Goal: Task Accomplishment & Management: Complete application form

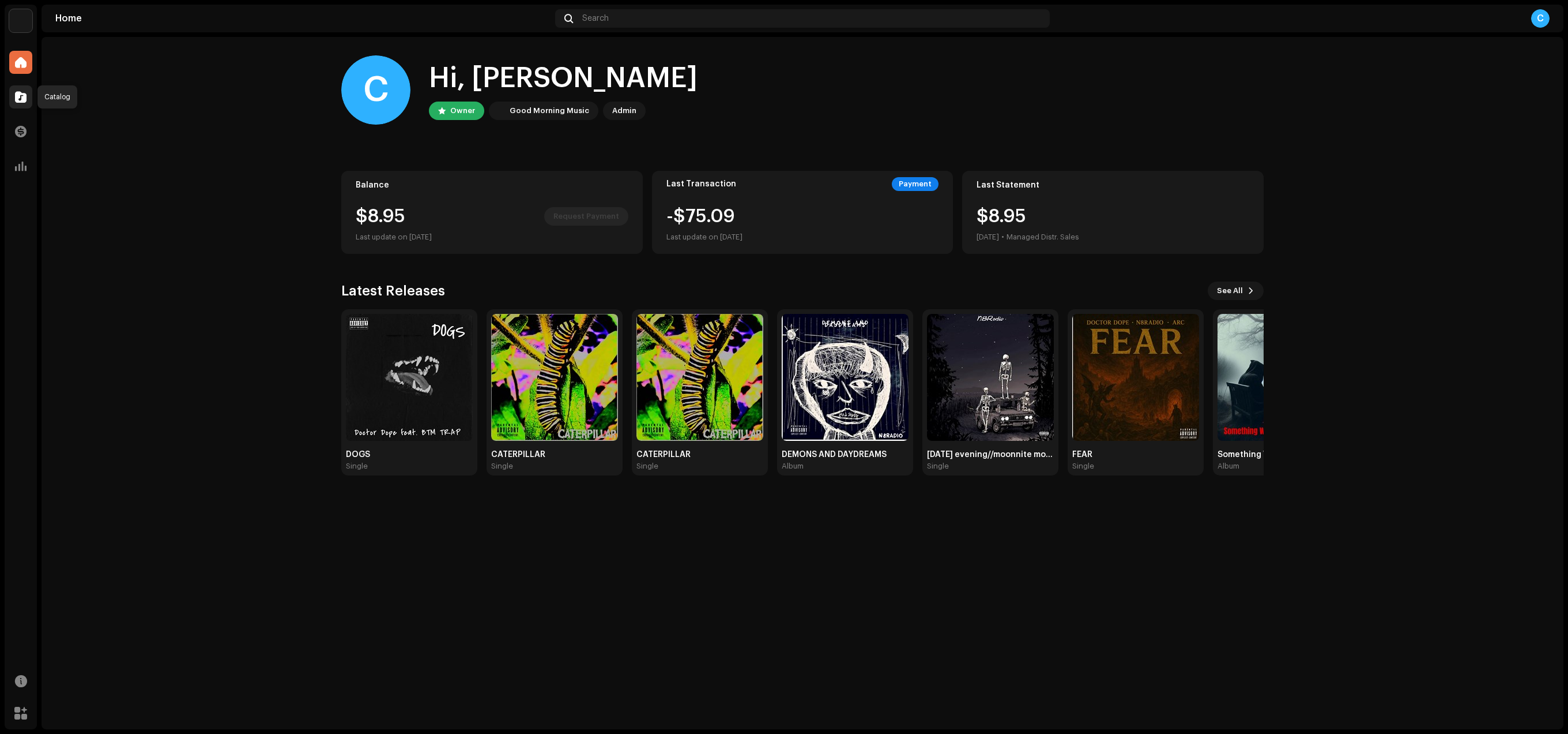
click at [21, 104] on div at bounding box center [21, 97] width 23 height 23
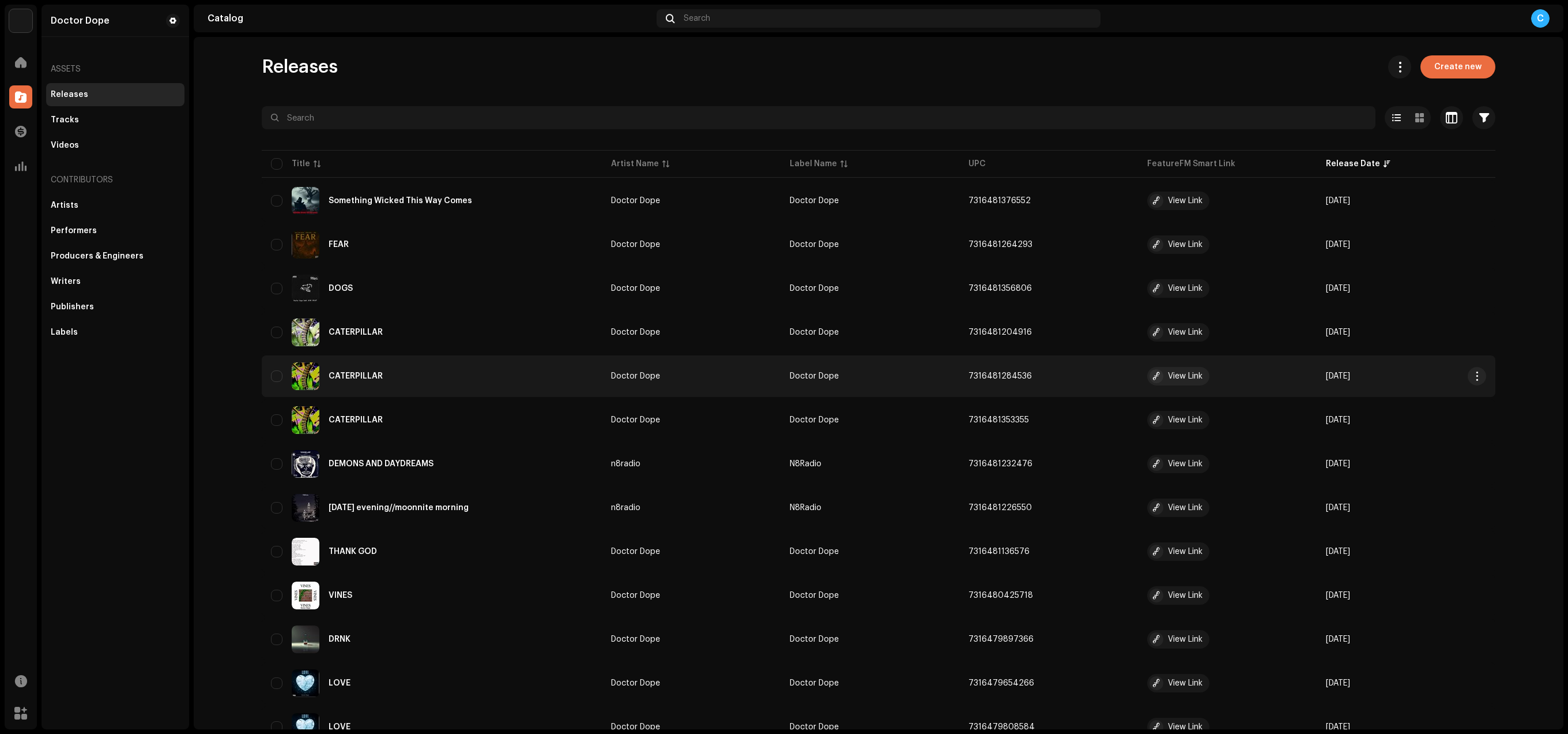
click at [478, 380] on div "CATERPILLAR" at bounding box center [431, 376] width 321 height 27
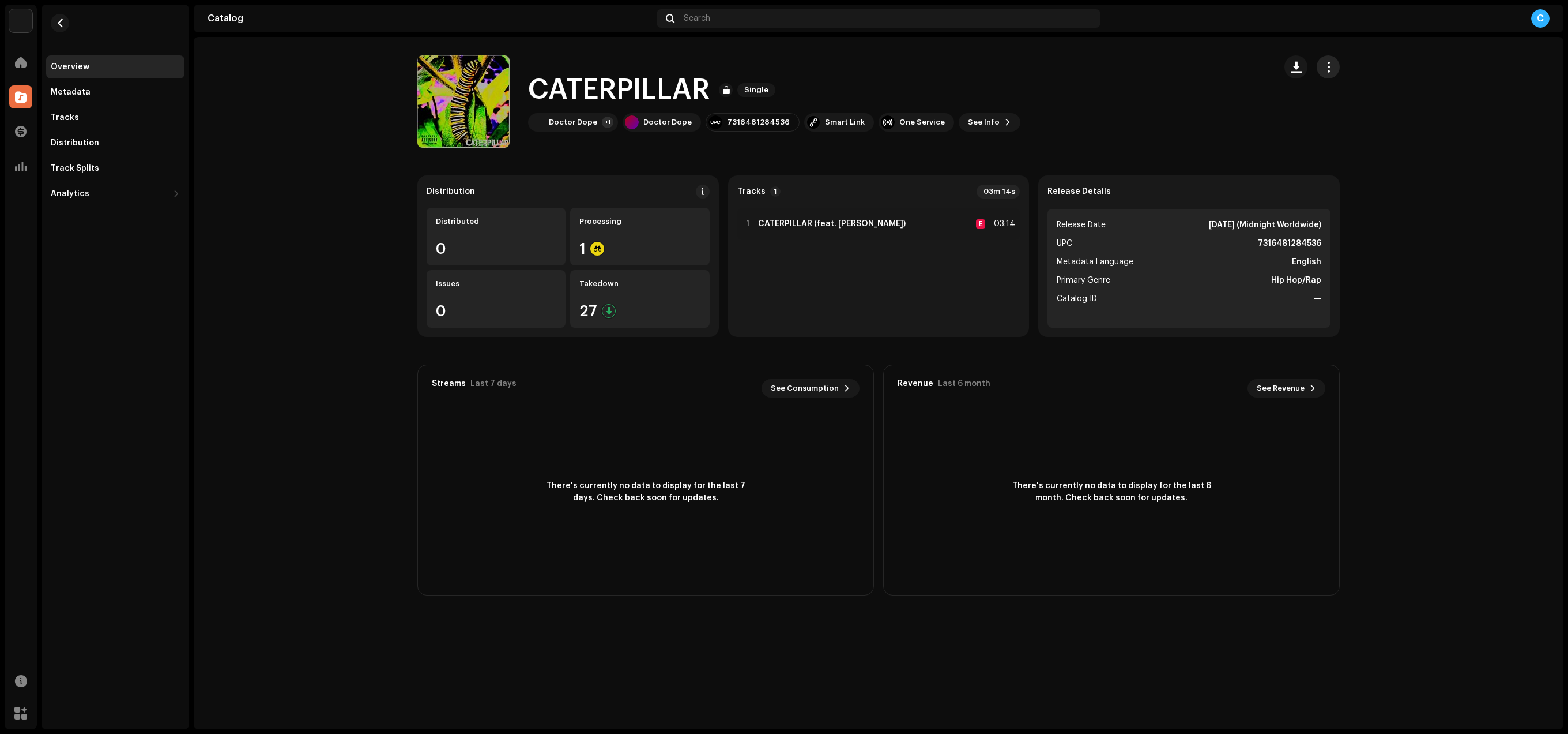
click at [1333, 72] on span "button" at bounding box center [1328, 67] width 11 height 9
click at [60, 30] on button "button" at bounding box center [60, 23] width 18 height 18
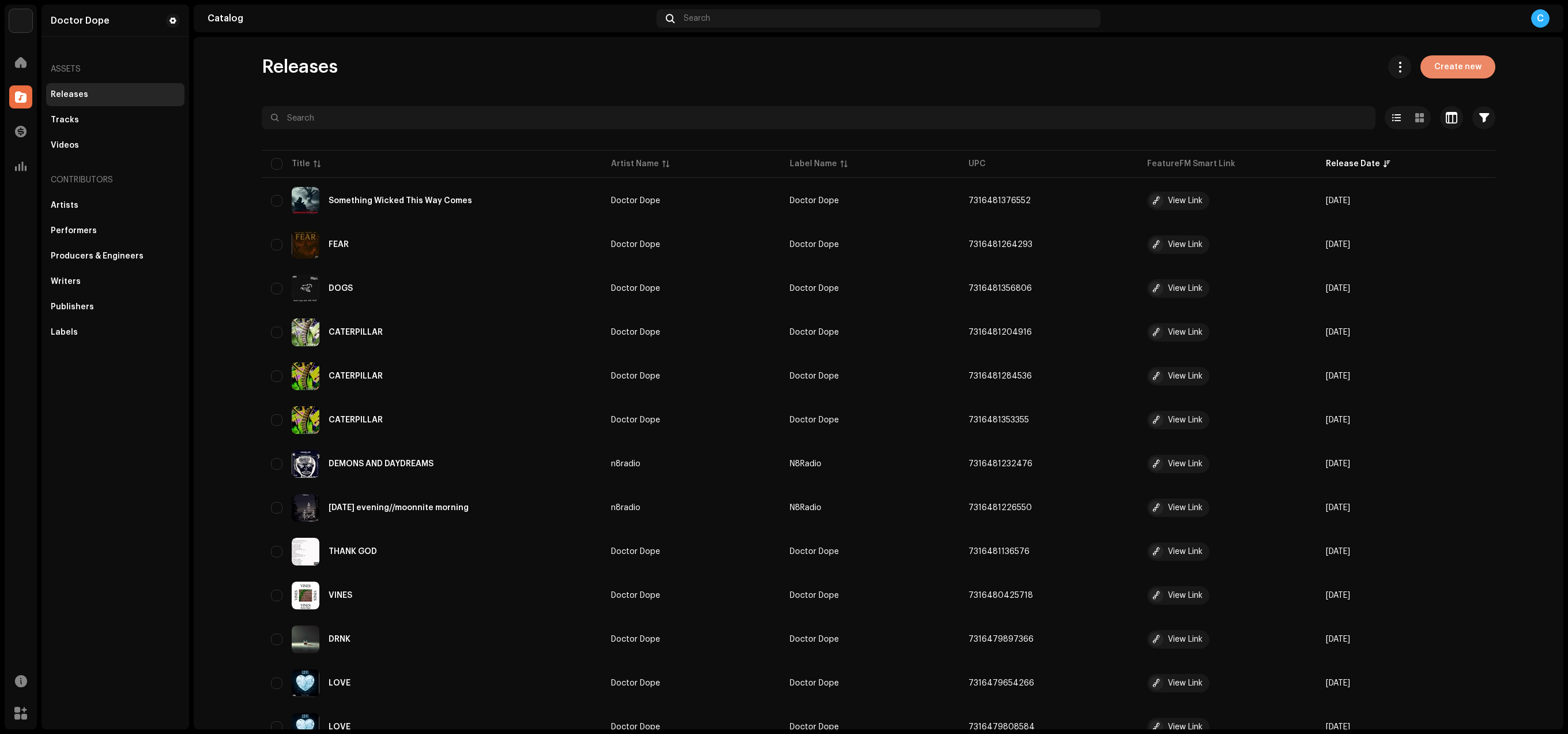
click at [1459, 69] on span "Create new" at bounding box center [1458, 66] width 47 height 23
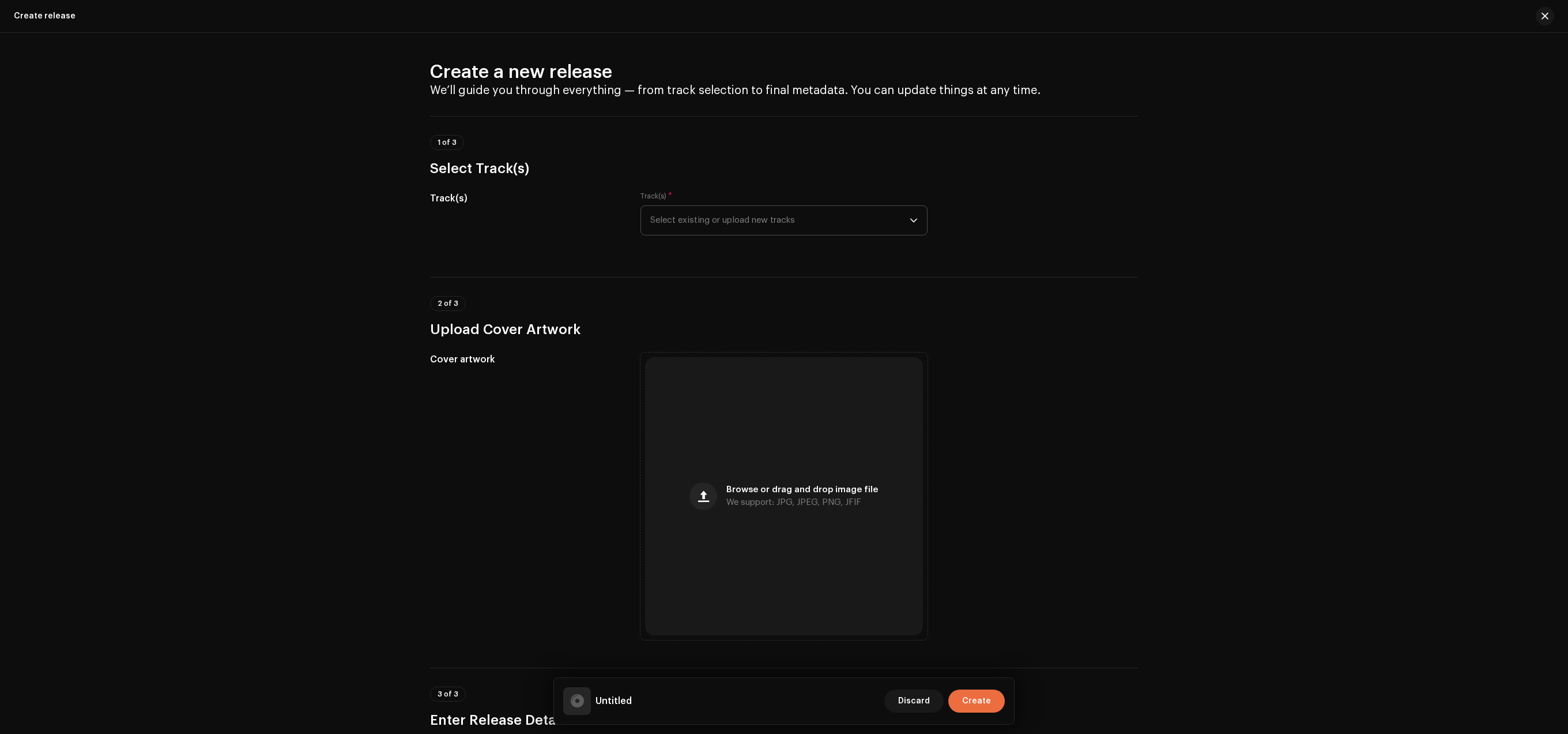
click at [911, 215] on div "dropdown trigger" at bounding box center [914, 221] width 8 height 29
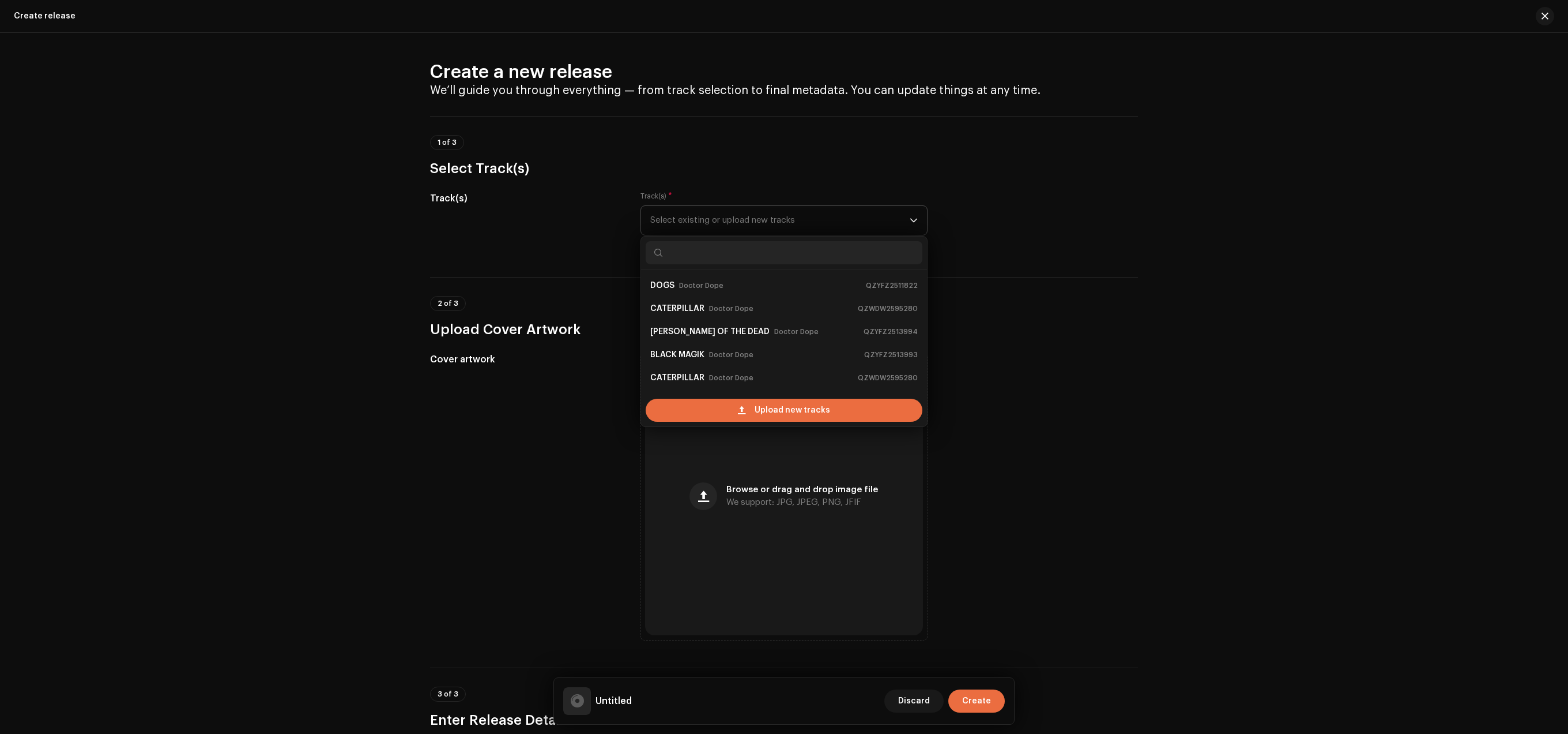
scroll to position [18, 0]
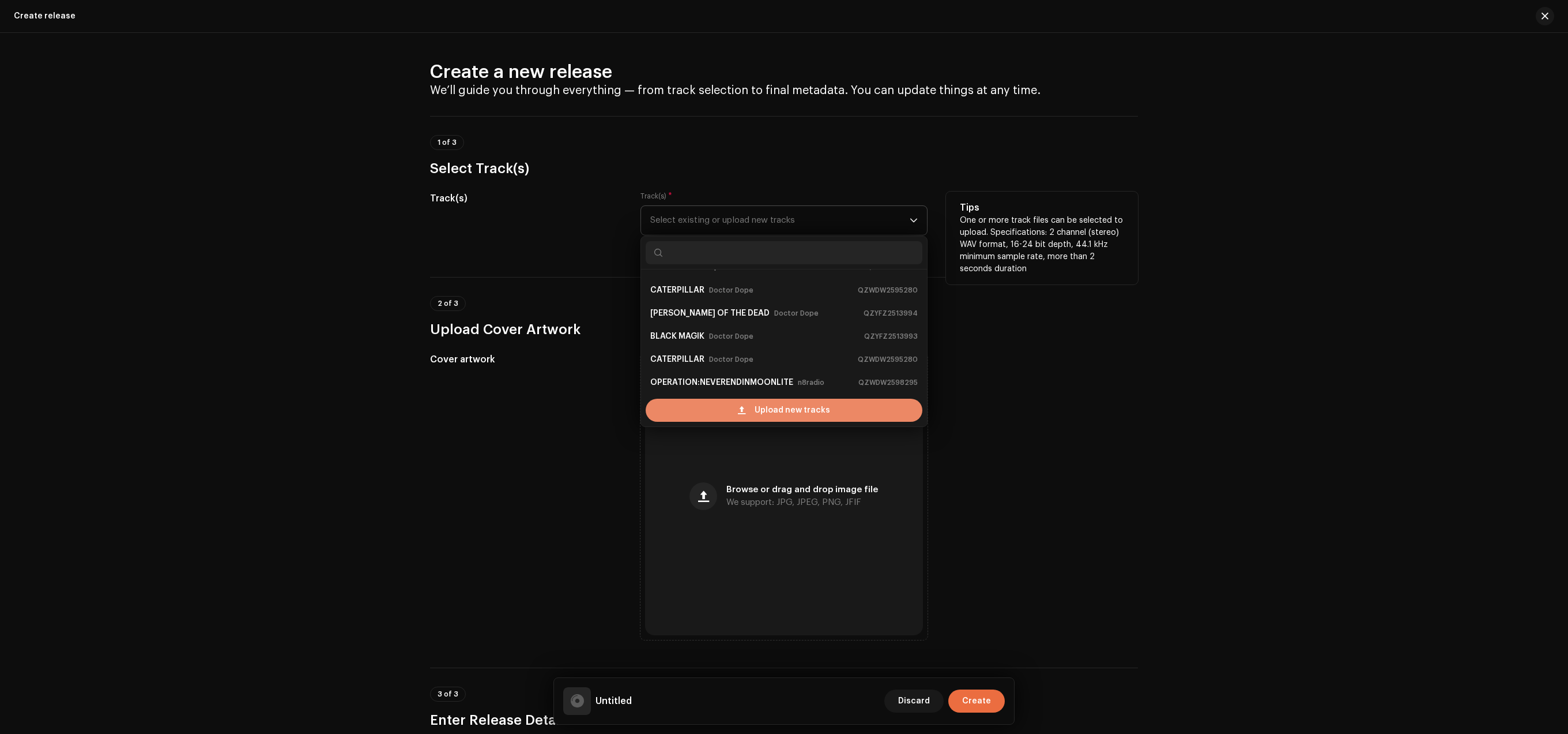
click at [785, 406] on span "Upload new tracks" at bounding box center [792, 410] width 76 height 23
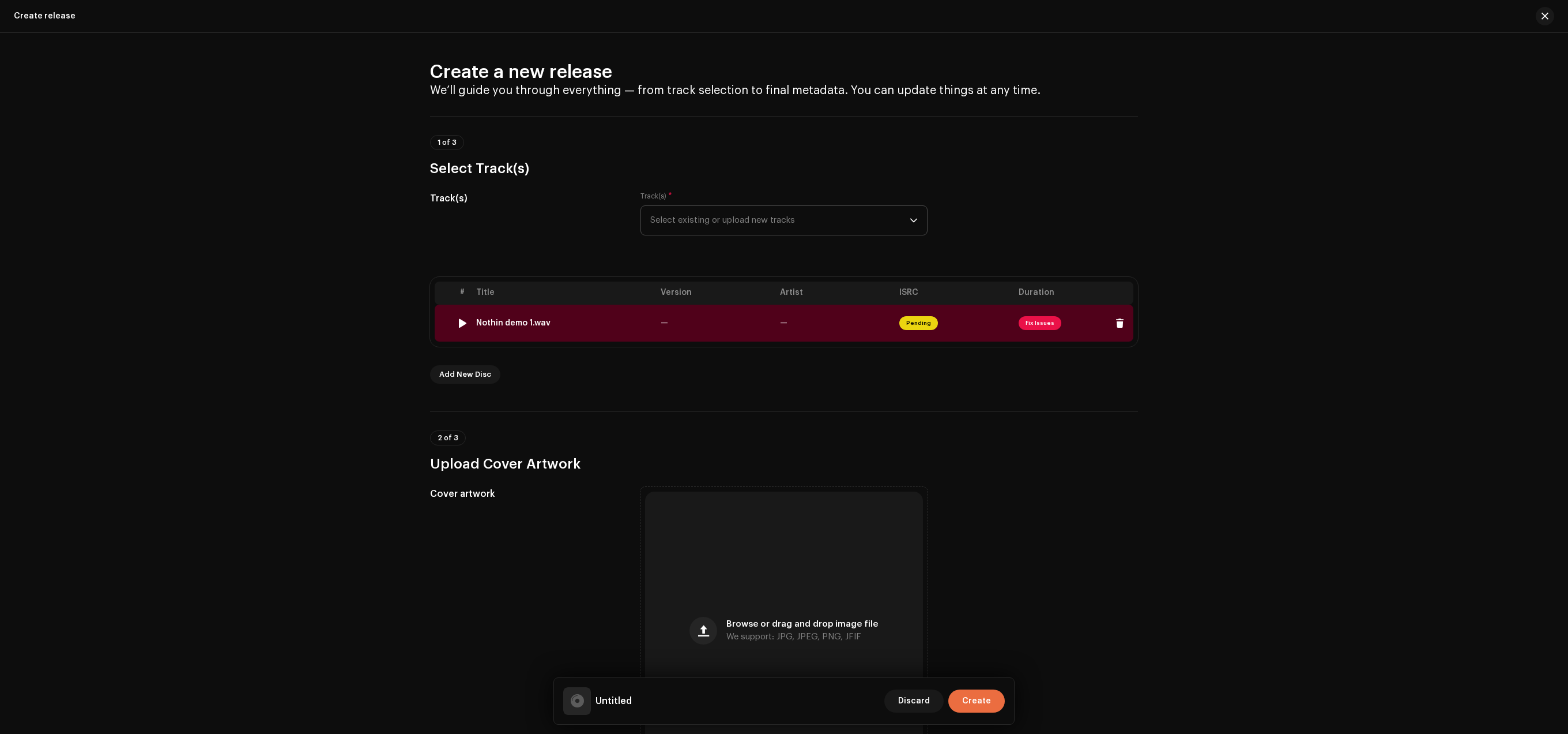
click at [747, 330] on td "—" at bounding box center [715, 323] width 119 height 37
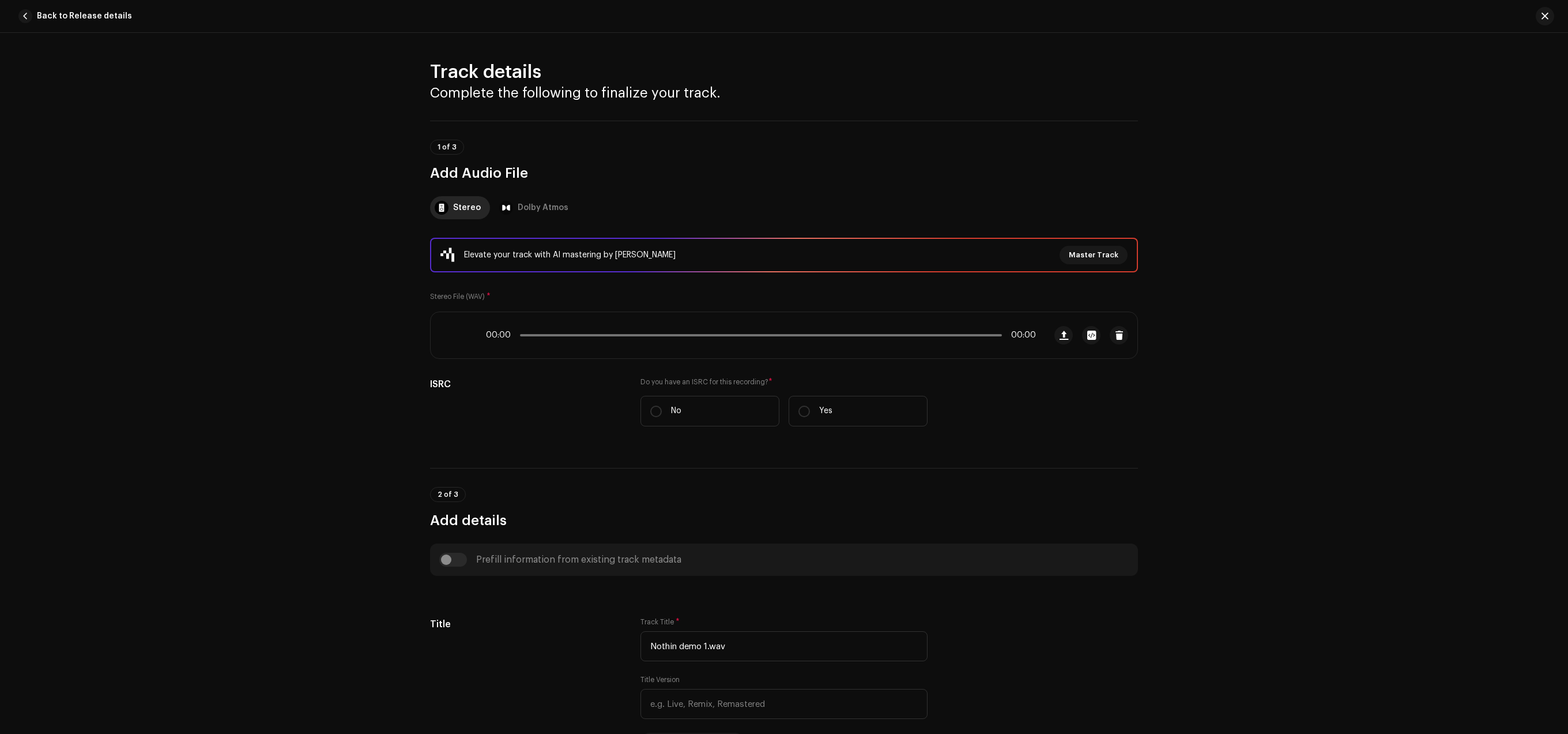
scroll to position [405, 0]
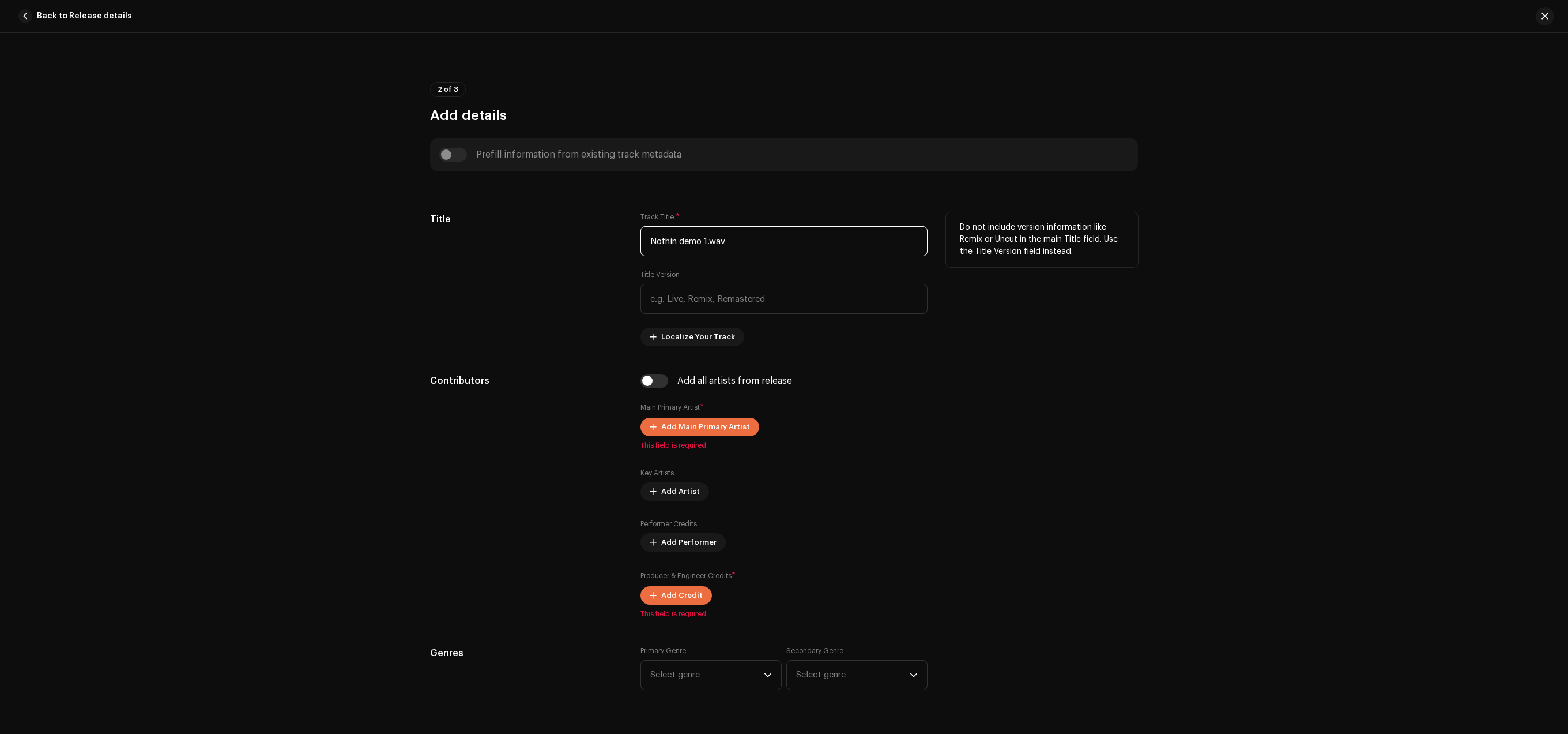
drag, startPoint x: 782, startPoint y: 251, endPoint x: 679, endPoint y: 241, distance: 103.5
click at [679, 241] on input "Nothin demo 1.wav" at bounding box center [784, 241] width 287 height 30
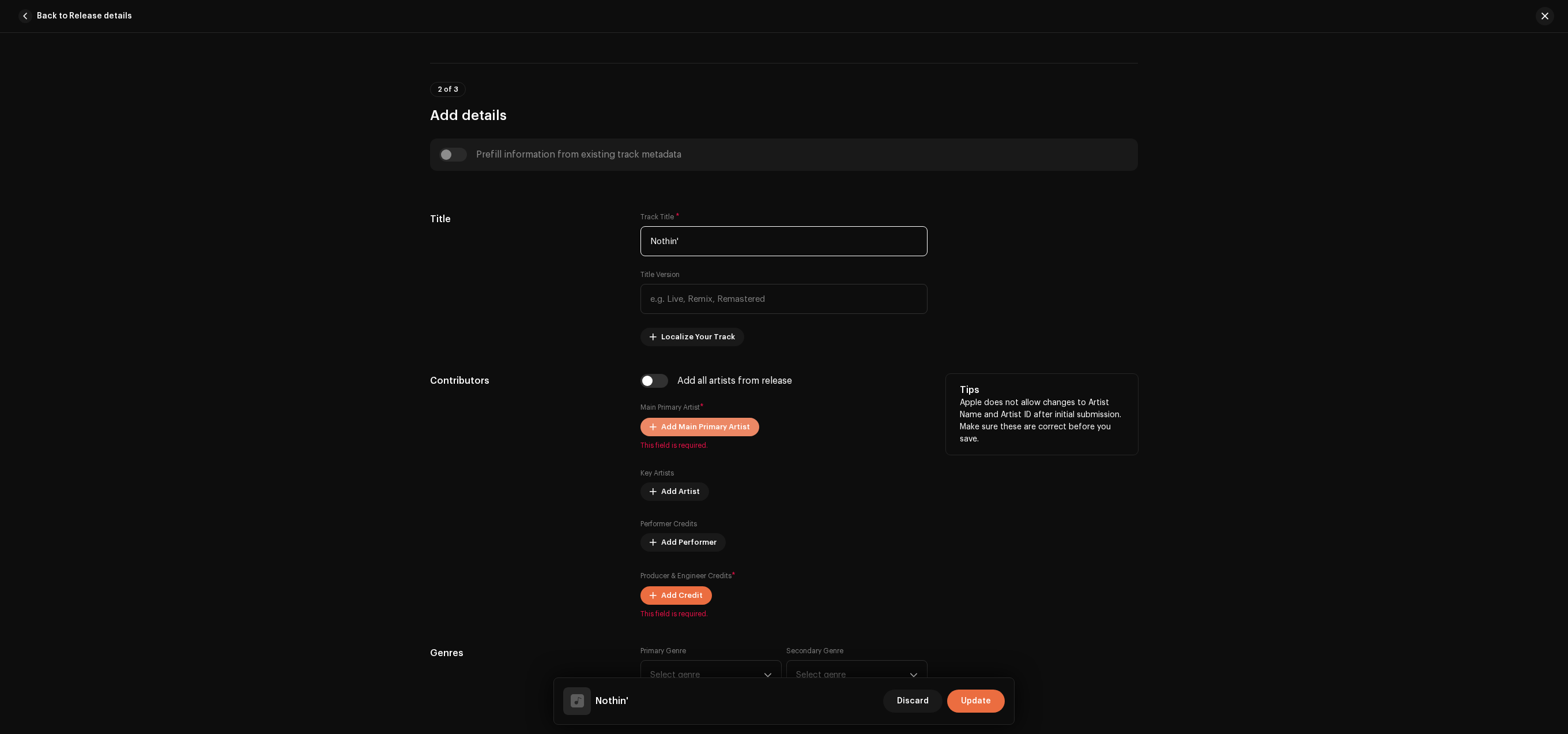
type input "Nothin'"
click at [670, 427] on span "Add Main Primary Artist" at bounding box center [705, 427] width 89 height 23
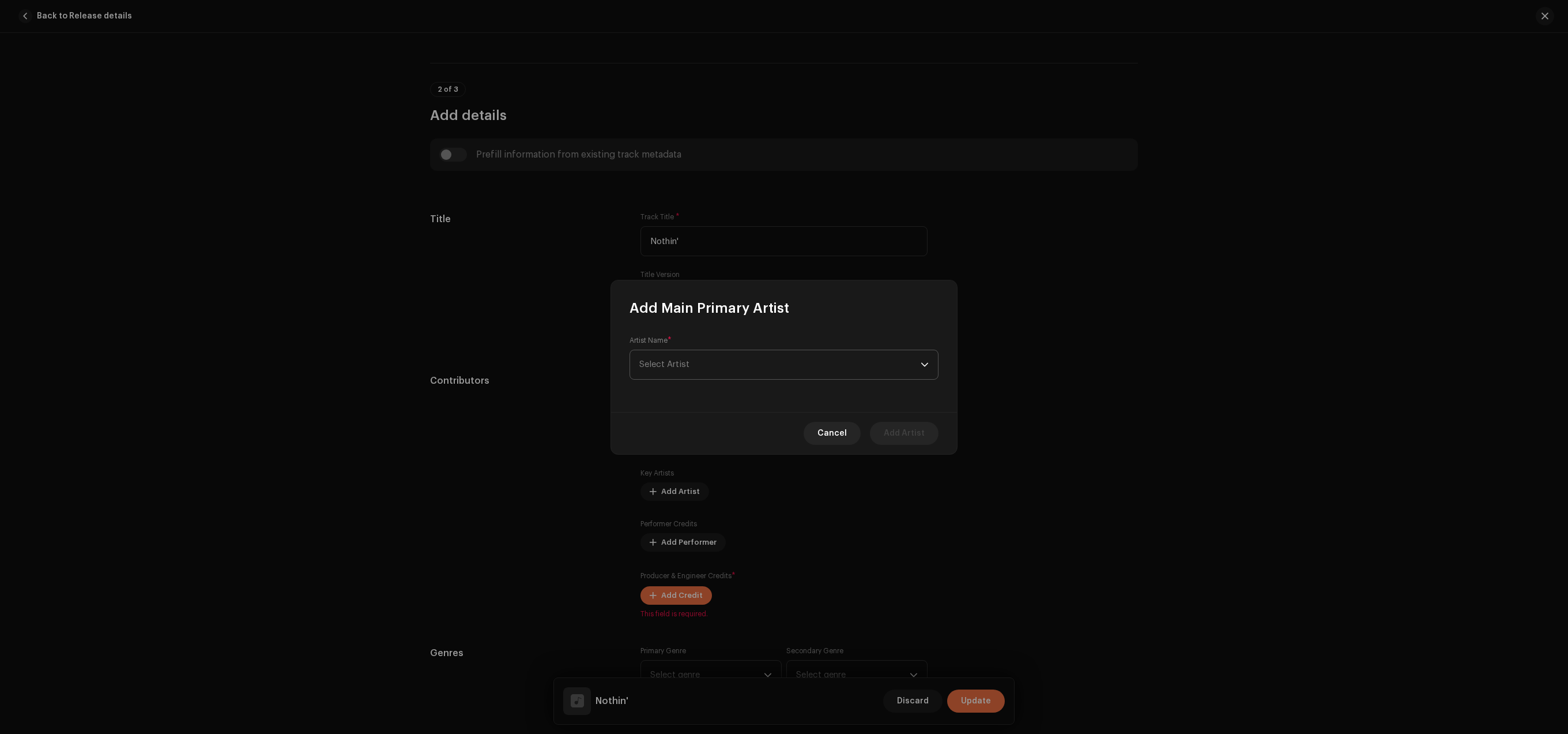
click at [729, 364] on span "Select Artist" at bounding box center [780, 364] width 282 height 29
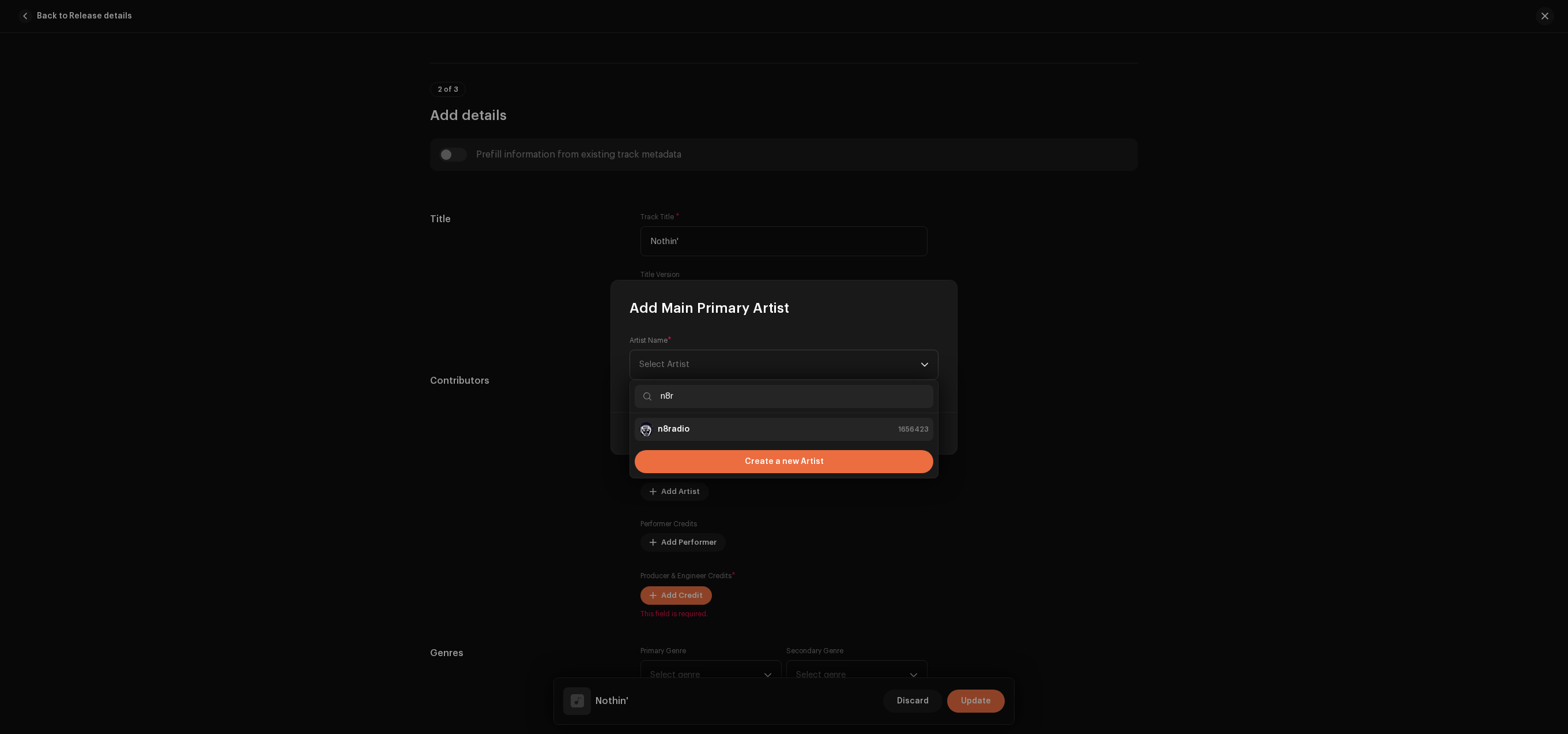
type input "n8r"
click at [748, 425] on div "n8radio 1656423" at bounding box center [784, 429] width 289 height 14
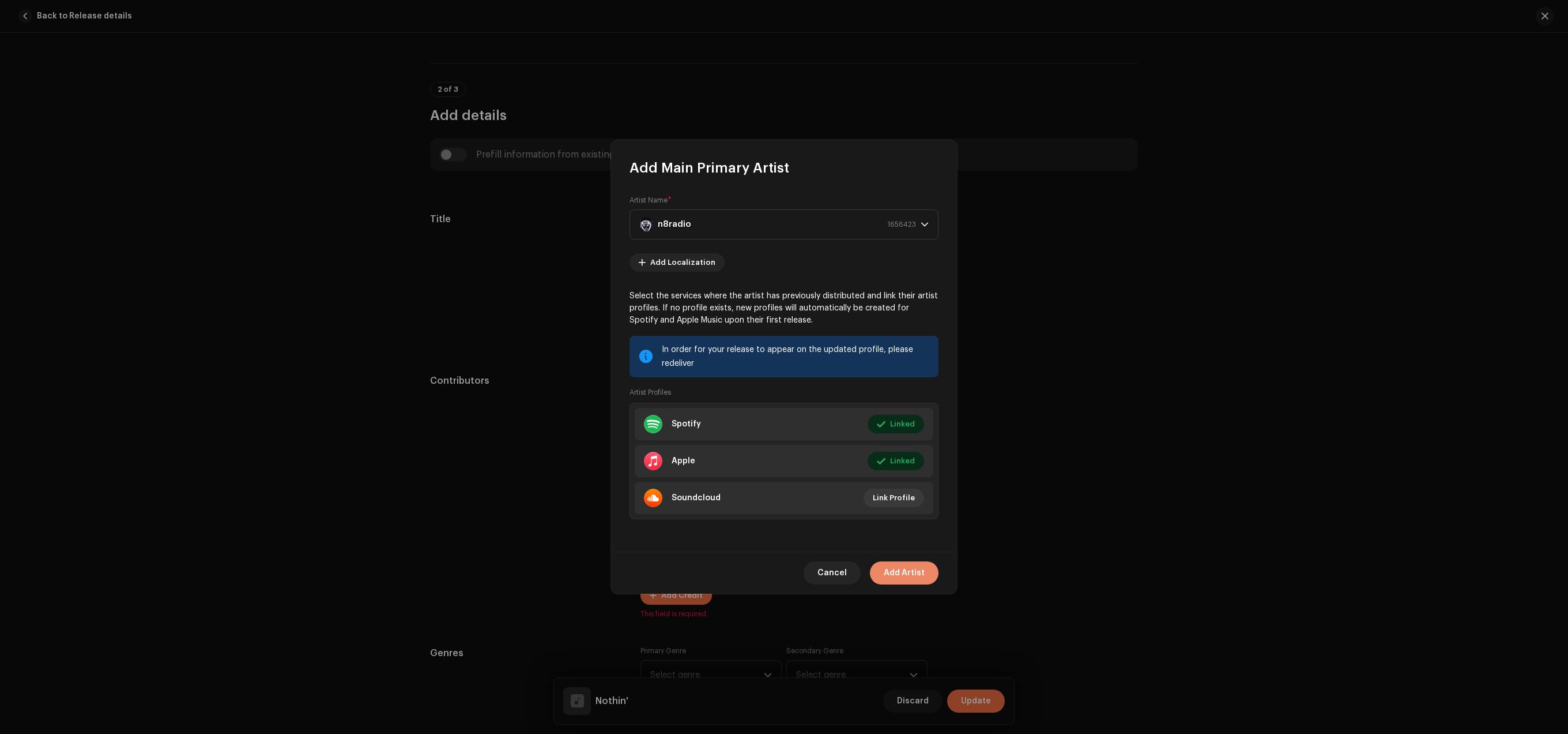
click at [892, 576] on span "Add Artist" at bounding box center [905, 573] width 41 height 23
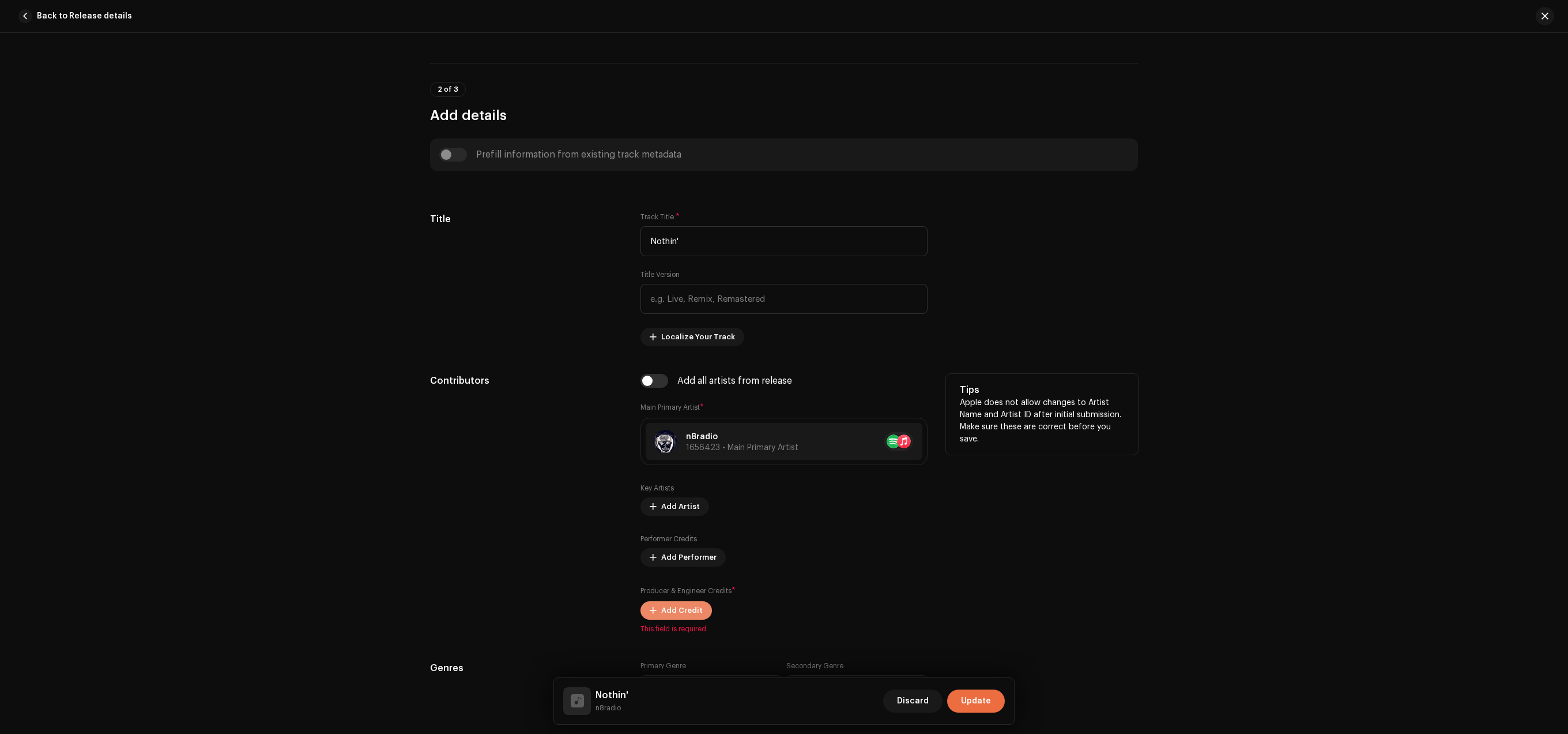
click at [679, 613] on span "Add Credit" at bounding box center [682, 610] width 41 height 23
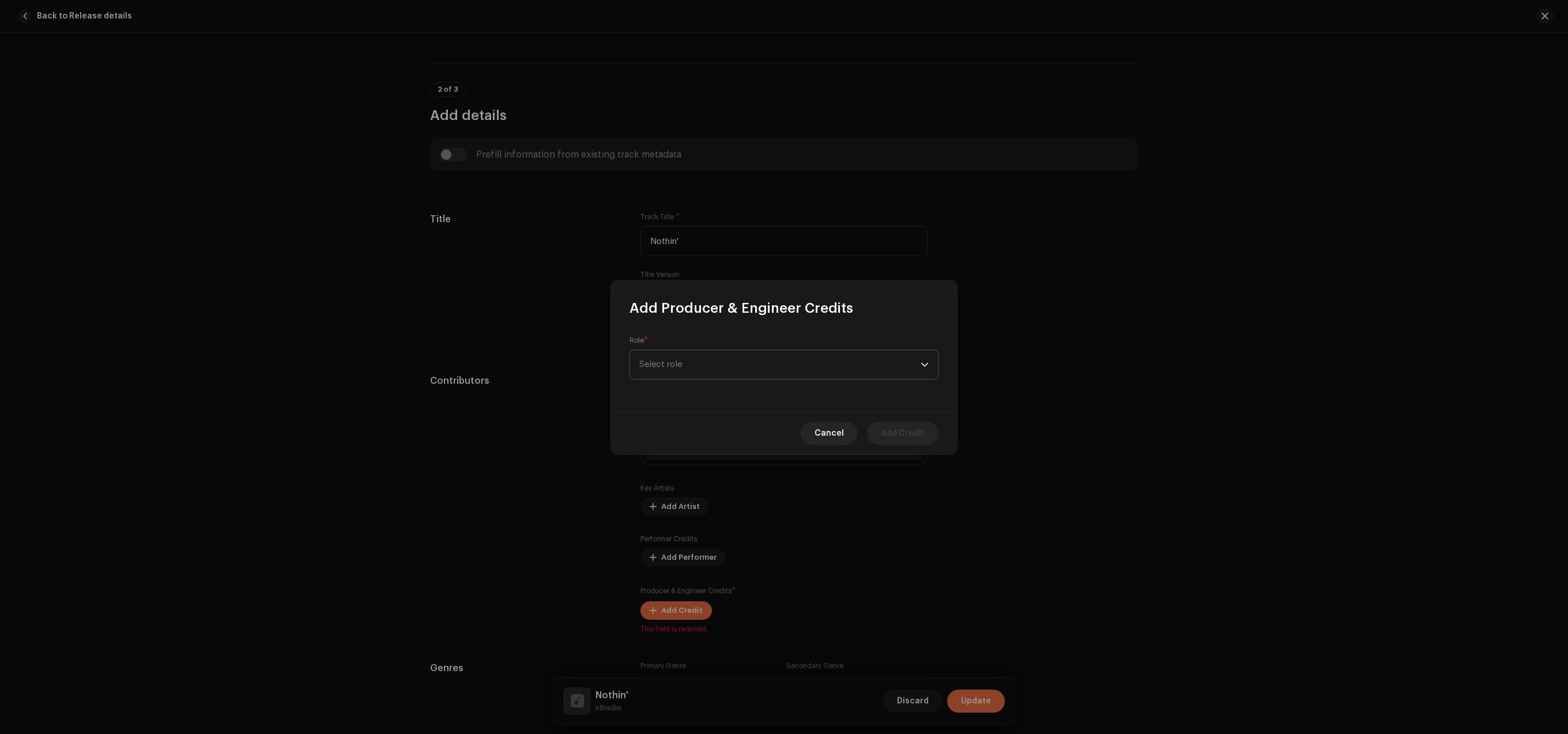
click at [919, 359] on span "Select role" at bounding box center [780, 364] width 282 height 29
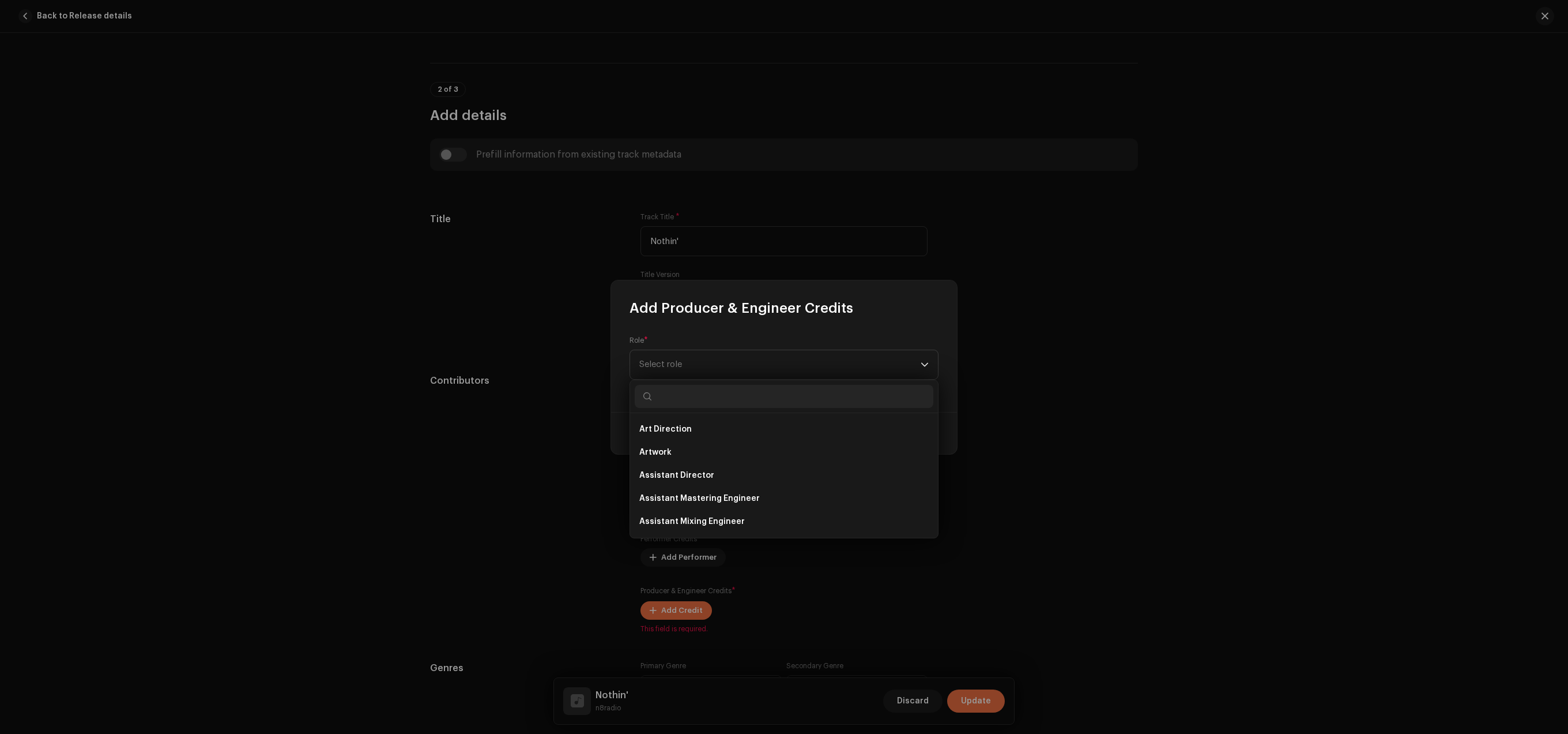
click at [820, 380] on div "Art Direction Artwork Assistant Director Assistant Mastering Engineer Assistant…" at bounding box center [784, 459] width 309 height 159
click at [715, 503] on li "Producer" at bounding box center [783, 508] width 298 height 23
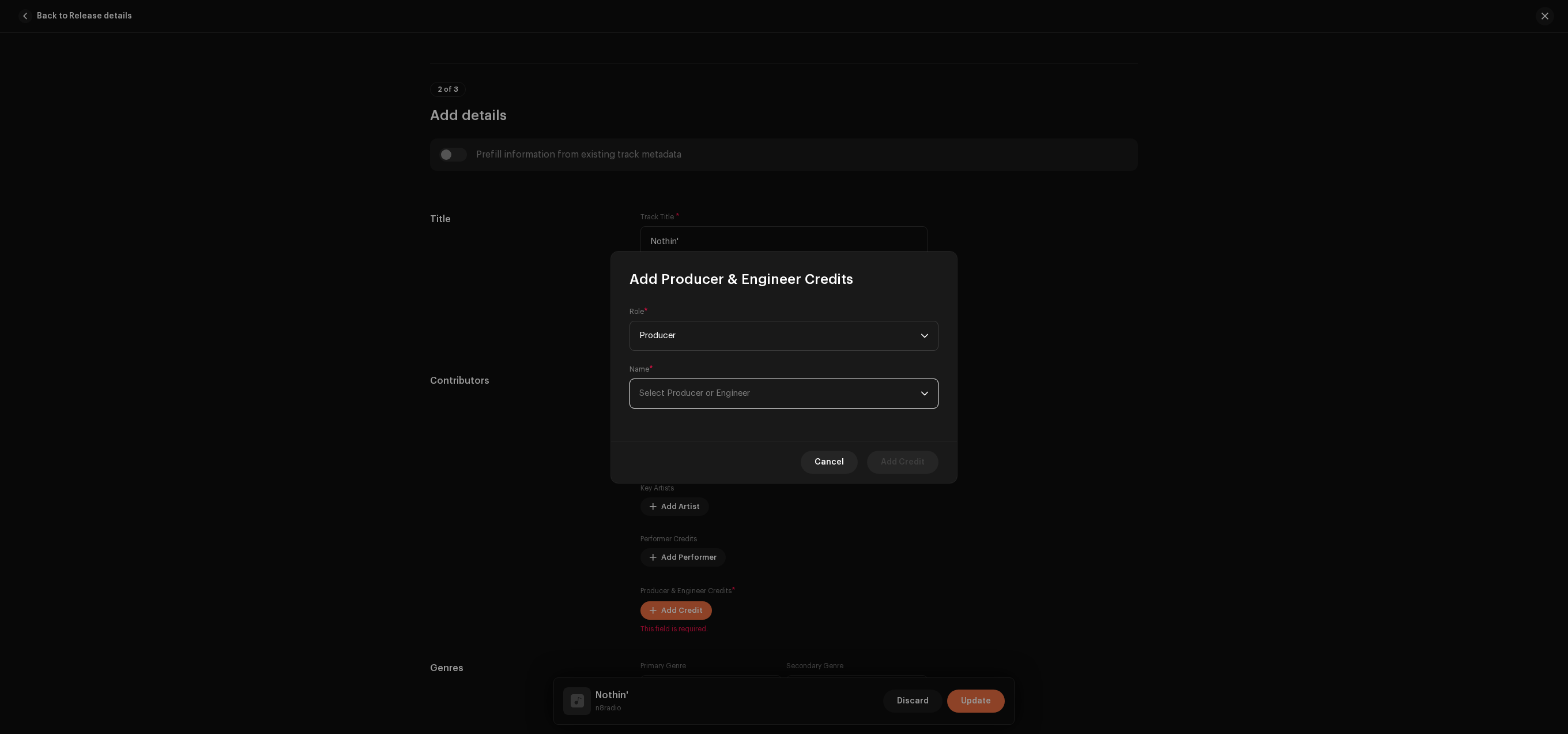
click at [784, 387] on span "Select Producer or Engineer" at bounding box center [780, 393] width 282 height 29
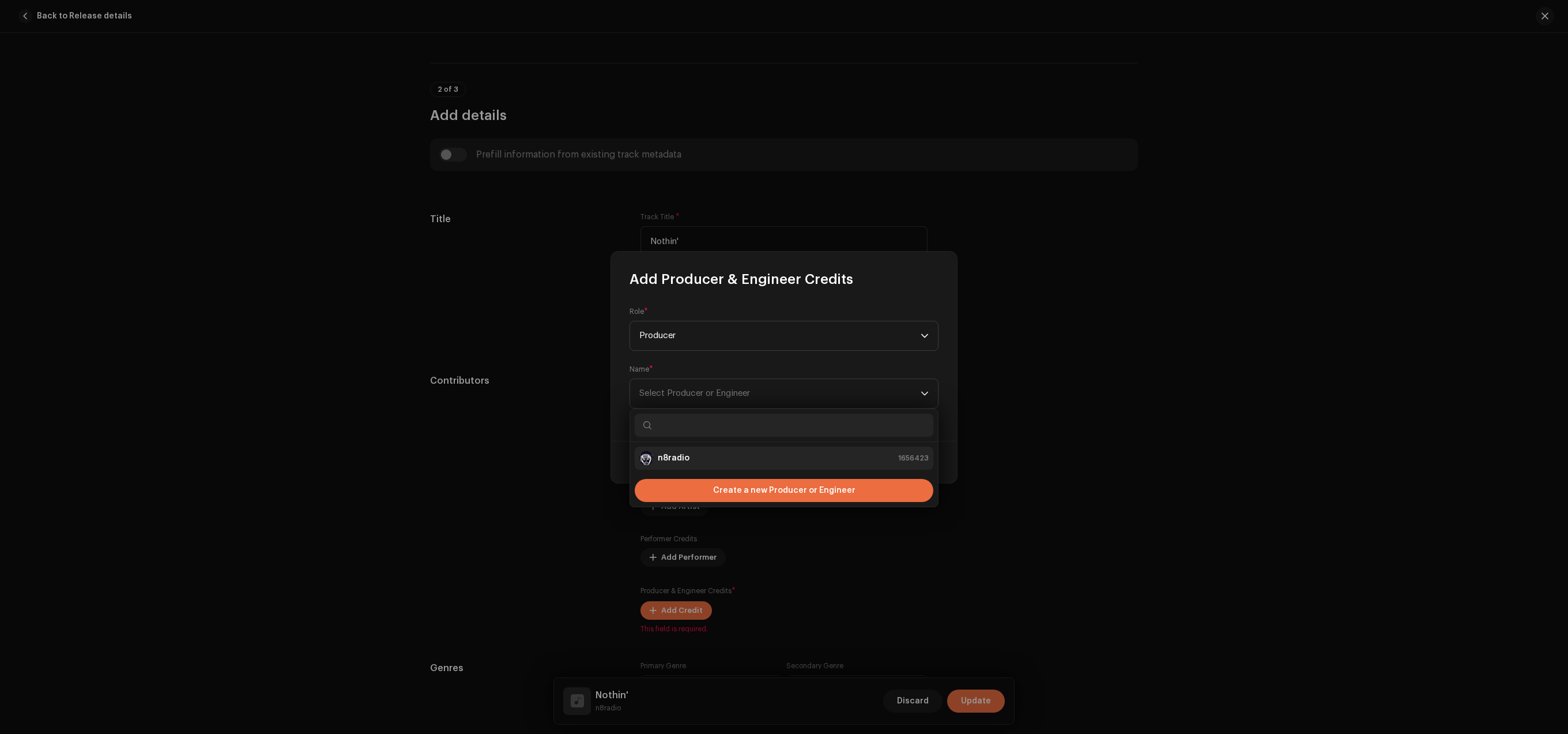
click at [703, 451] on li "n8radio 1656423" at bounding box center [783, 458] width 298 height 23
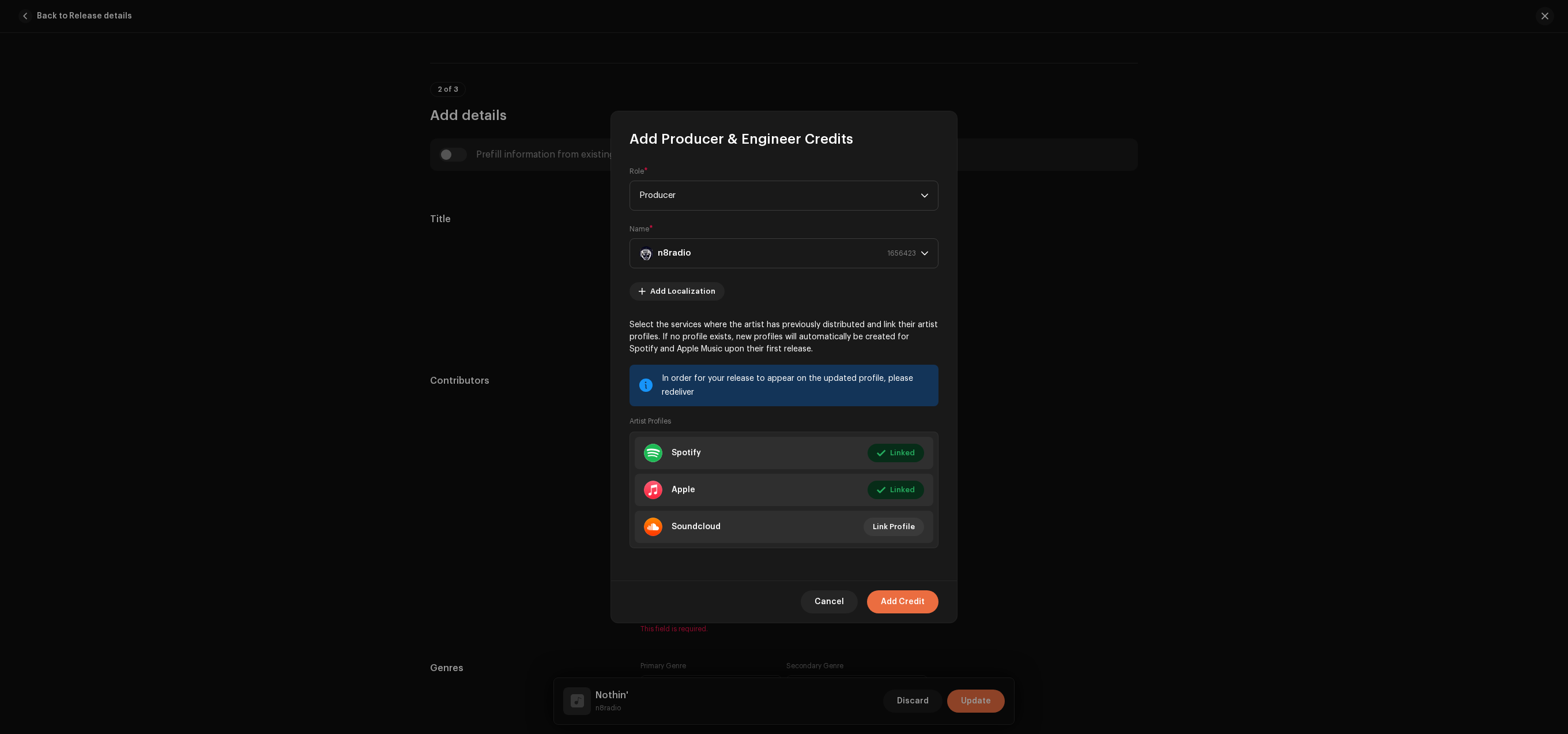
click at [938, 597] on div "Cancel Add Credit" at bounding box center [784, 601] width 346 height 42
click at [914, 599] on span "Add Credit" at bounding box center [902, 602] width 44 height 23
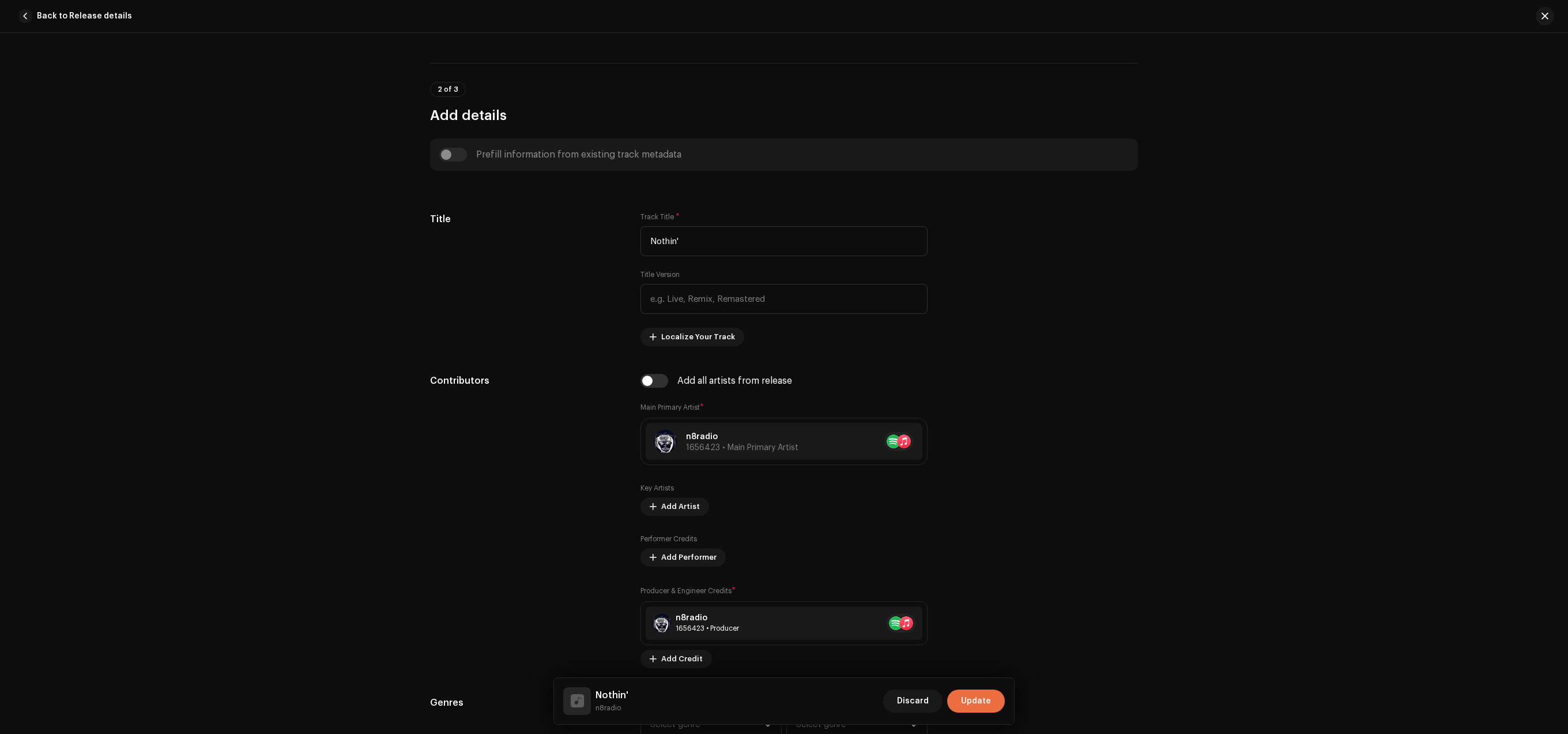
click at [1553, 264] on div "Track details Complete the following to finalize your track. 1 of 3 Add Audio F…" at bounding box center [784, 383] width 1568 height 701
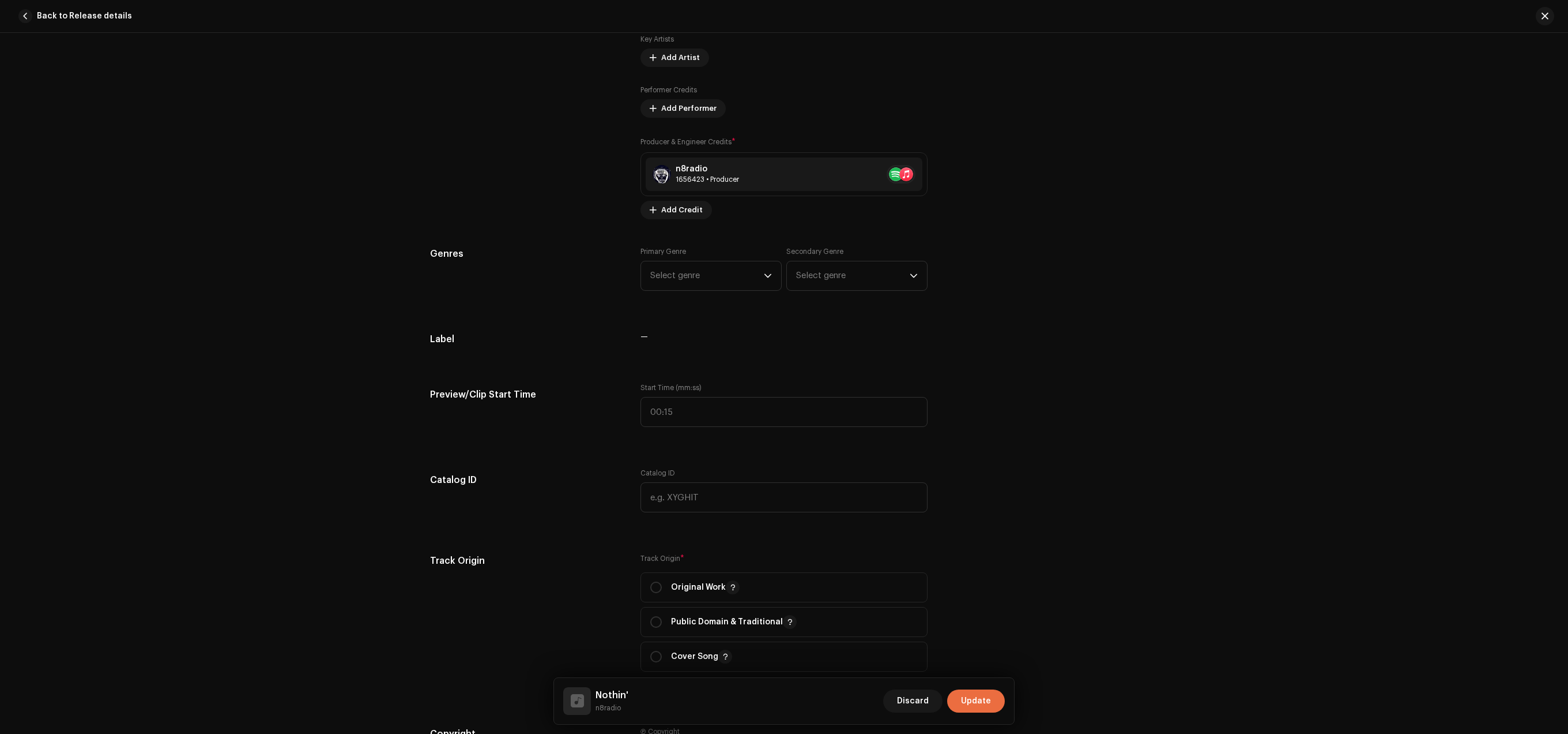
scroll to position [920, 0]
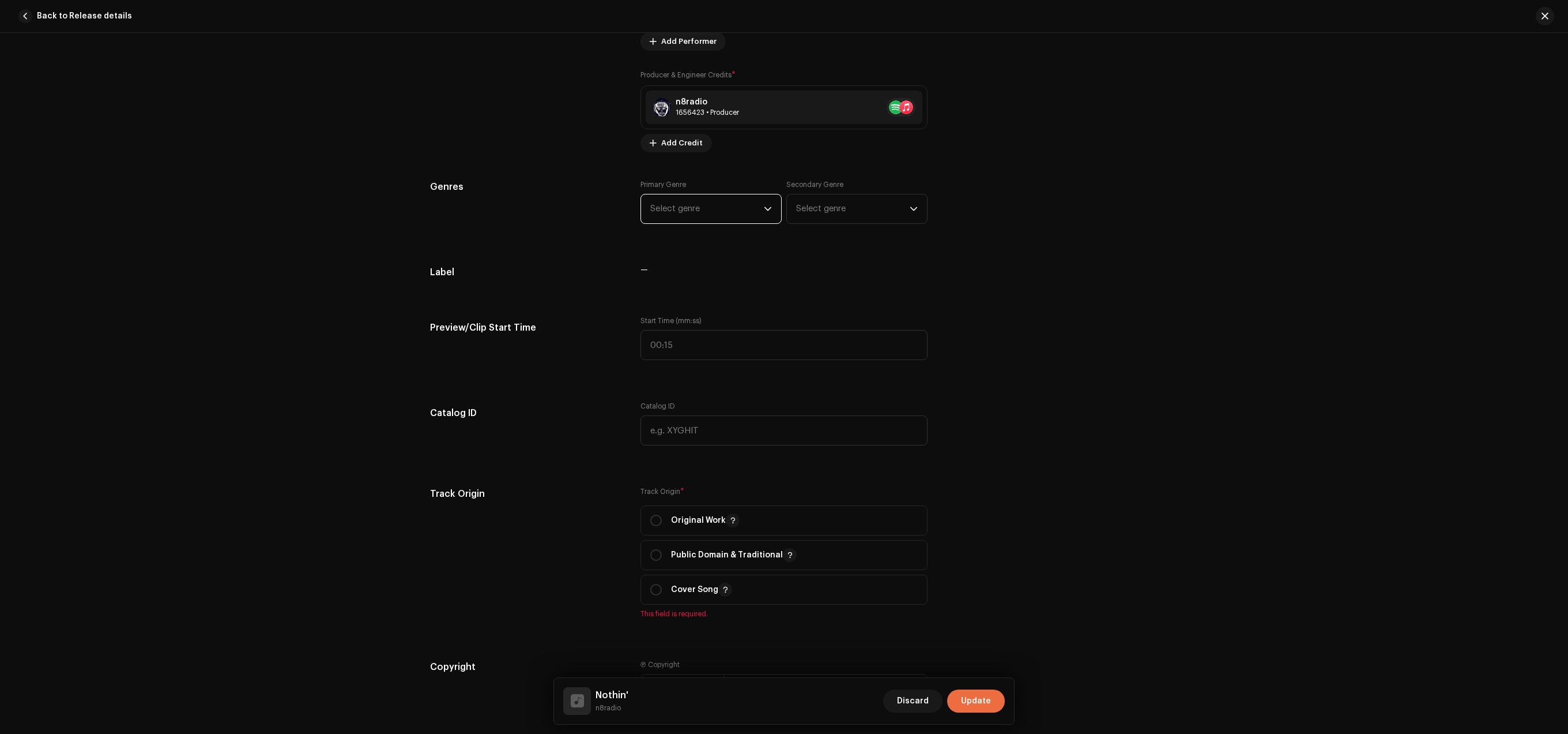
click at [695, 209] on span "Select genre" at bounding box center [707, 209] width 114 height 29
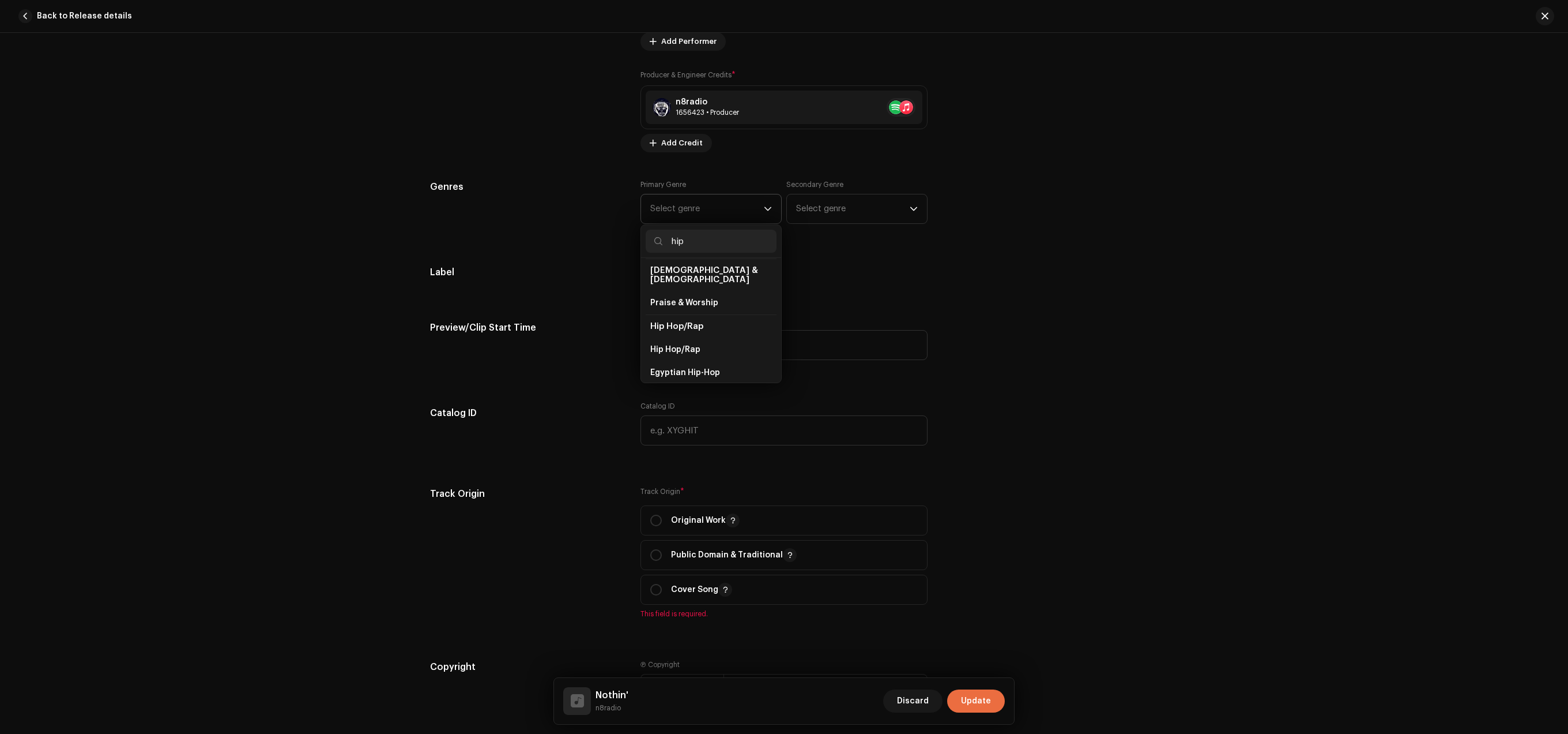
scroll to position [53, 0]
type input "hip"
click at [715, 345] on li "Hip Hop/Rap" at bounding box center [711, 346] width 131 height 23
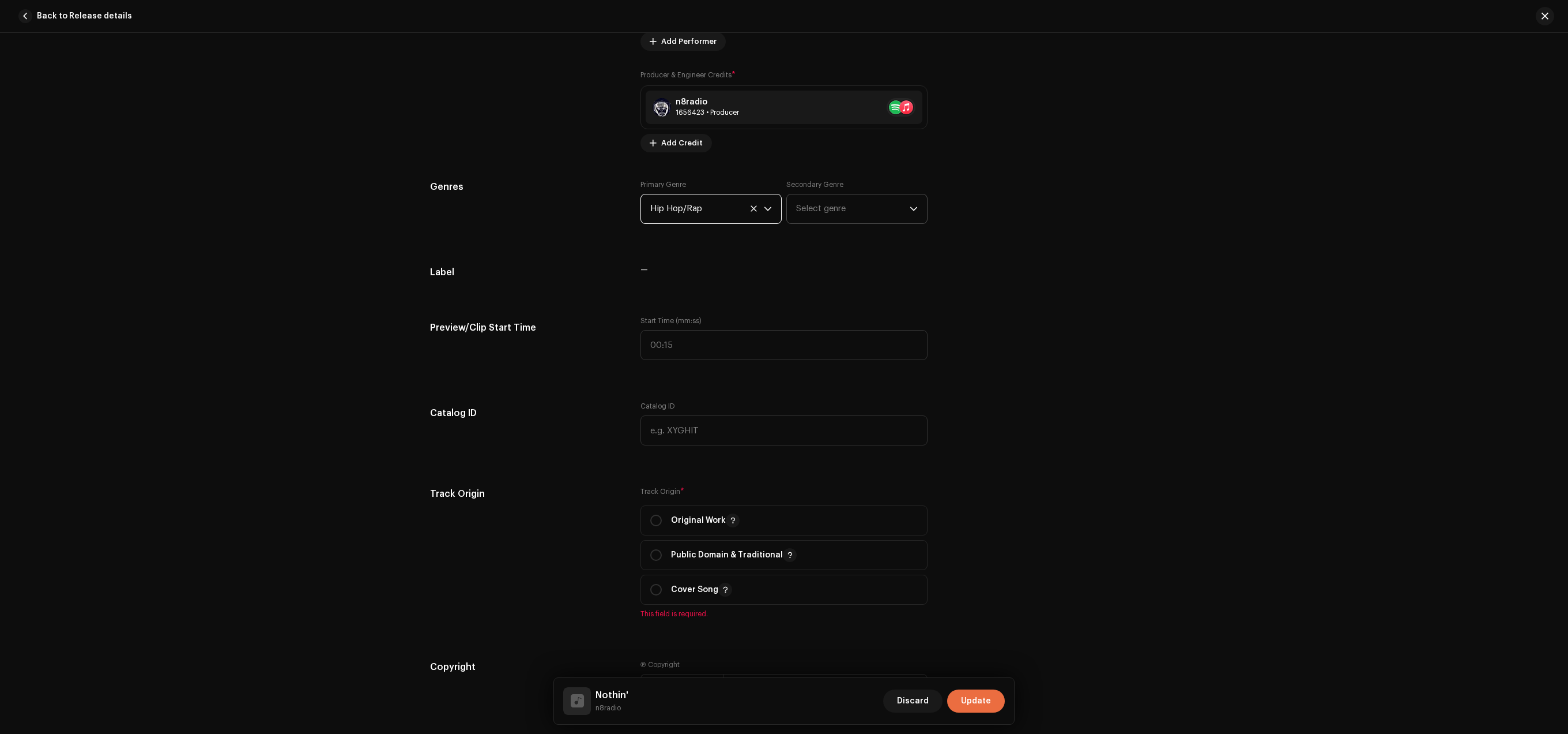
click at [821, 217] on span "Select genre" at bounding box center [853, 209] width 114 height 29
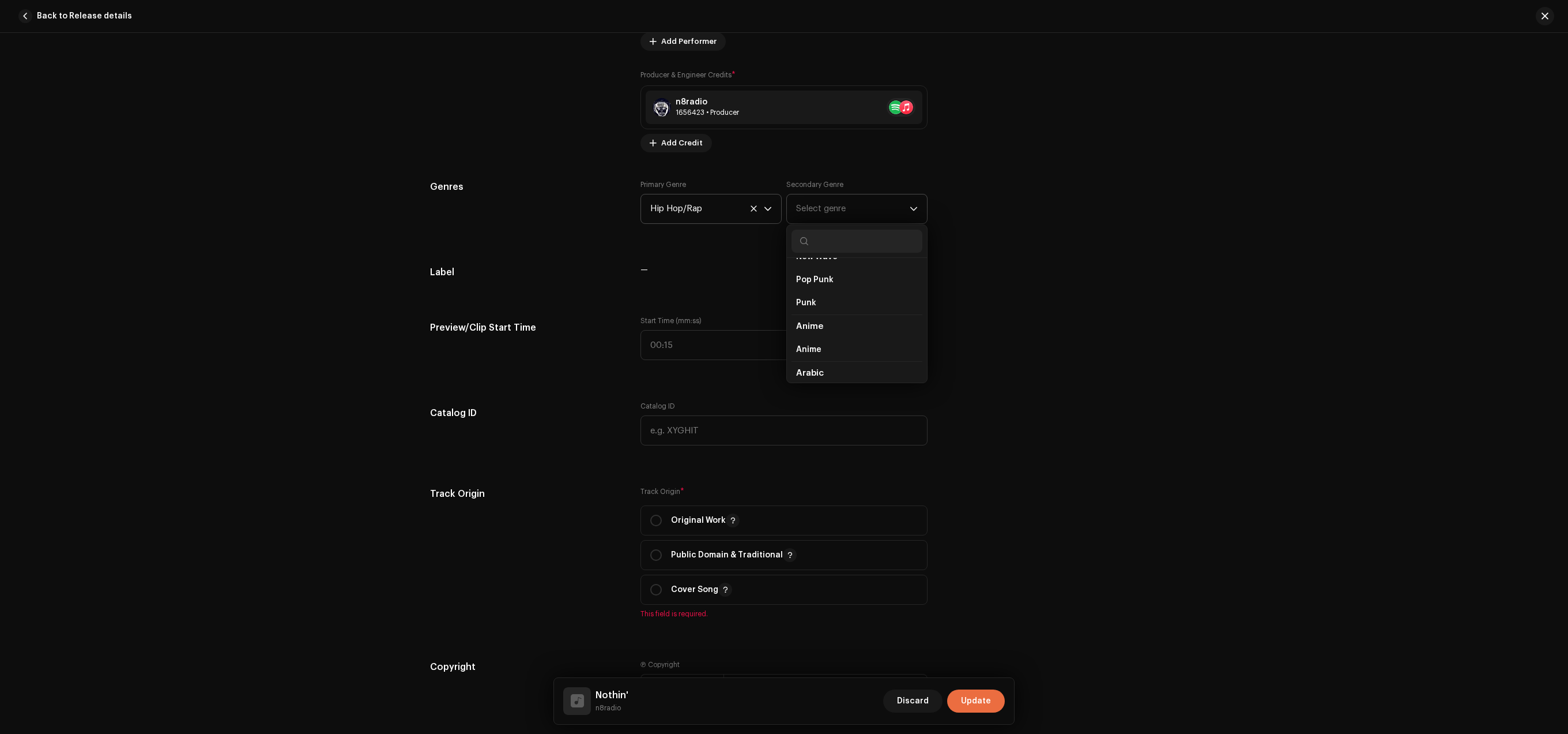
scroll to position [567, 0]
click at [831, 328] on li "Alternative" at bounding box center [857, 331] width 131 height 23
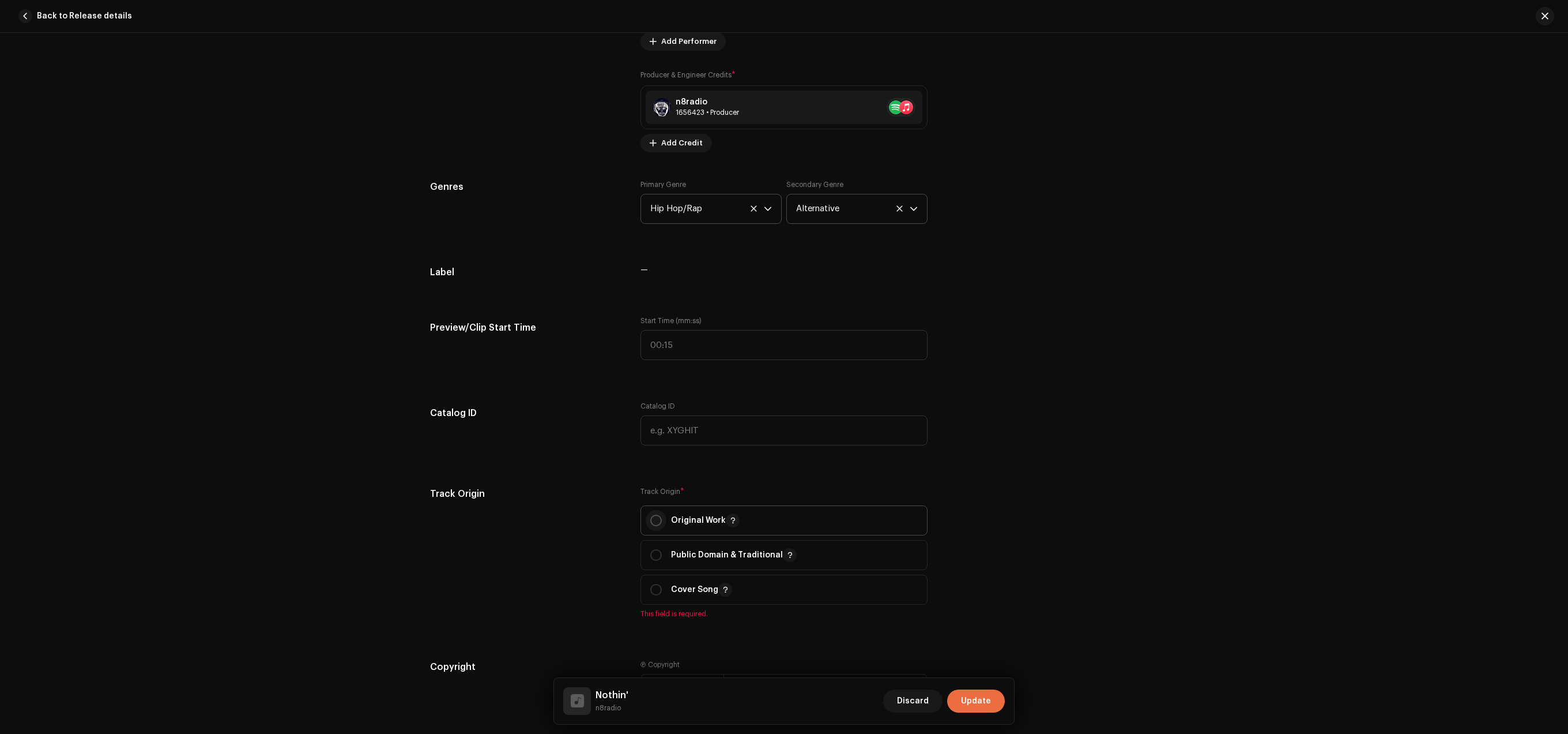
click at [653, 522] on input "radio" at bounding box center [656, 520] width 11 height 11
radio input "true"
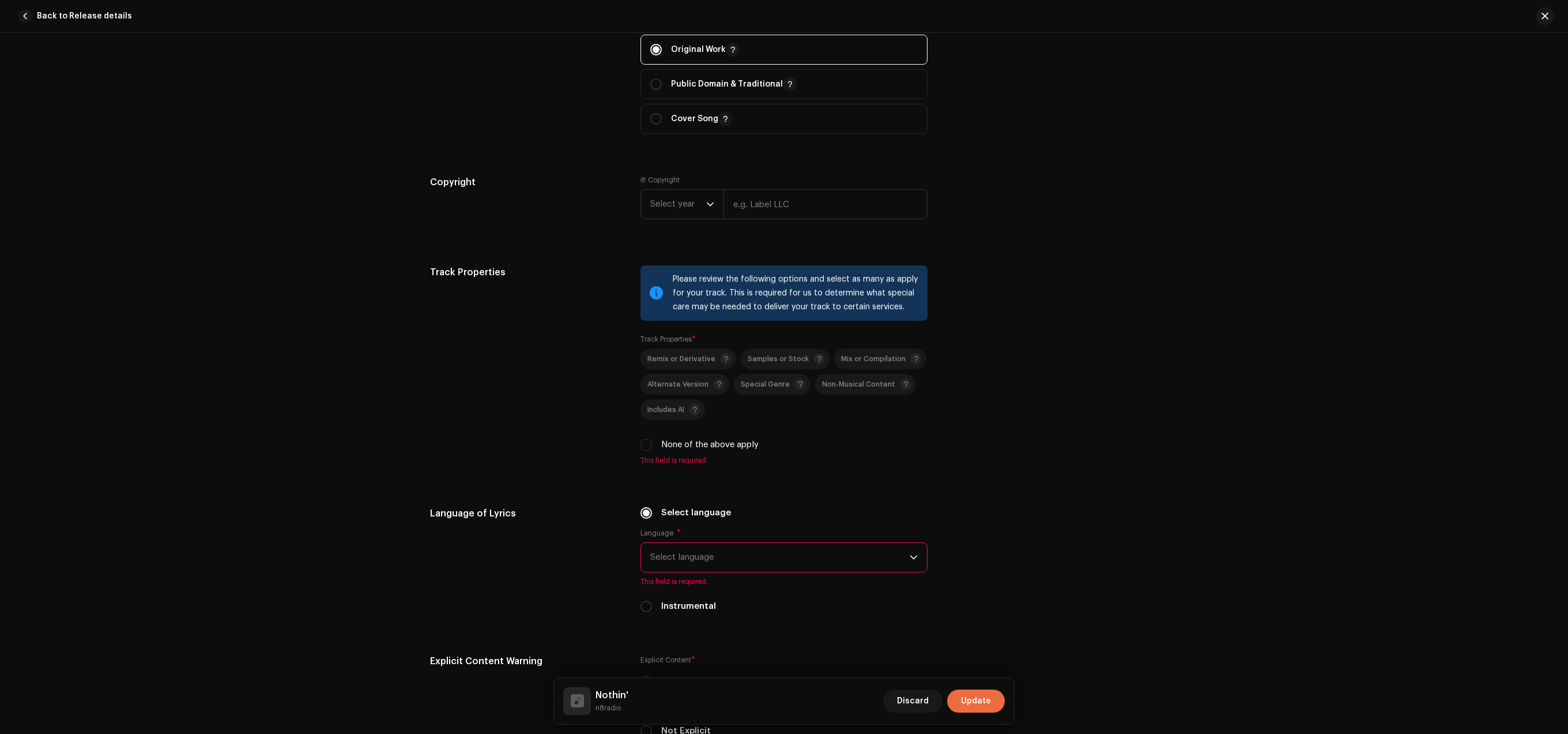
scroll to position [1394, 0]
click at [778, 364] on span "Samples or Stock" at bounding box center [786, 357] width 77 height 14
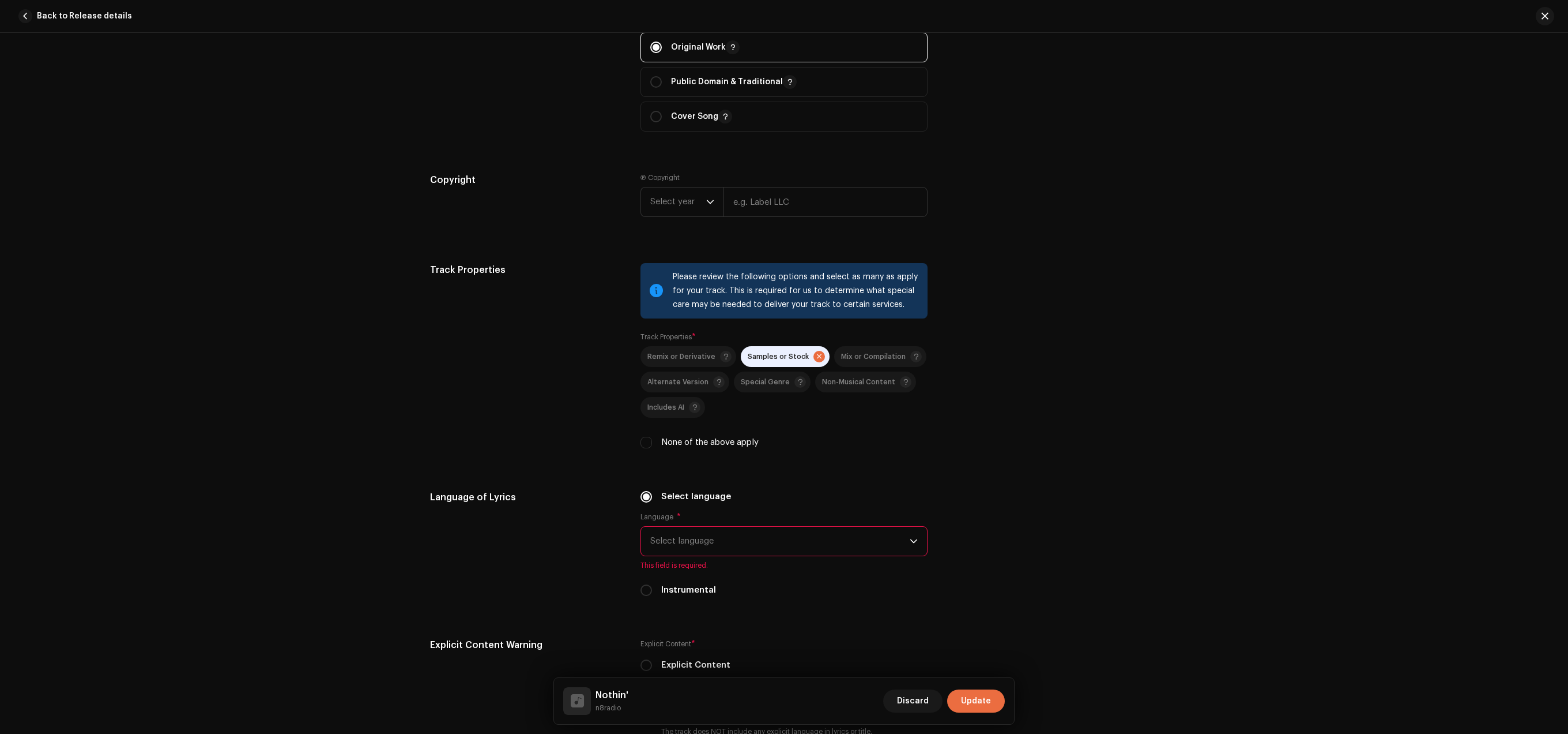
click at [814, 362] on span at bounding box center [819, 356] width 11 height 11
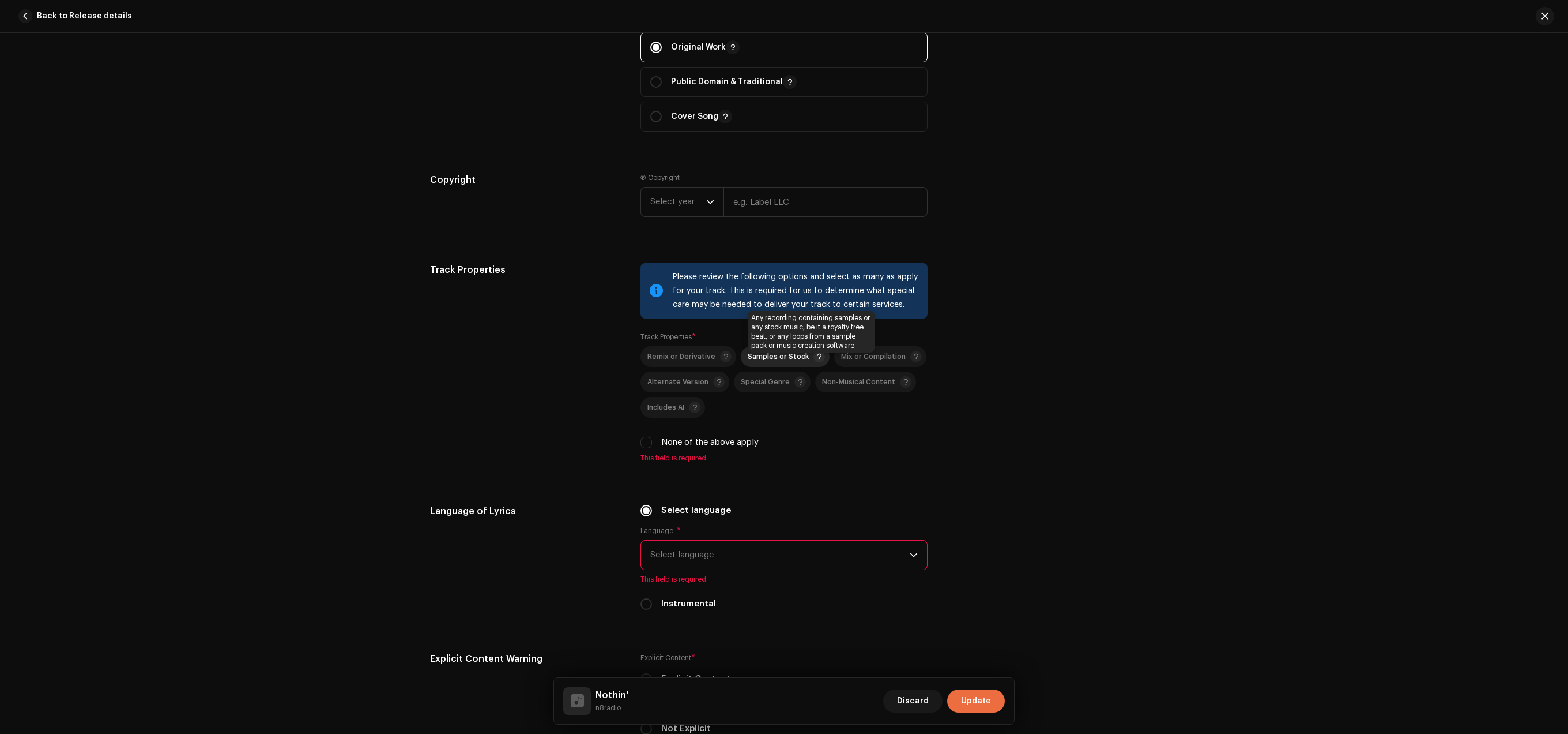
click at [814, 362] on span at bounding box center [819, 356] width 11 height 11
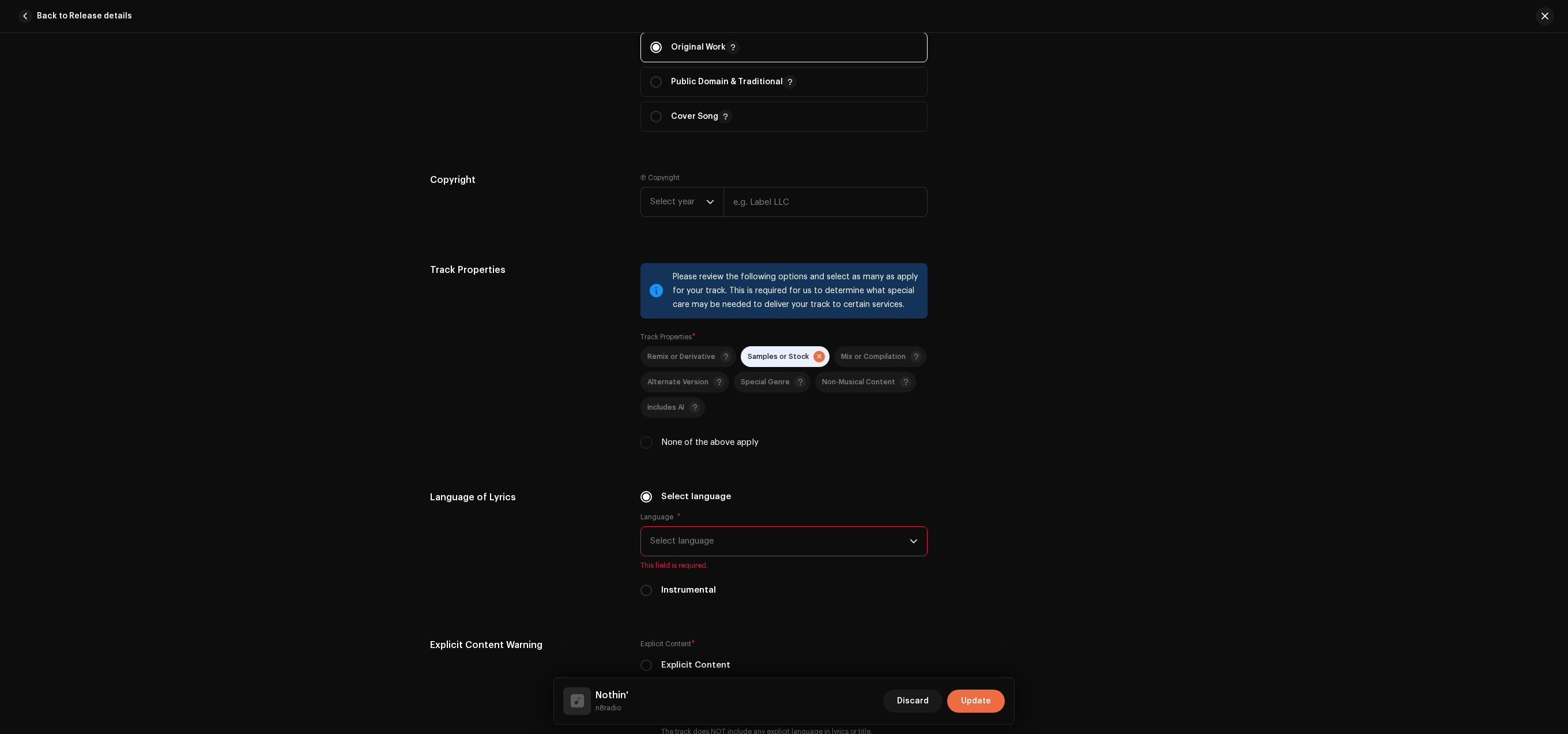
click at [814, 362] on span at bounding box center [819, 356] width 11 height 11
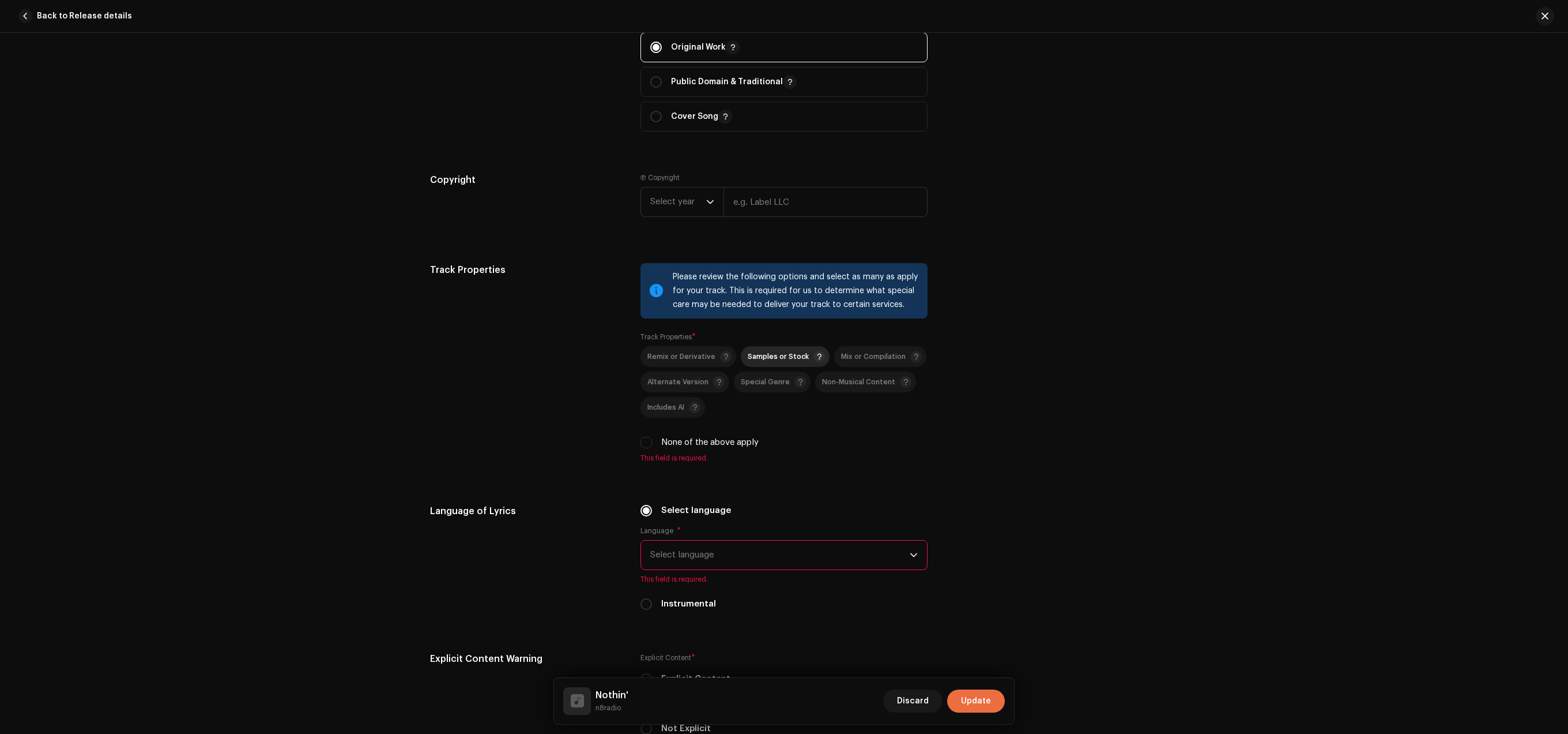
click at [797, 357] on div "Samples or Stock" at bounding box center [786, 356] width 77 height 11
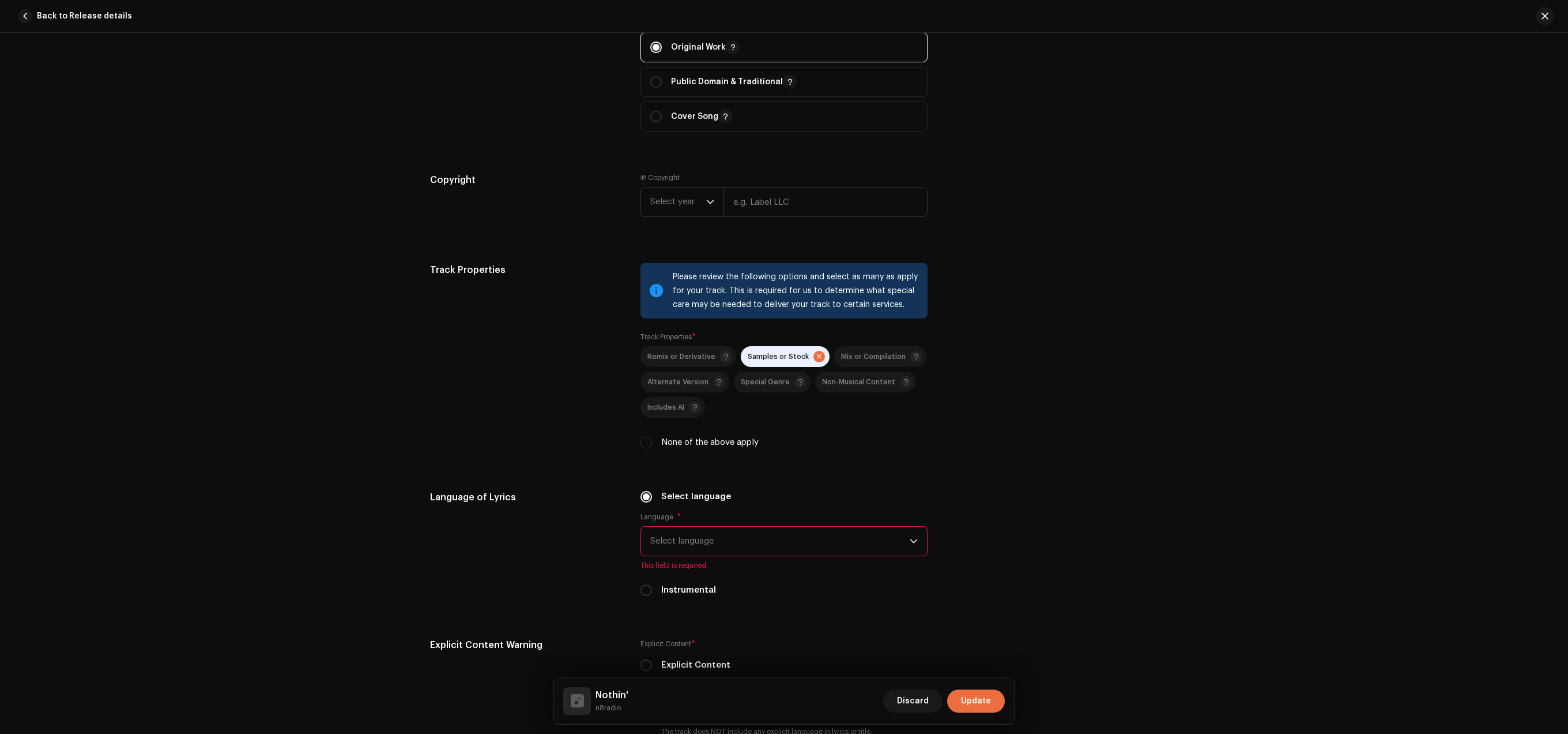
click at [731, 554] on span "Select language" at bounding box center [780, 541] width 260 height 29
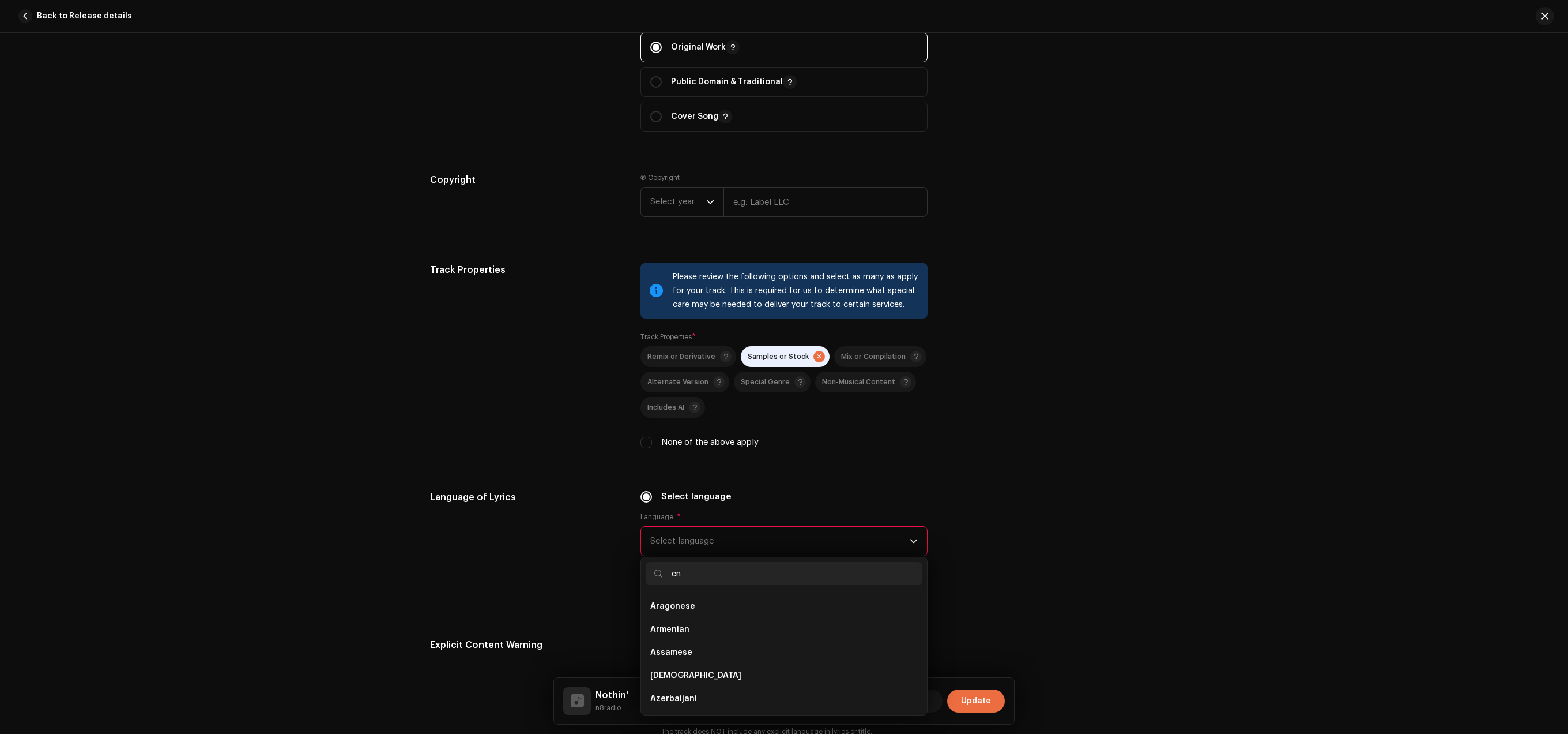
scroll to position [0, 0]
type input "engl"
click at [711, 613] on li "English" at bounding box center [784, 606] width 276 height 23
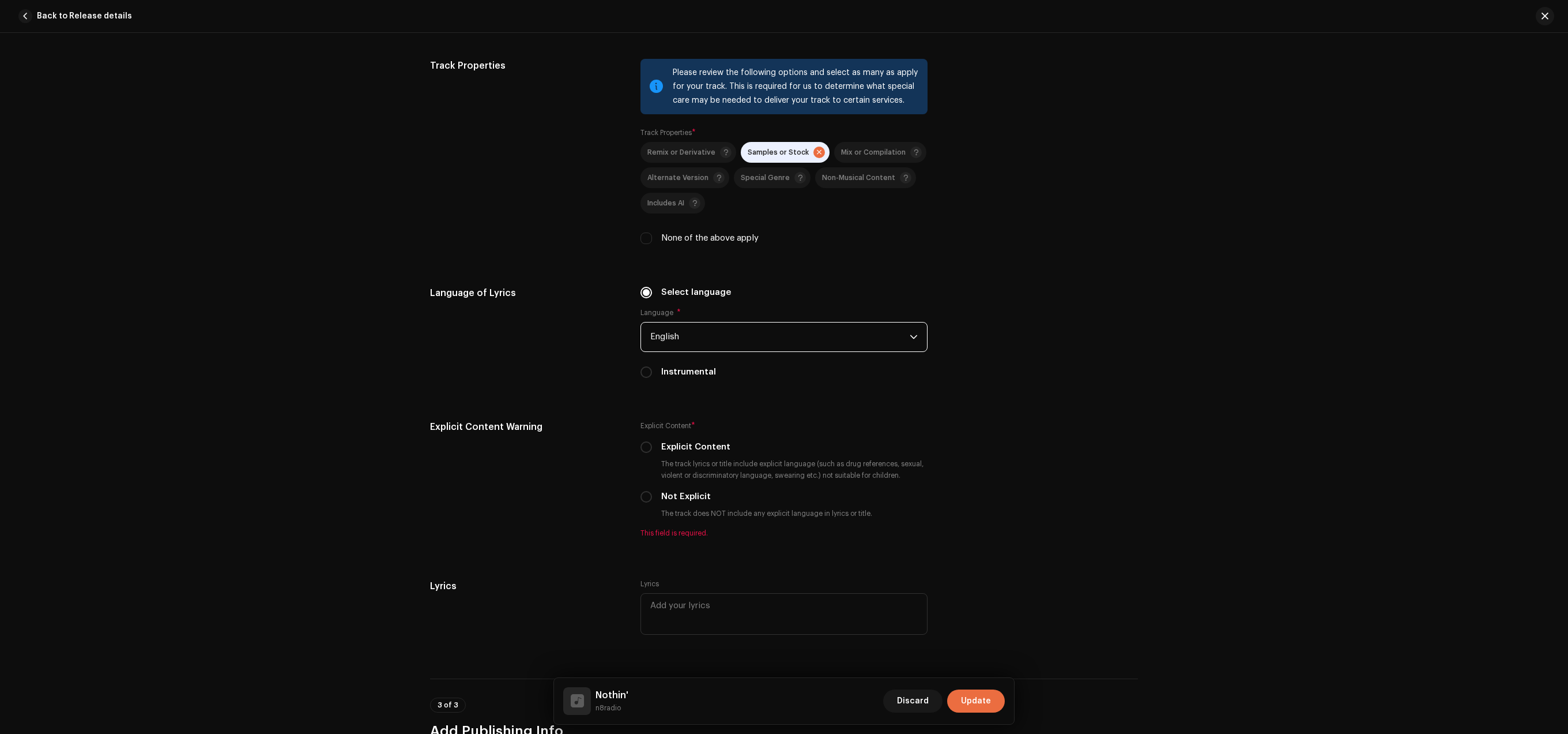
scroll to position [1608, 0]
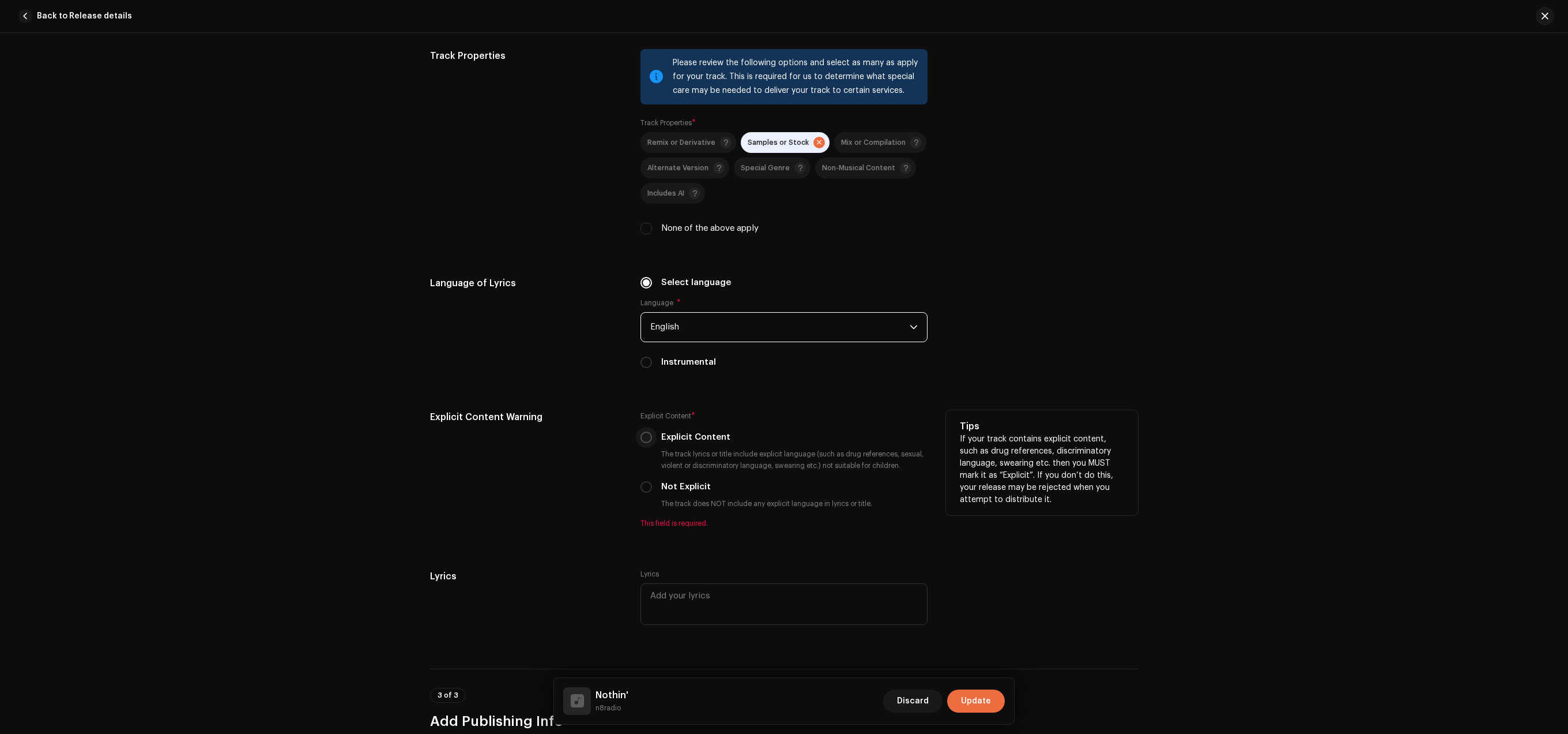
click at [649, 441] on input "Explicit Content" at bounding box center [646, 437] width 11 height 11
radio input "true"
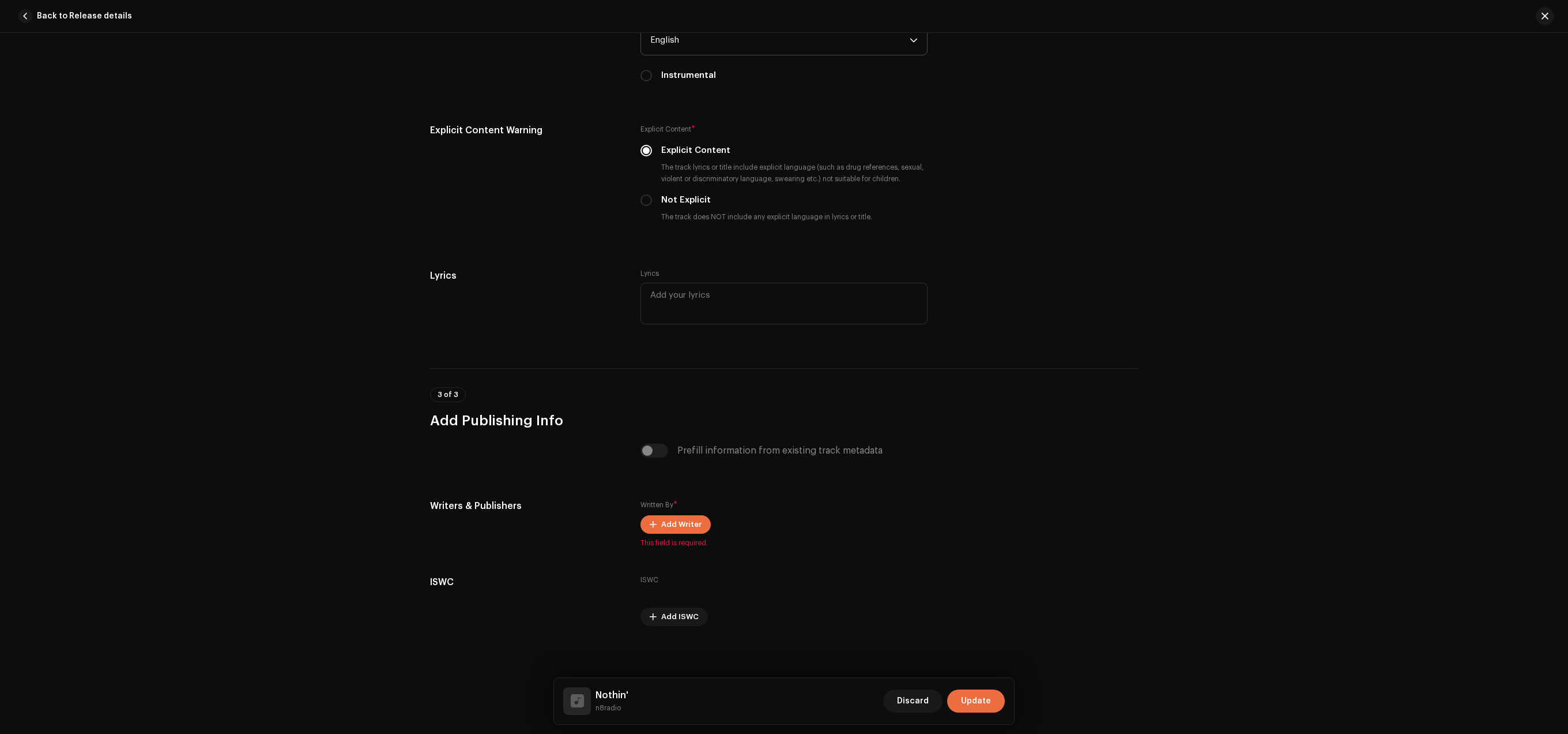
scroll to position [1903, 0]
click at [684, 525] on span "Add Writer" at bounding box center [681, 522] width 40 height 23
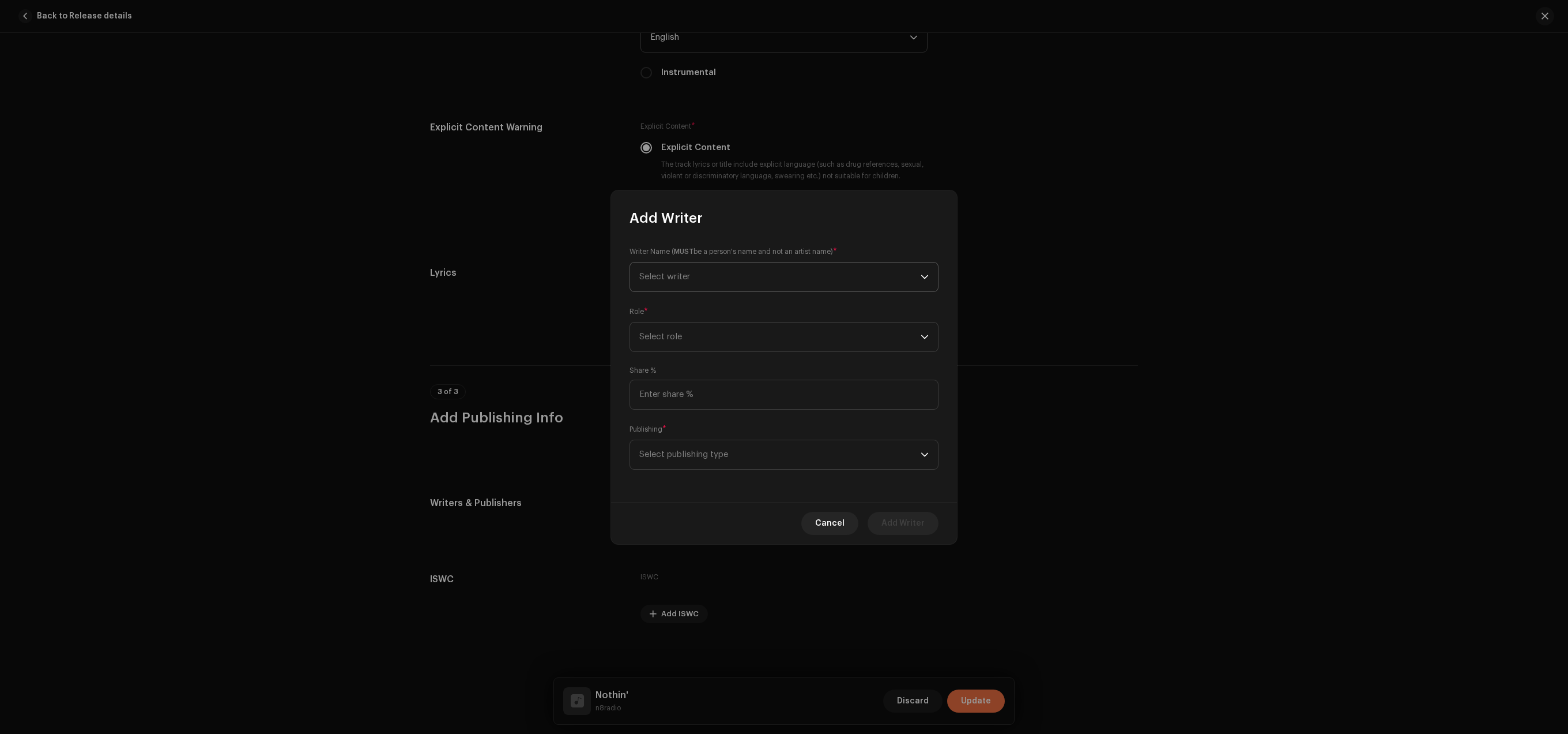
click at [922, 280] on icon "dropdown trigger" at bounding box center [924, 276] width 8 height 8
type input "o"
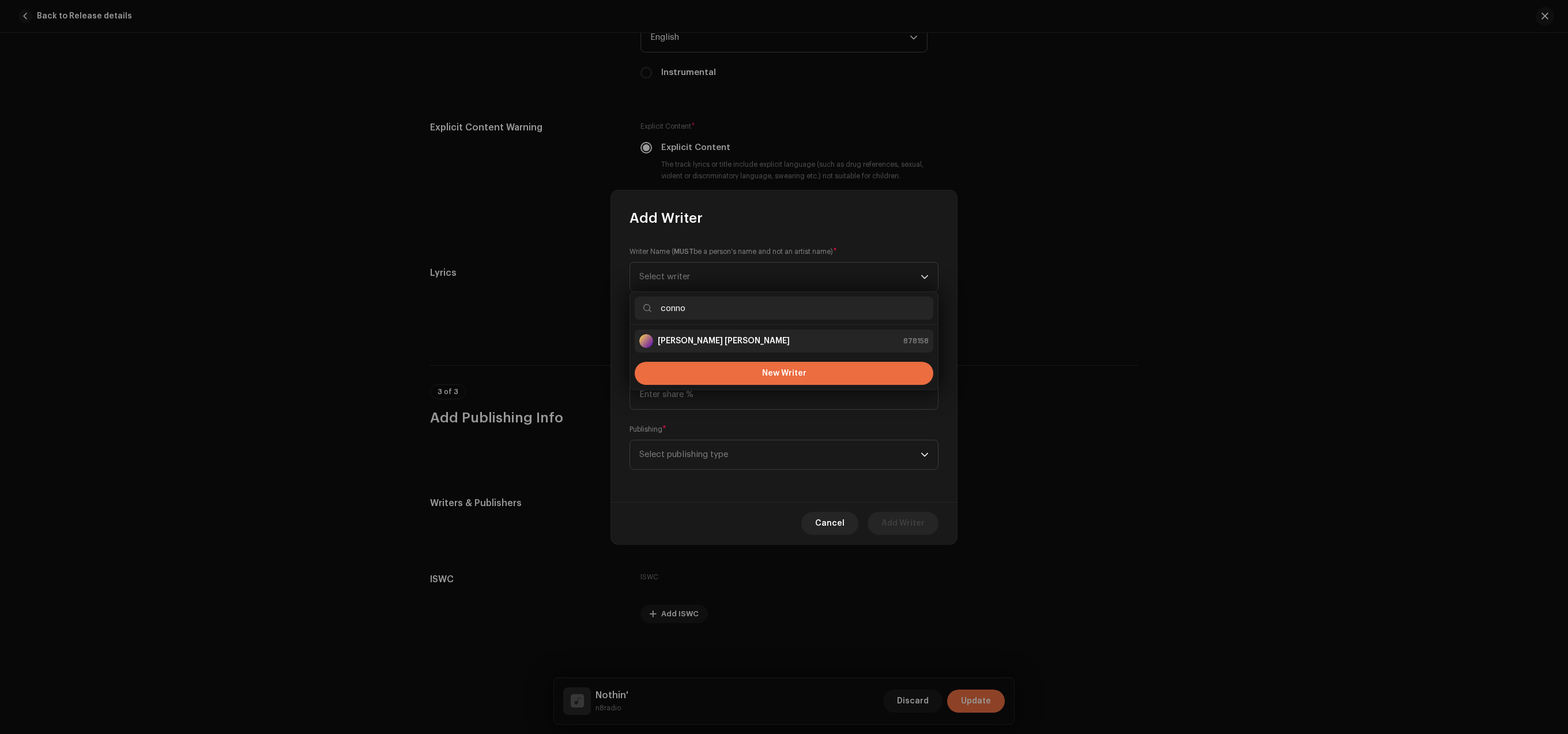
type input "conno"
click at [726, 349] on li "[PERSON_NAME] [PERSON_NAME] 878158" at bounding box center [783, 341] width 298 height 23
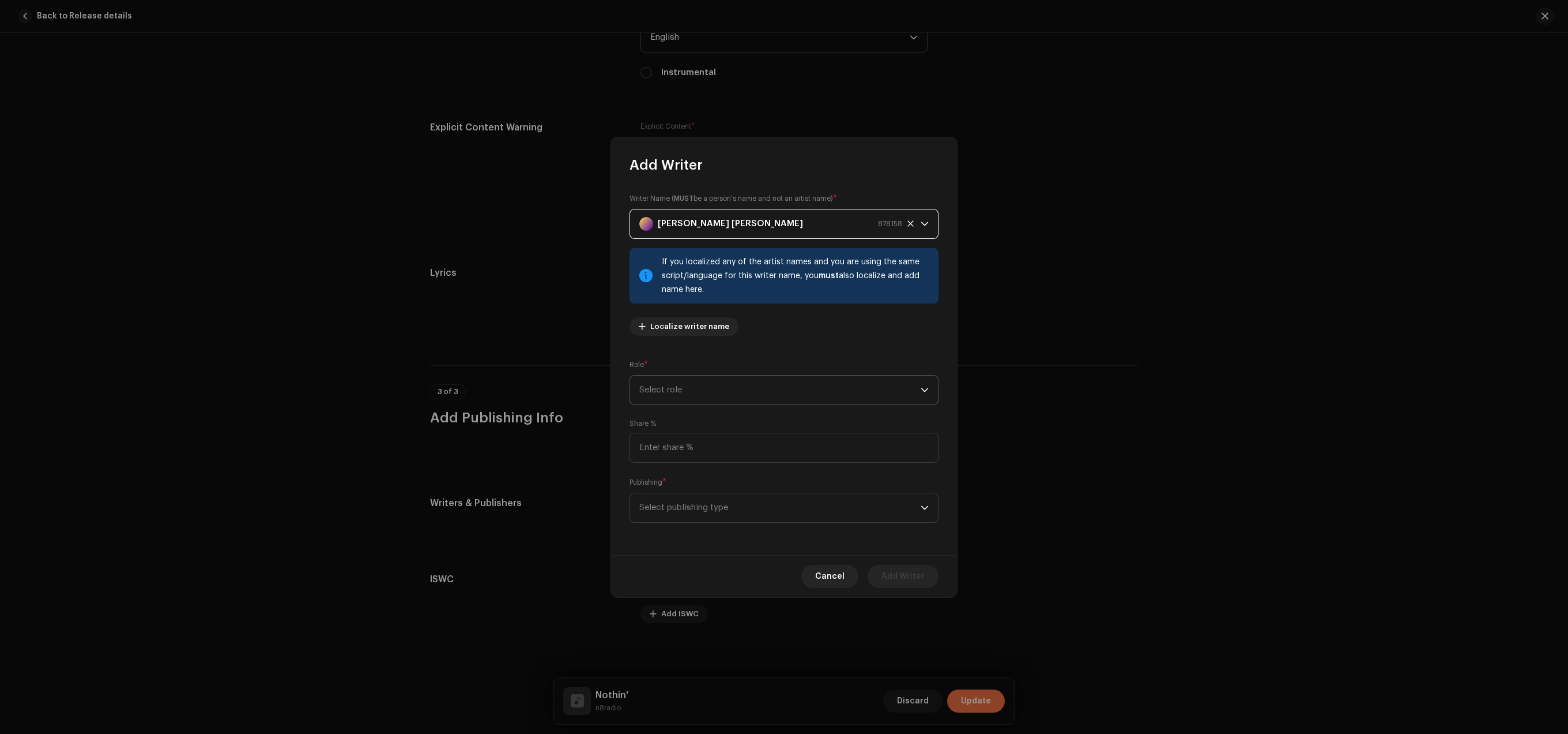
click at [795, 385] on span "Select role" at bounding box center [780, 390] width 282 height 29
click at [768, 494] on li "Composer & Lyricist" at bounding box center [783, 490] width 298 height 23
click at [808, 437] on input at bounding box center [784, 447] width 309 height 30
type input "2.00"
type input "100.00"
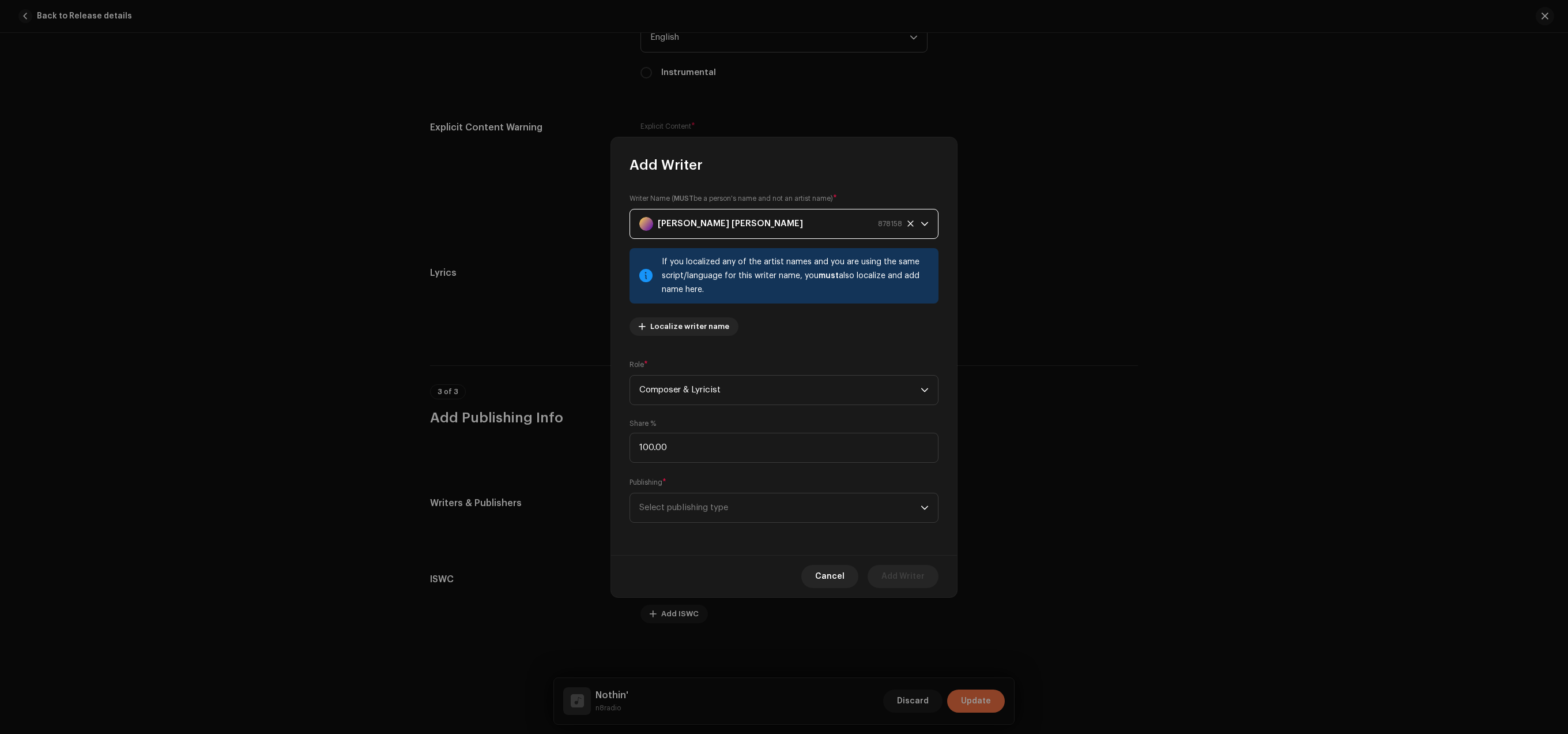
click at [802, 215] on div "[PERSON_NAME] [PERSON_NAME] 878158" at bounding box center [771, 224] width 263 height 29
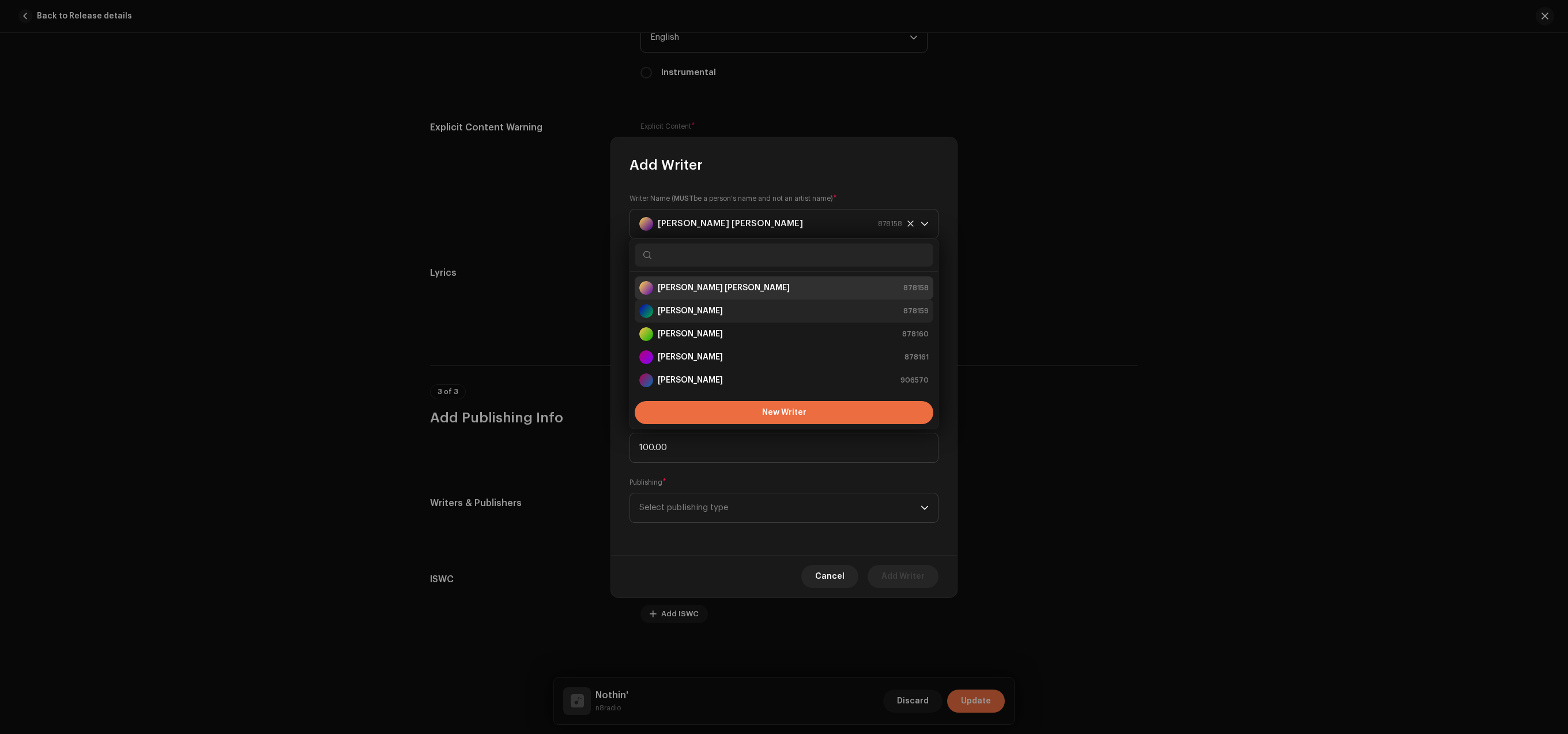
click at [729, 317] on div "[PERSON_NAME] 878159" at bounding box center [784, 311] width 289 height 14
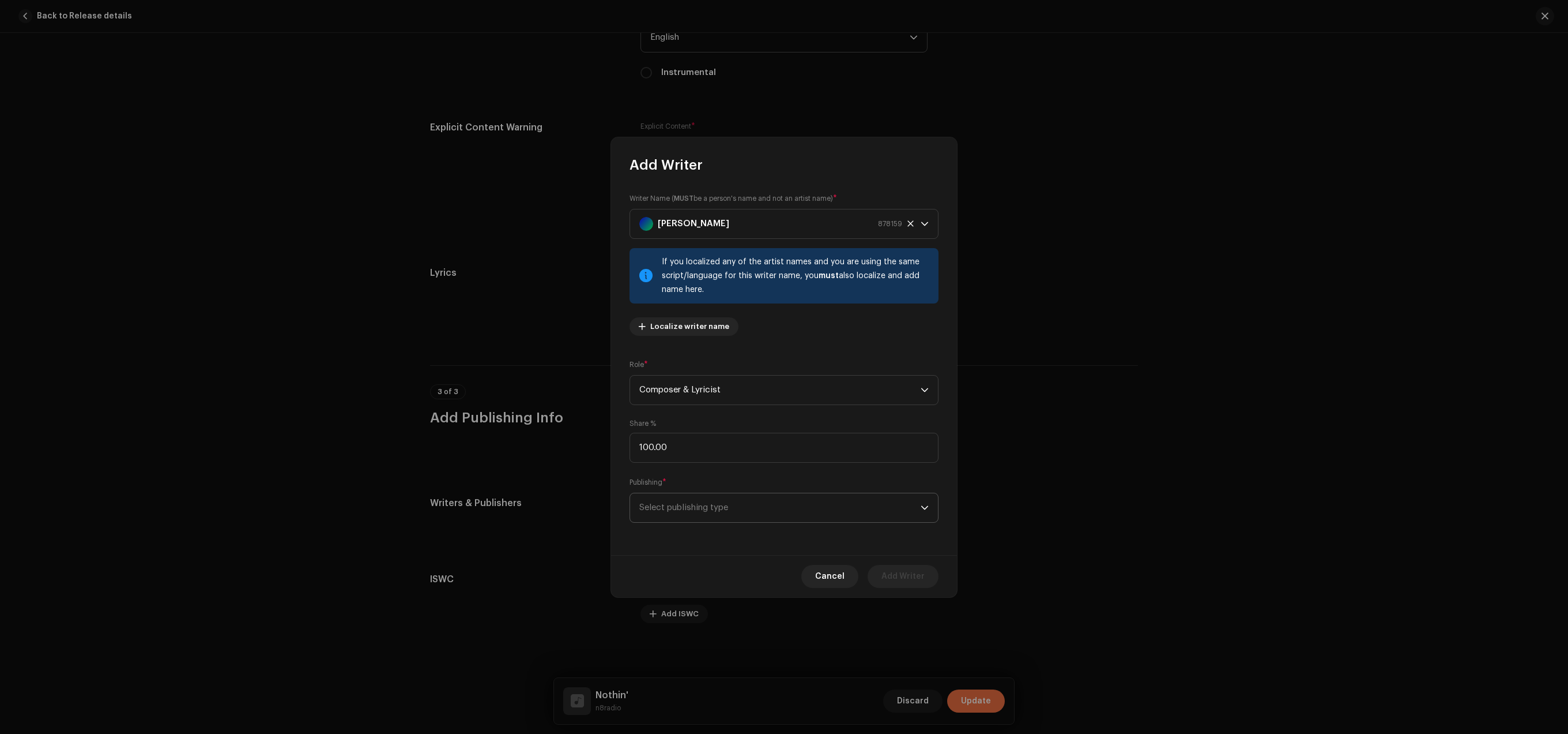
click at [738, 506] on span "Select publishing type" at bounding box center [780, 508] width 282 height 29
click at [766, 555] on li "Public domain (no publisher)" at bounding box center [783, 562] width 298 height 23
click at [900, 576] on span "Add Writer" at bounding box center [903, 576] width 44 height 23
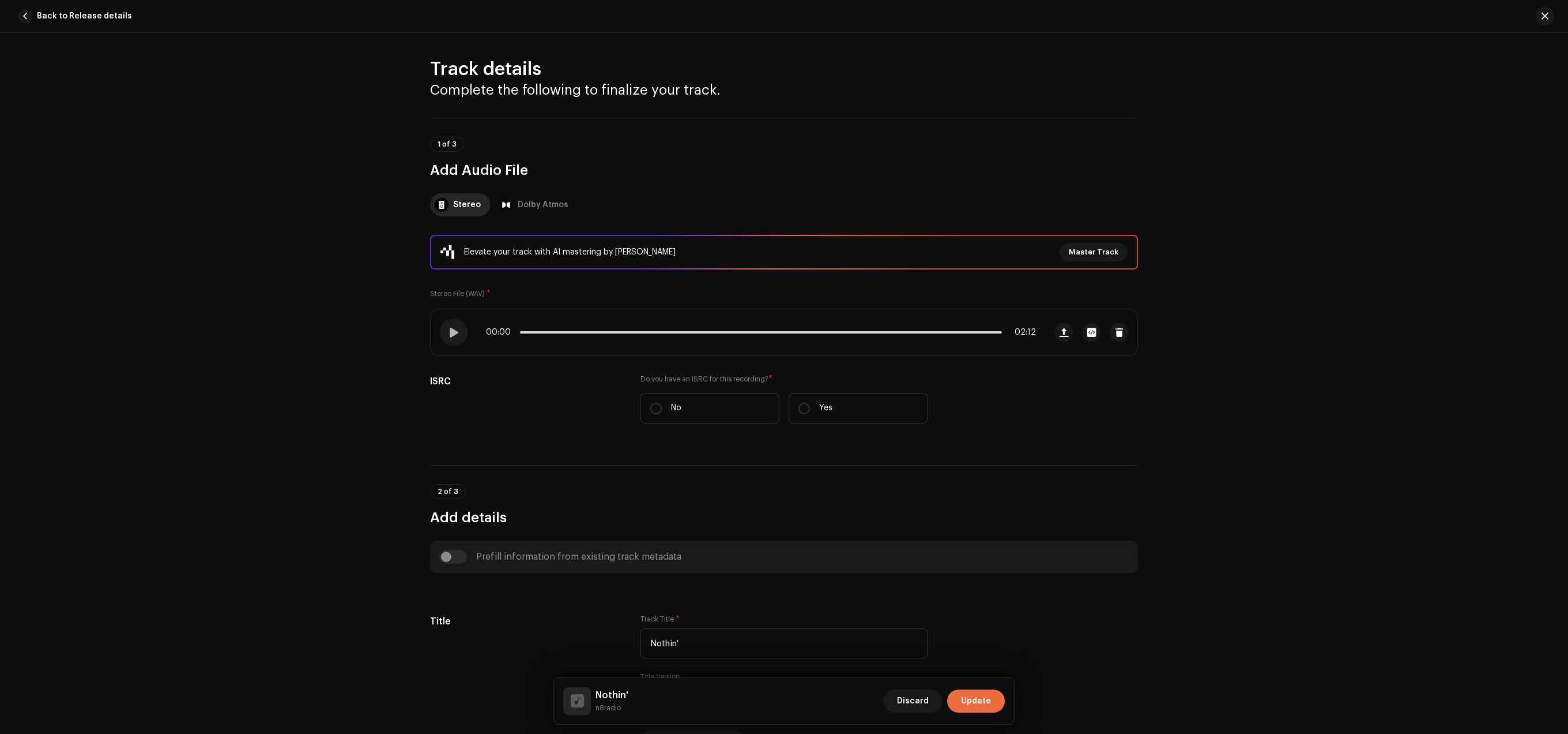
scroll to position [0, 0]
click at [469, 327] on div "00:00 02:12" at bounding box center [737, 335] width 615 height 46
click at [443, 330] on div at bounding box center [453, 335] width 27 height 27
click at [453, 333] on span at bounding box center [453, 335] width 10 height 9
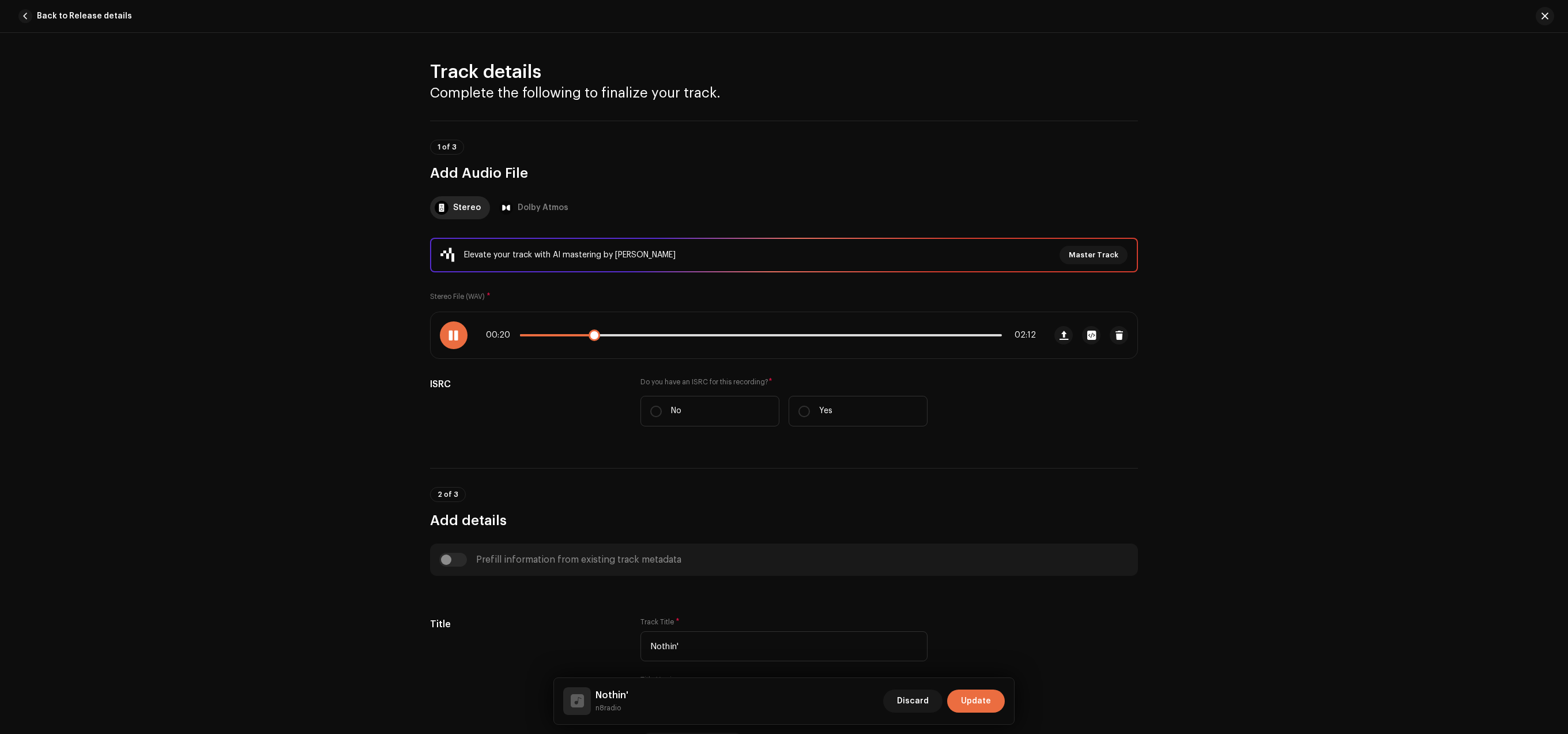
click at [524, 337] on div "00:20 02:12" at bounding box center [761, 335] width 550 height 9
click at [524, 334] on div "00:21 02:12" at bounding box center [761, 335] width 550 height 9
click at [451, 324] on div at bounding box center [453, 335] width 27 height 27
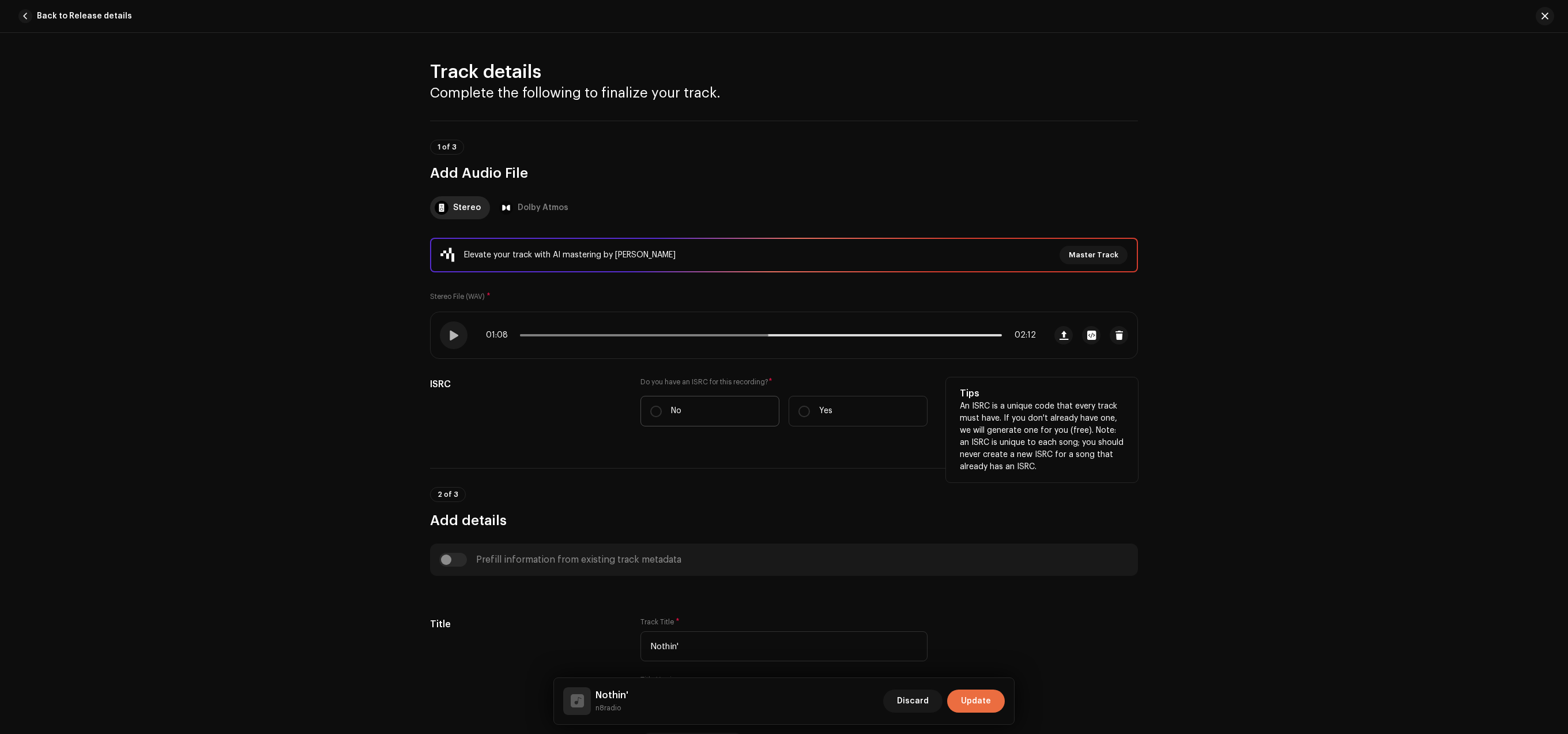
click at [647, 419] on label "No" at bounding box center [710, 411] width 139 height 31
click at [650, 417] on input "No" at bounding box center [656, 411] width 11 height 11
radio input "true"
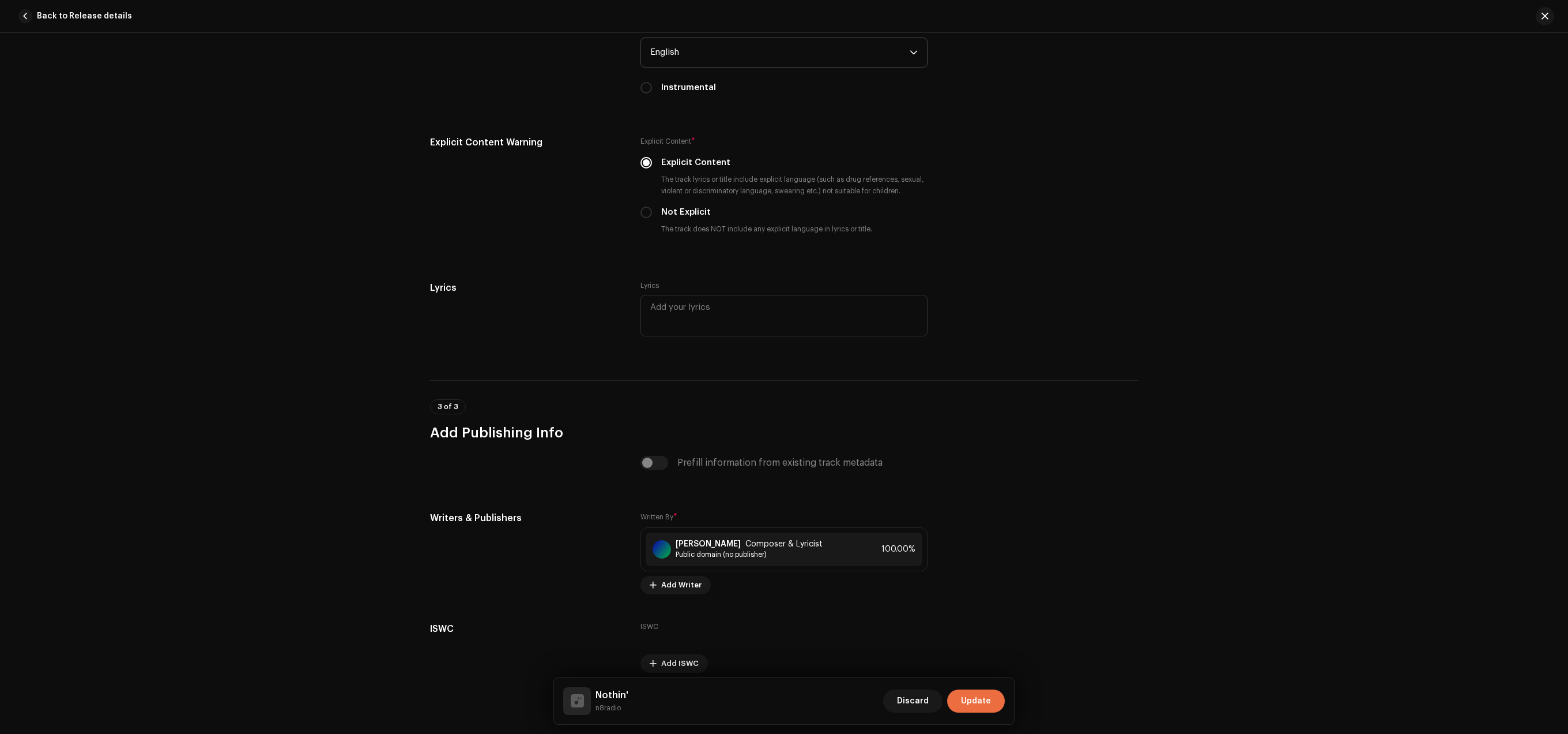
scroll to position [1931, 0]
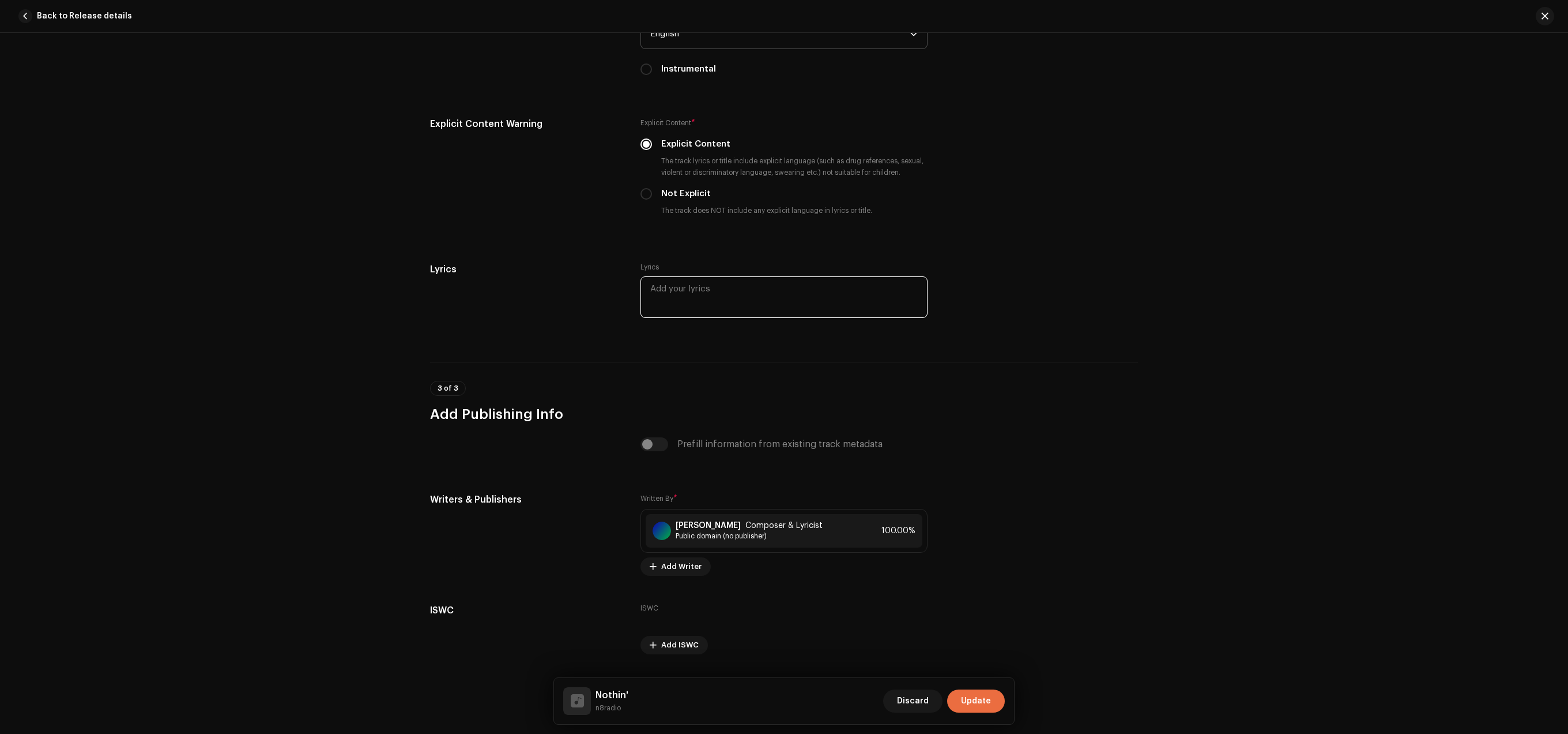
click at [828, 292] on textarea at bounding box center [784, 297] width 287 height 41
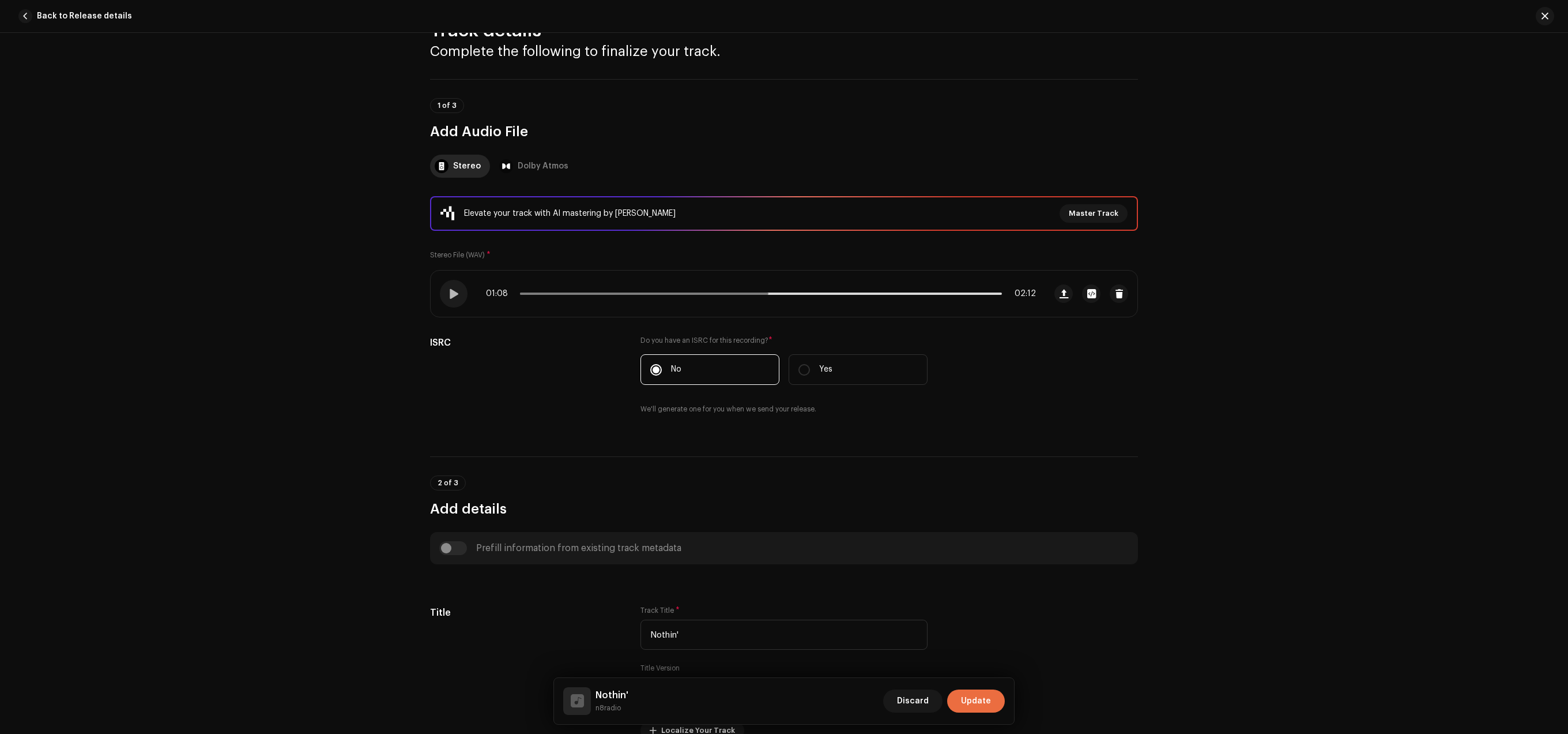
scroll to position [0, 0]
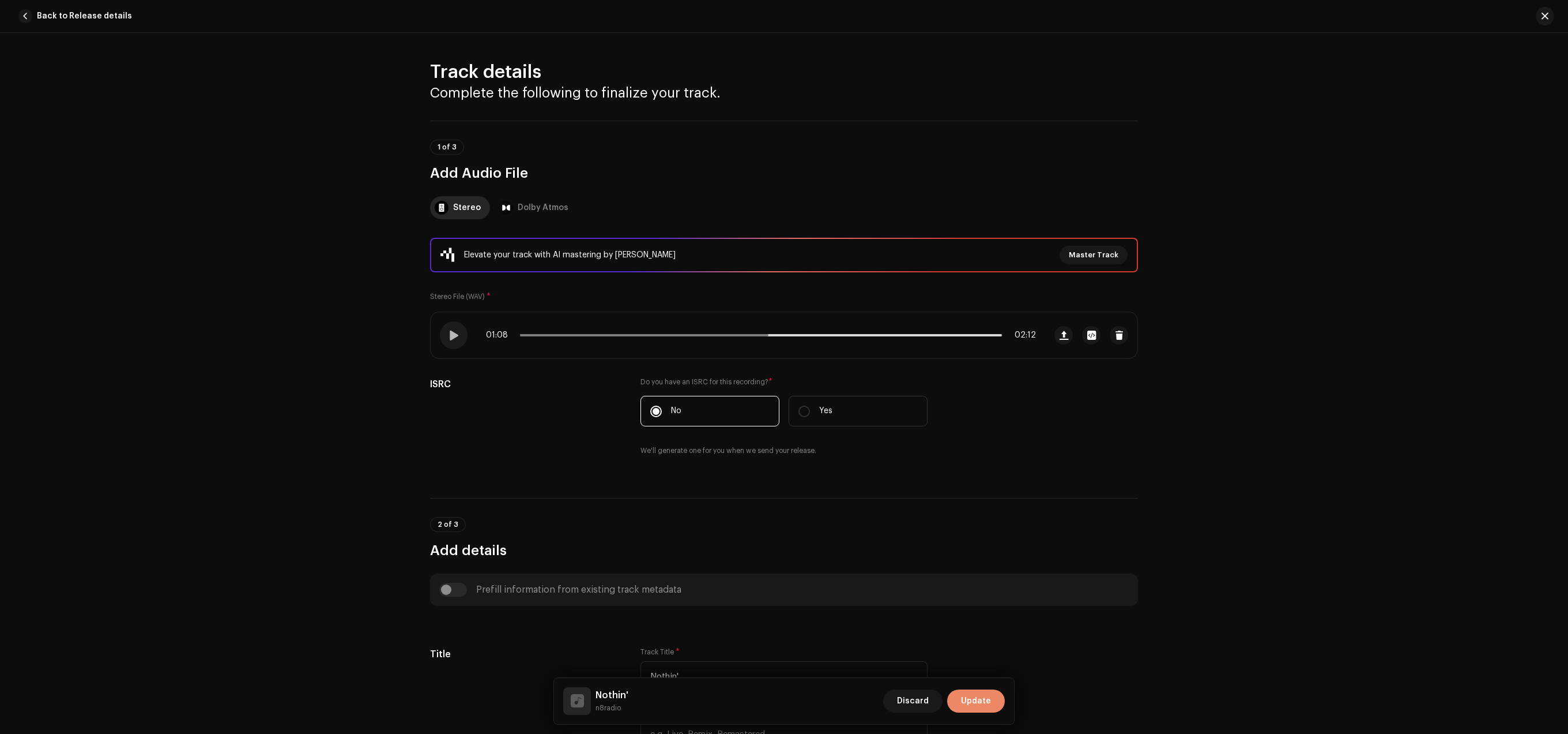
type textarea "LISTEN"
click at [970, 694] on span "Update" at bounding box center [976, 700] width 30 height 23
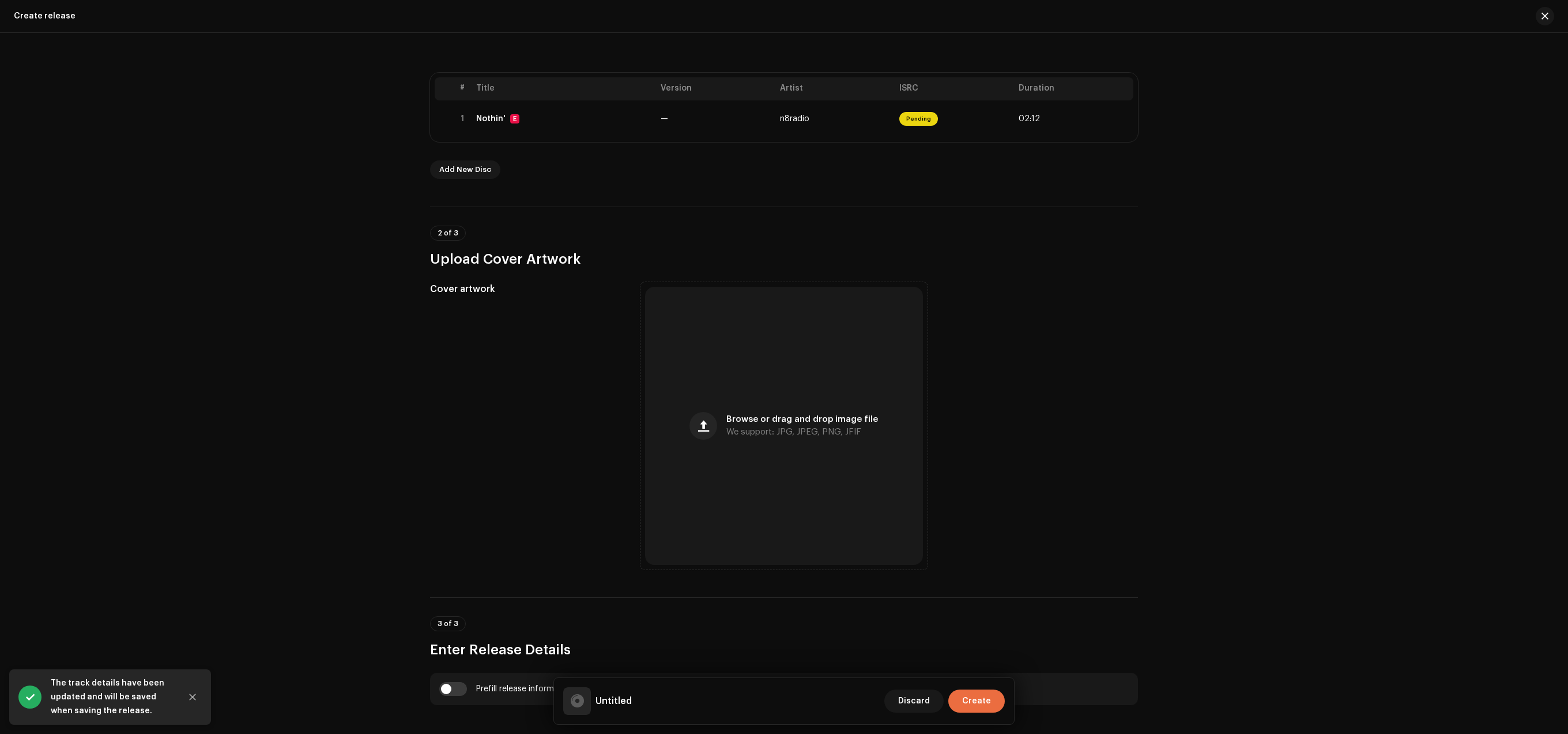
scroll to position [218, 0]
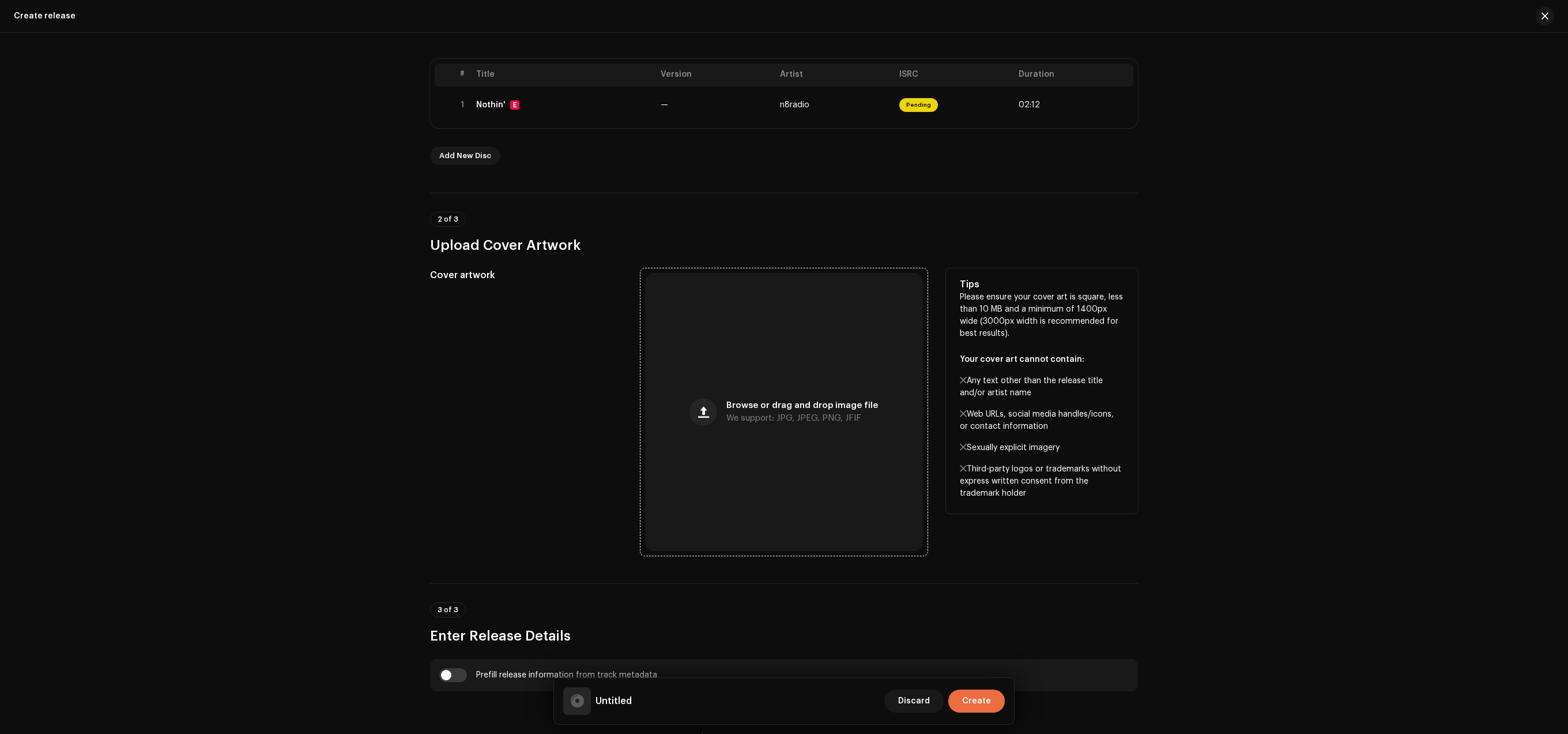
click at [740, 358] on div "Browse or drag and drop image file We support: JPG, JPEG, PNG, JFIF" at bounding box center [784, 412] width 278 height 278
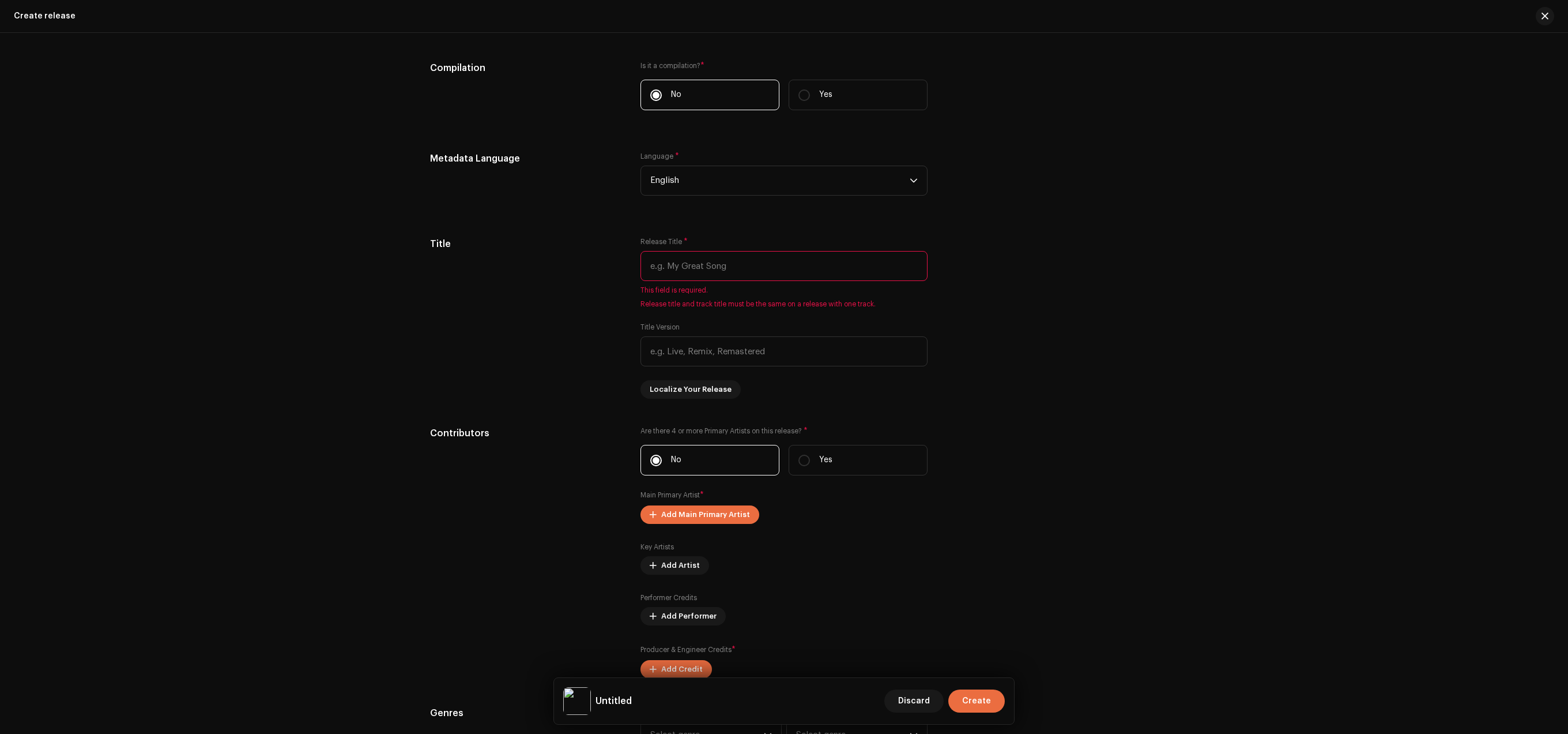
scroll to position [908, 0]
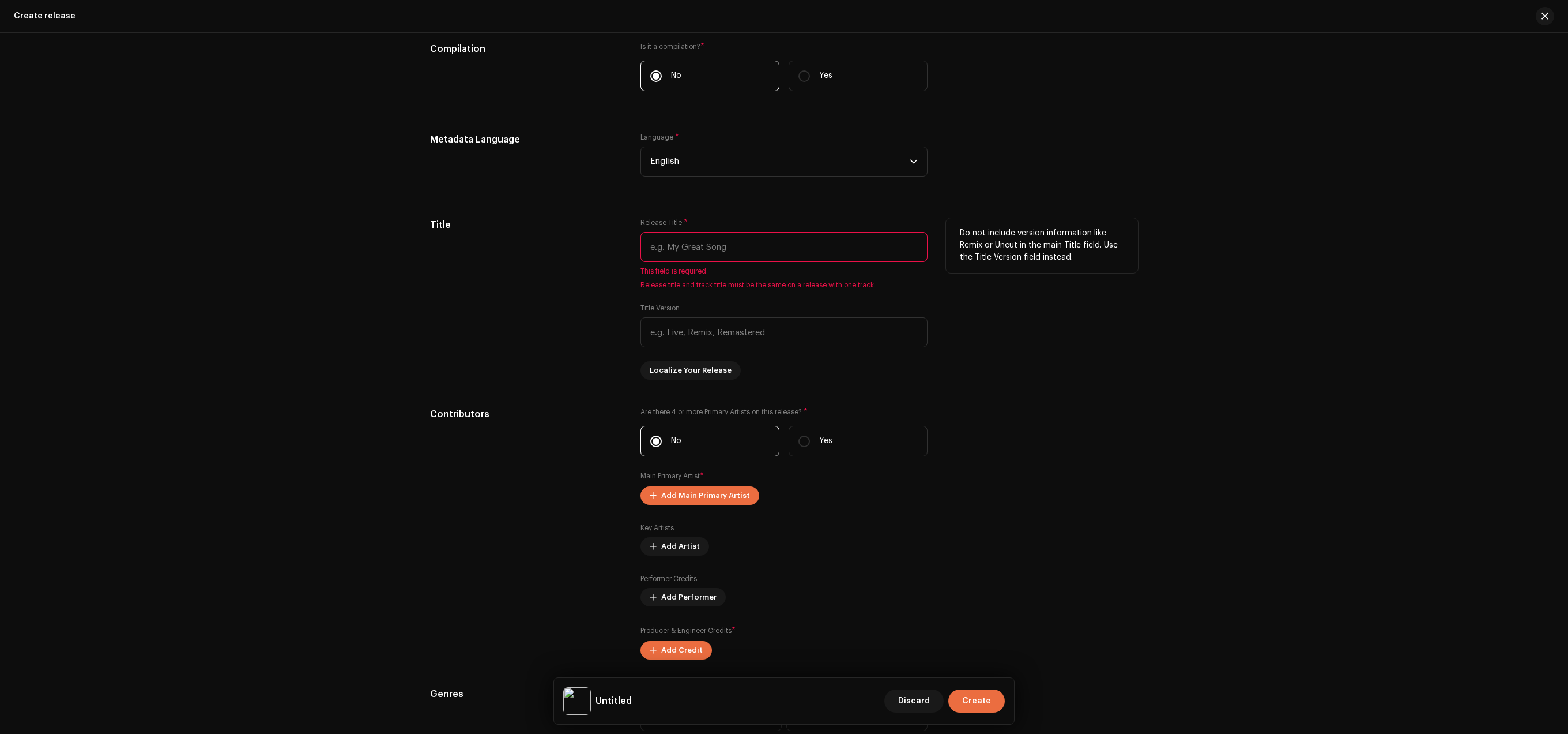
click at [686, 251] on input "text" at bounding box center [784, 247] width 287 height 30
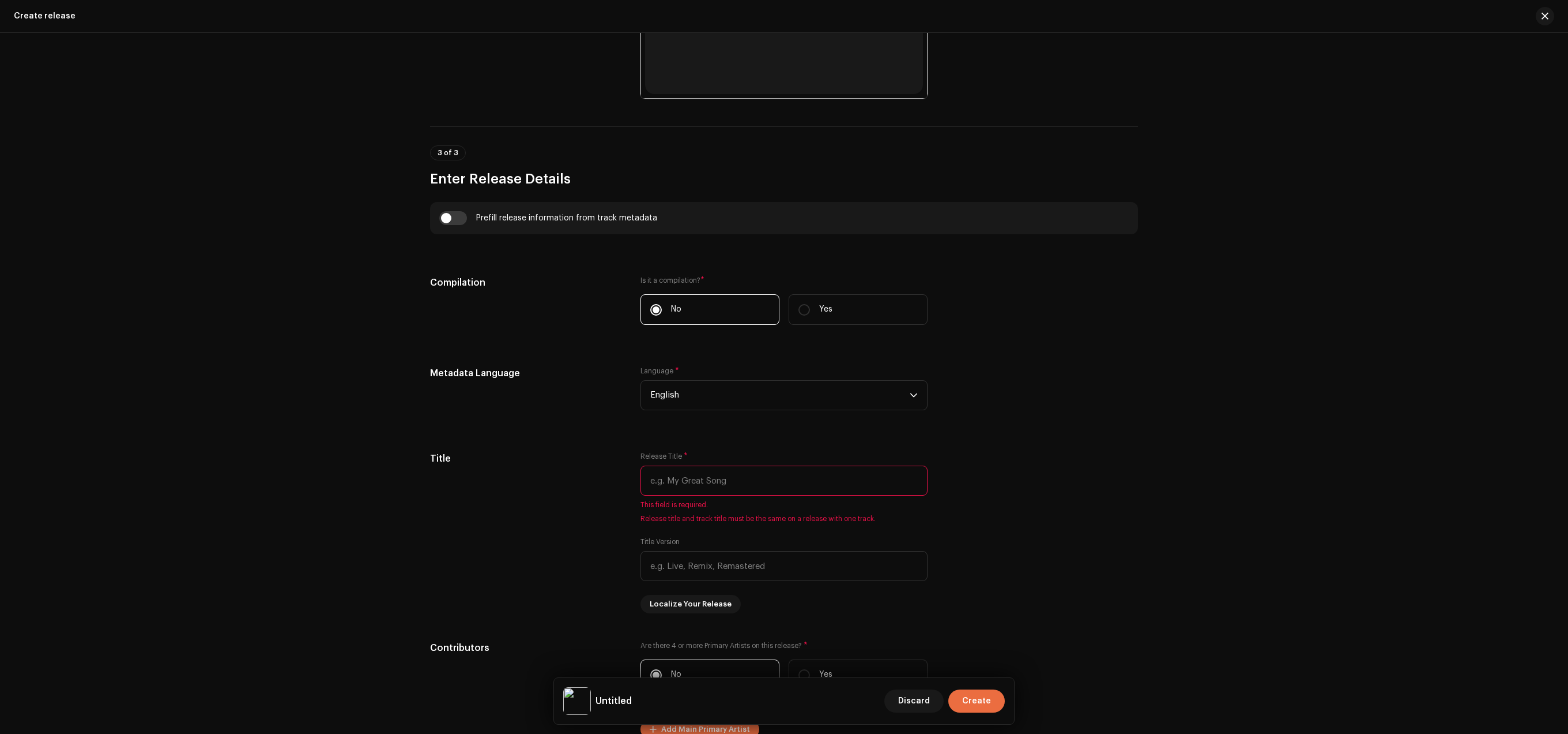
scroll to position [654, 0]
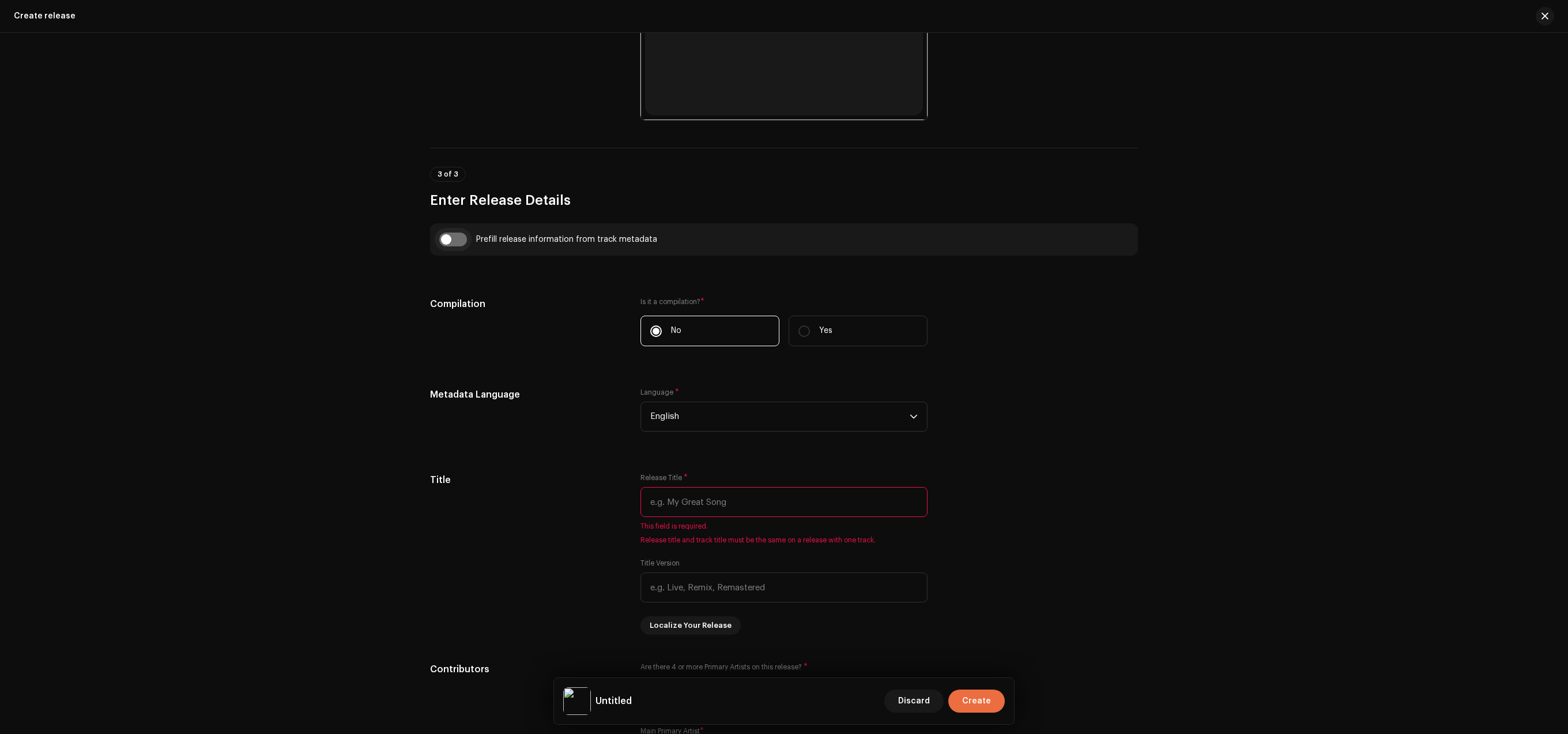
click at [455, 236] on input "checkbox" at bounding box center [453, 239] width 27 height 14
checkbox input "true"
type input "Nothin'"
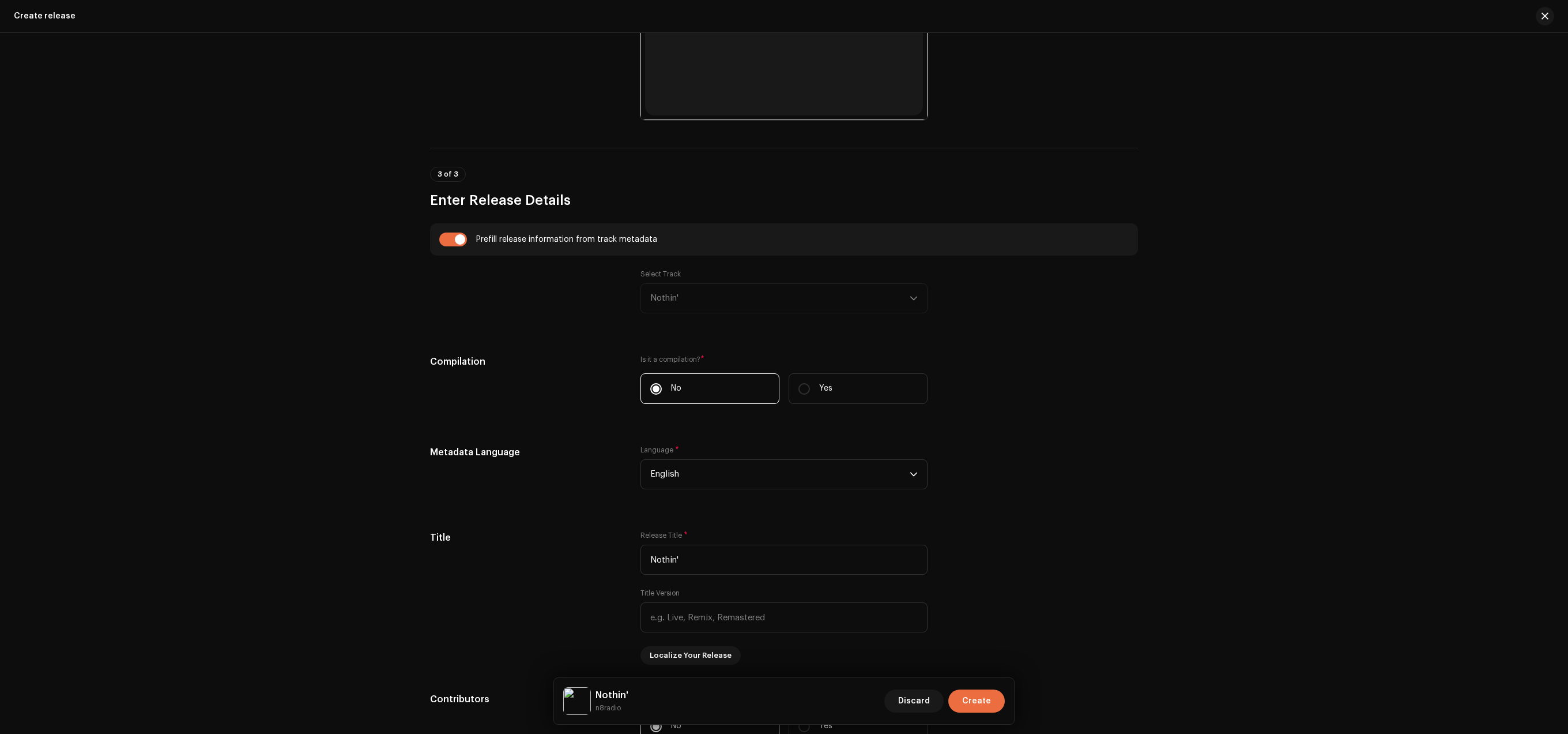
click at [774, 282] on div "Select Track Nothin'" at bounding box center [784, 291] width 287 height 44
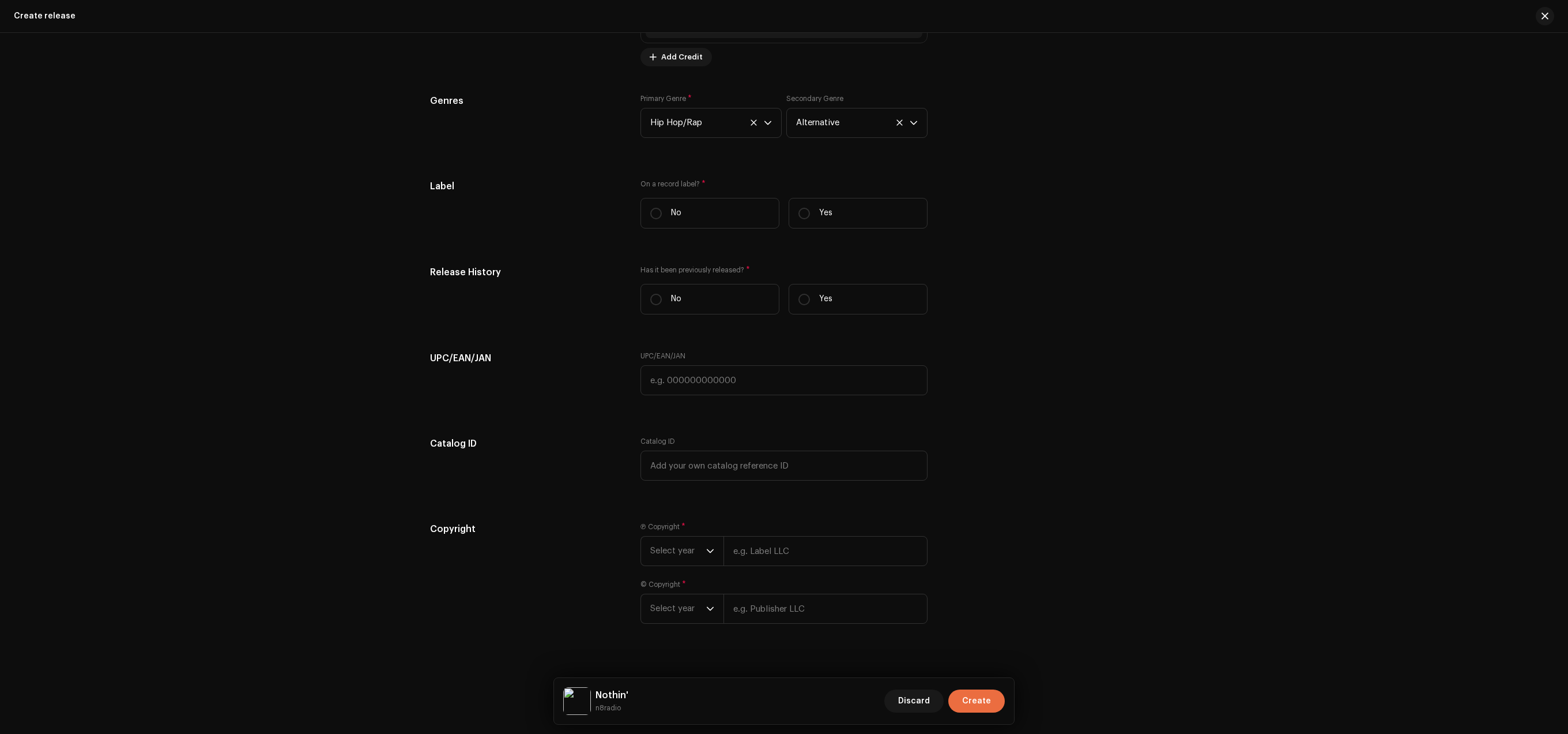
scroll to position [1596, 0]
click at [675, 234] on div "On a record label? * No Yes" at bounding box center [784, 205] width 287 height 58
click at [656, 211] on input "No" at bounding box center [656, 210] width 11 height 11
radio input "true"
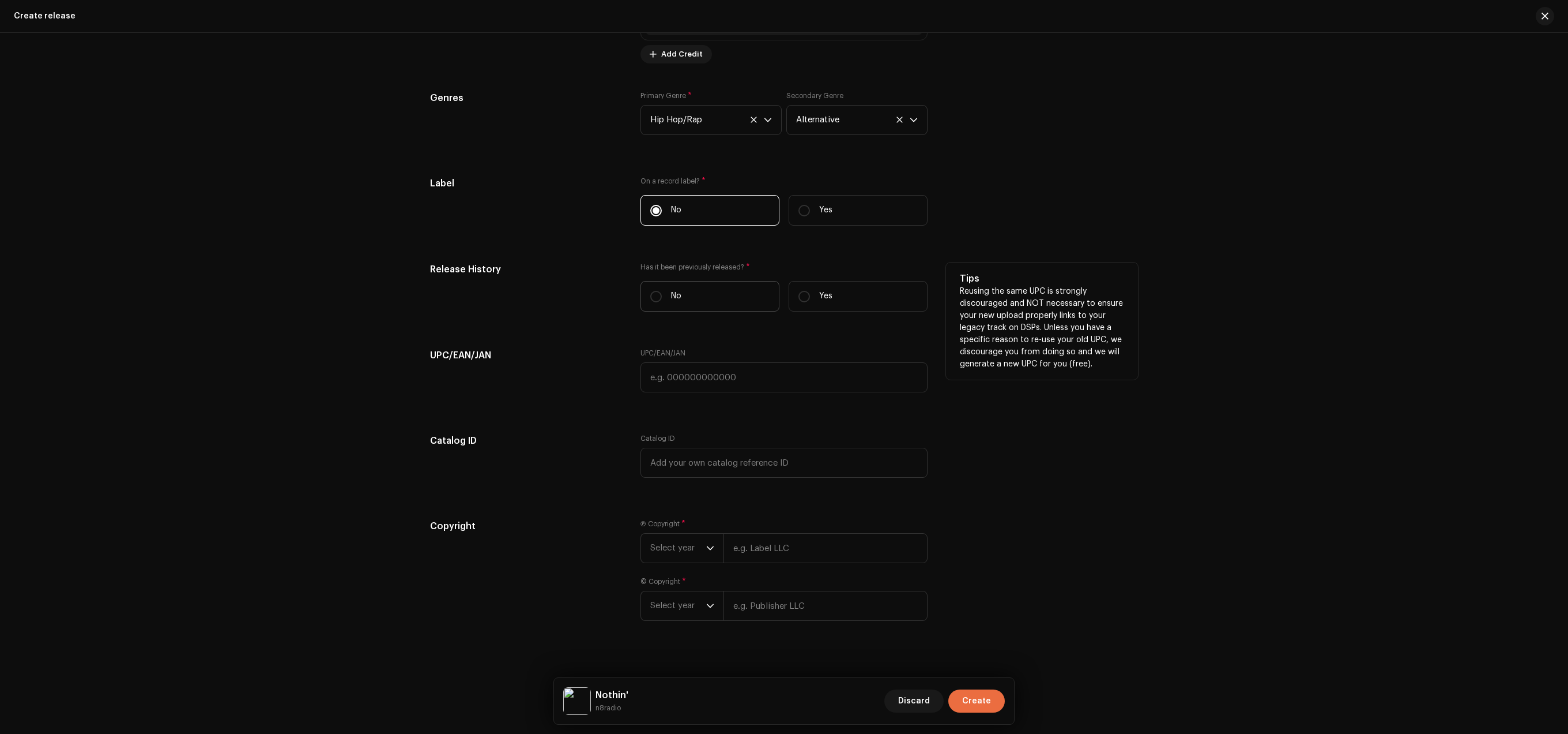
click at [650, 301] on label "No" at bounding box center [710, 296] width 139 height 31
click at [650, 301] on input "No" at bounding box center [656, 296] width 11 height 11
radio input "true"
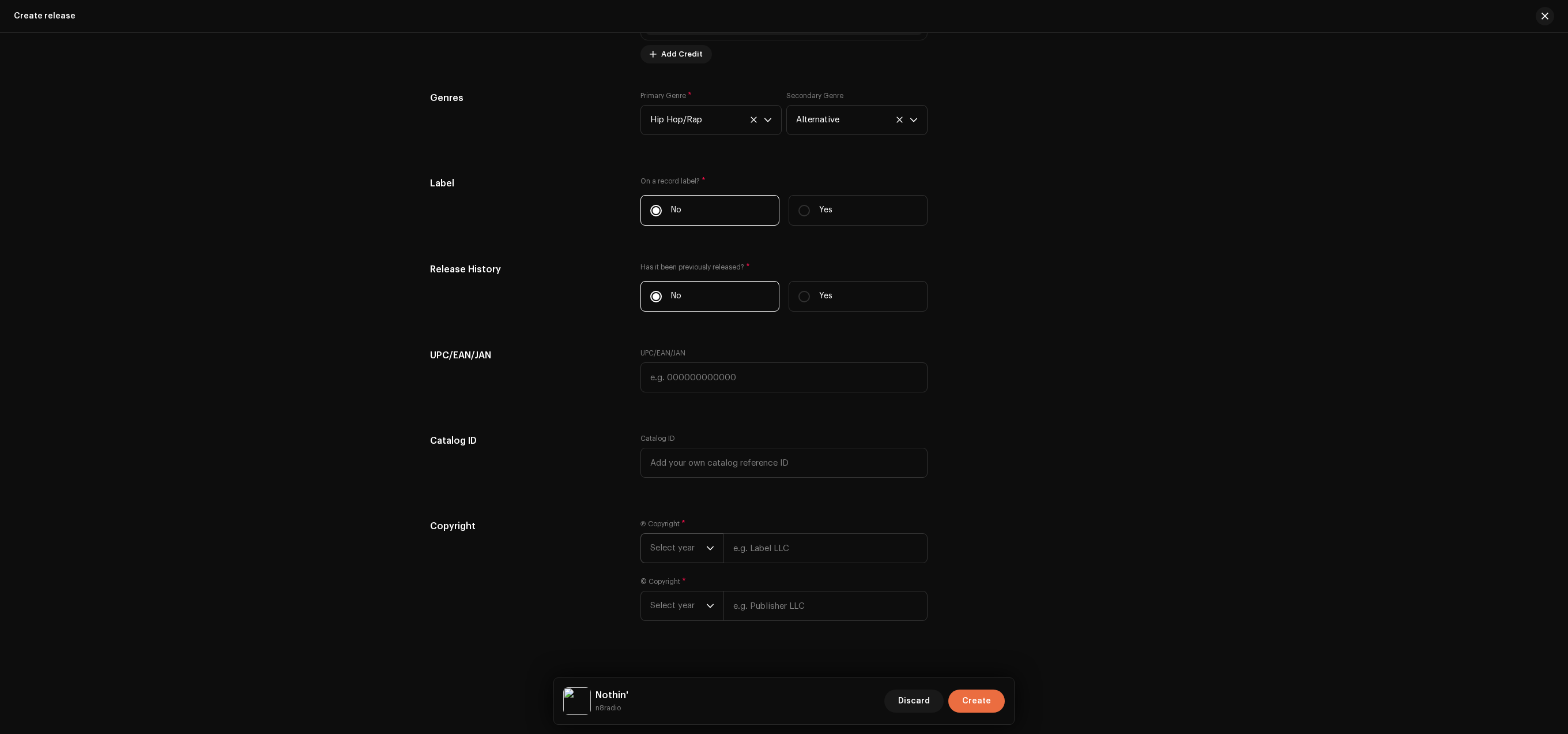
click at [649, 558] on p-select "Select year" at bounding box center [682, 548] width 83 height 30
click at [666, 635] on li "2025" at bounding box center [686, 636] width 82 height 23
click at [774, 576] on div "Ⓟ Copyright * 2025 Please enter valid copyright consisting of a year with an in…" at bounding box center [784, 548] width 287 height 58
click at [765, 562] on input "text" at bounding box center [825, 548] width 204 height 30
type input "888"
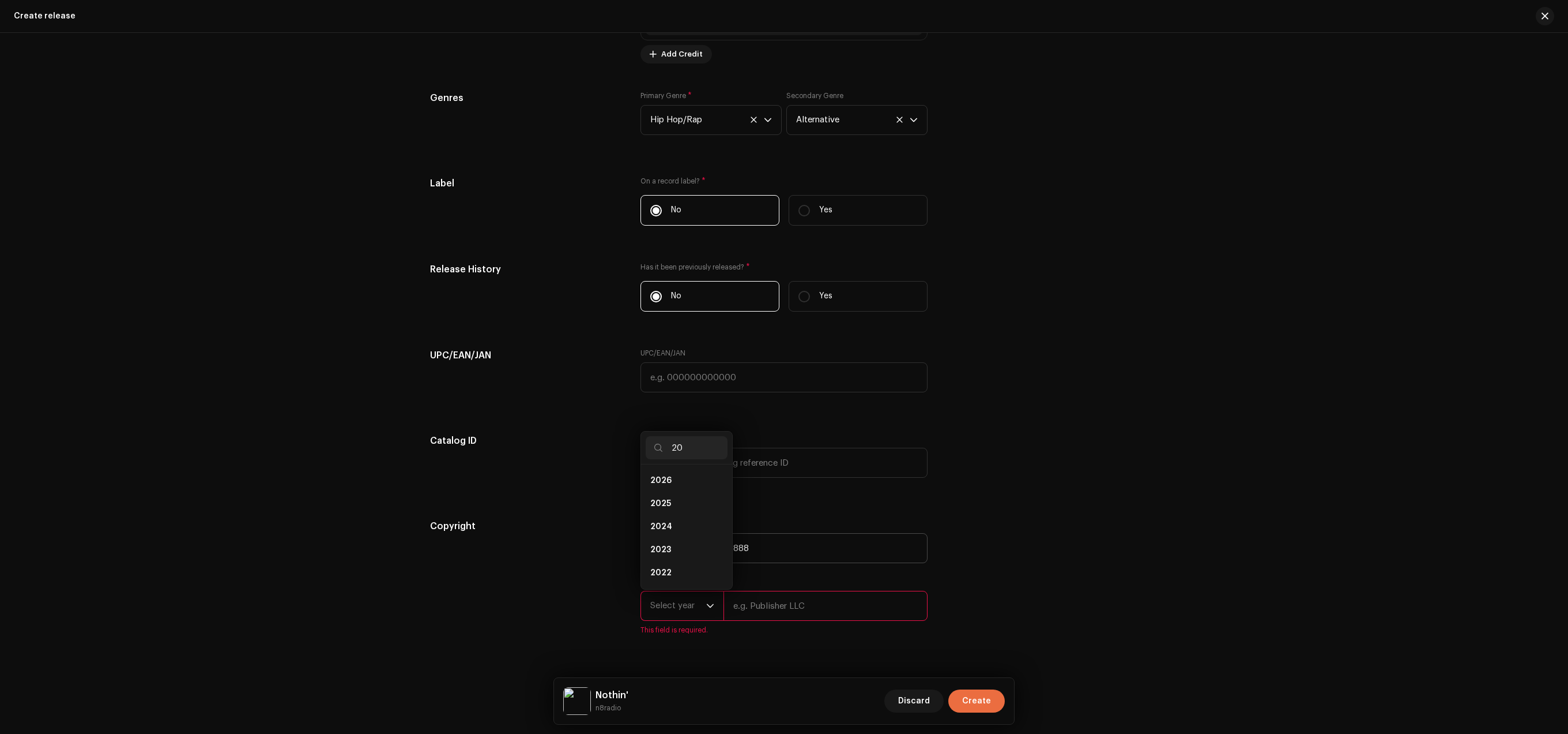
scroll to position [5, 0]
type input "2025"
click at [684, 486] on li "2025" at bounding box center [686, 480] width 82 height 23
click at [766, 619] on input "text" at bounding box center [825, 605] width 204 height 30
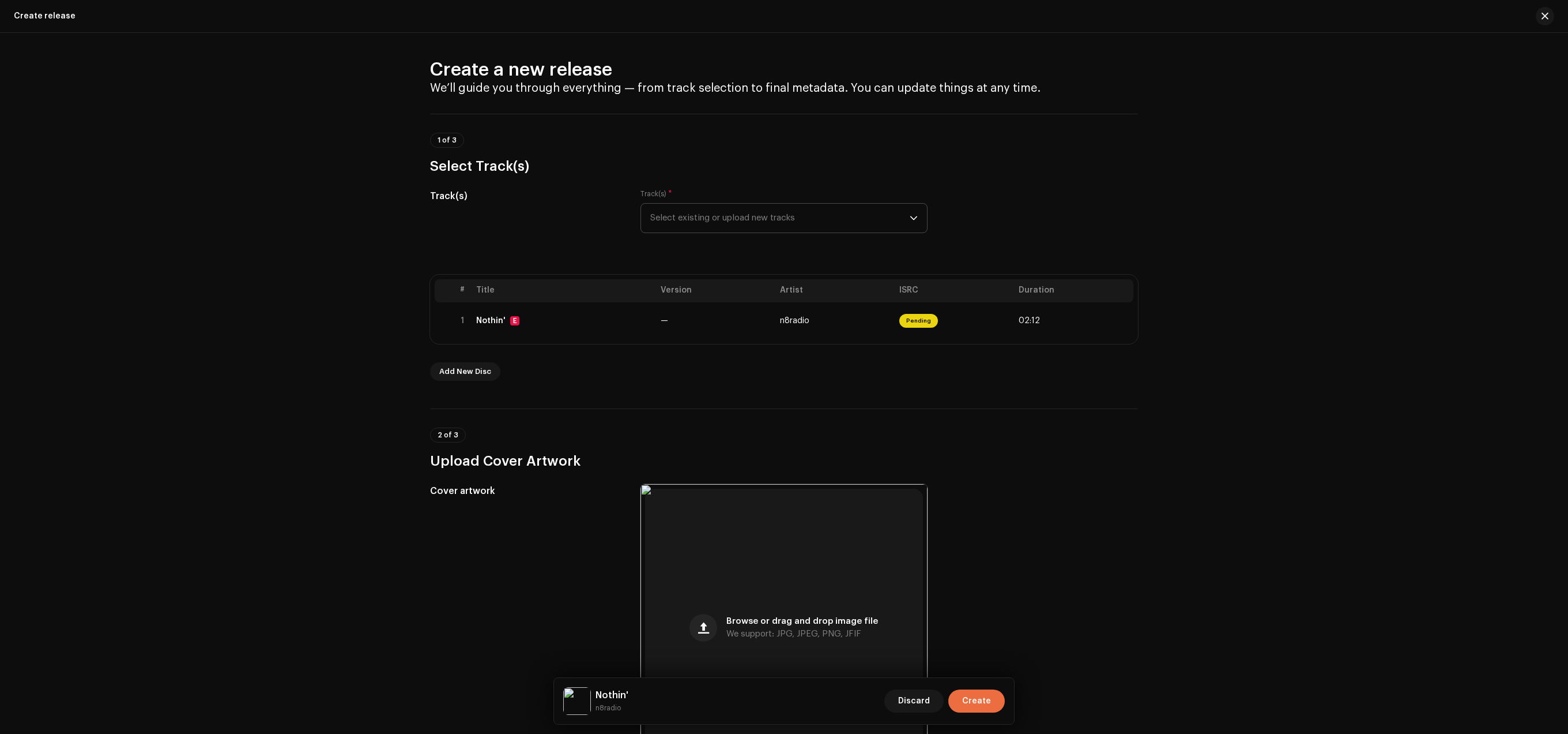
scroll to position [0, 0]
type input "888"
click at [979, 700] on span "Create" at bounding box center [976, 700] width 29 height 23
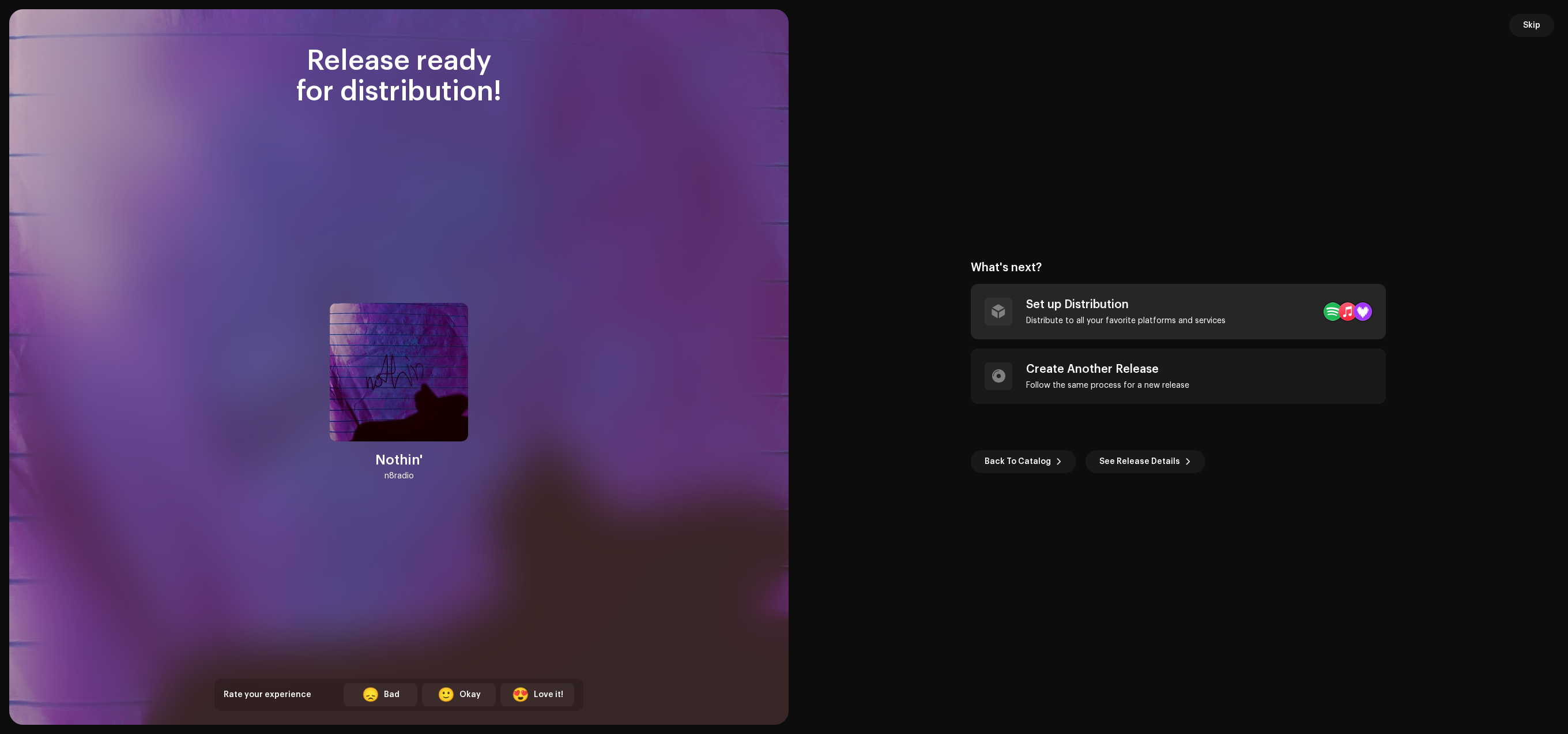
click at [1186, 314] on div "Set up Distribution Distribute to all your favorite platforms and services" at bounding box center [1125, 312] width 199 height 27
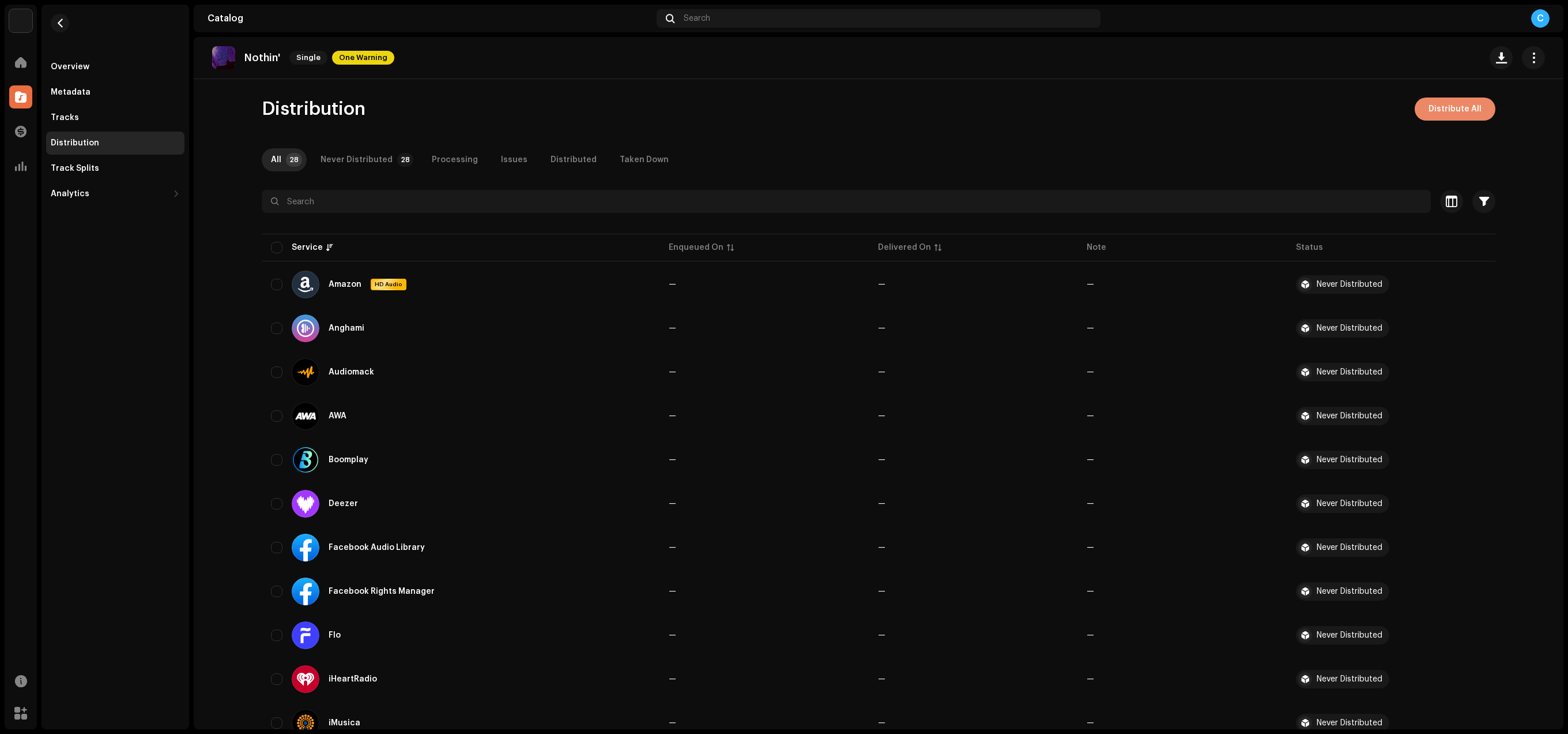
click at [1456, 105] on span "Distribute All" at bounding box center [1454, 109] width 53 height 23
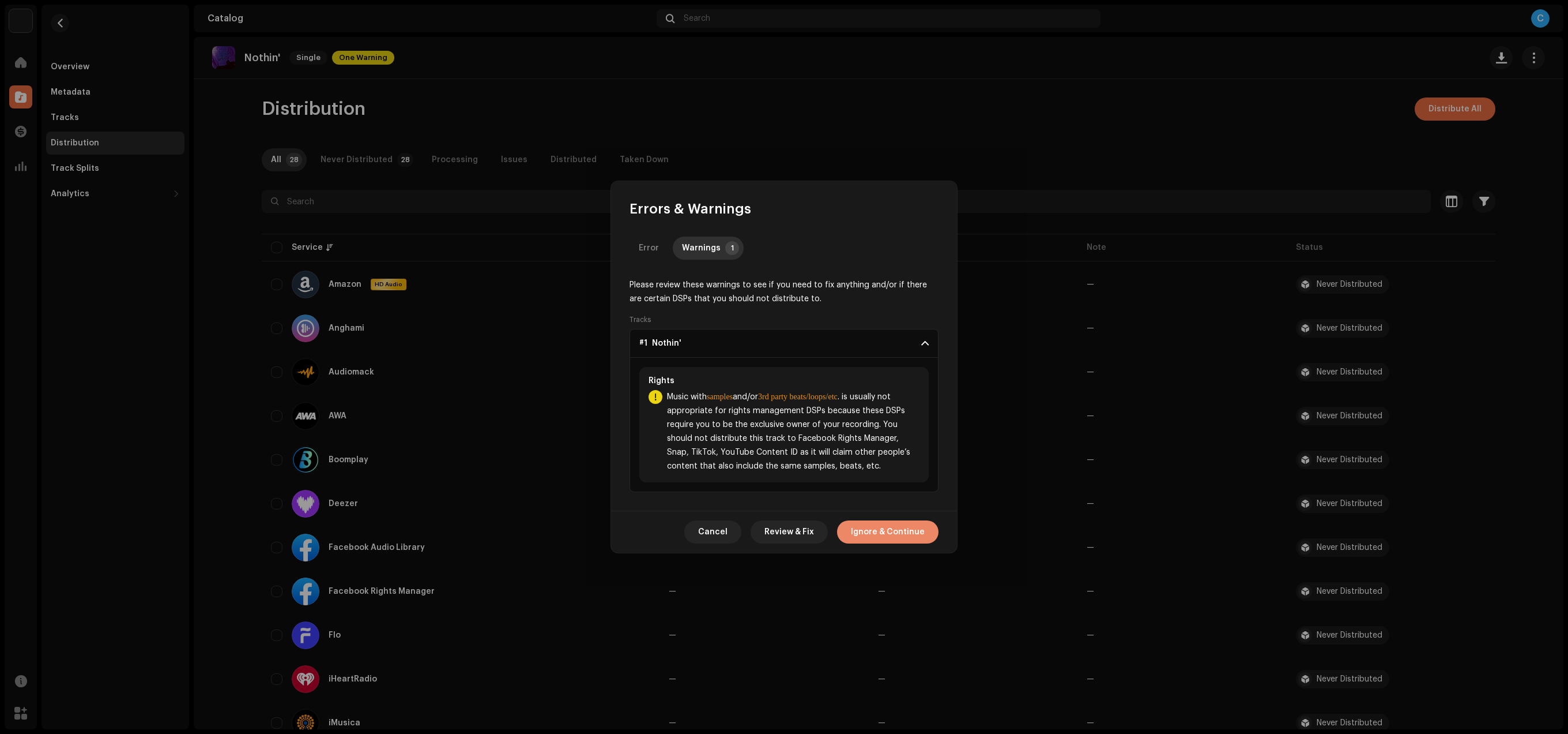
click at [882, 535] on span "Ignore & Continue" at bounding box center [888, 532] width 74 height 23
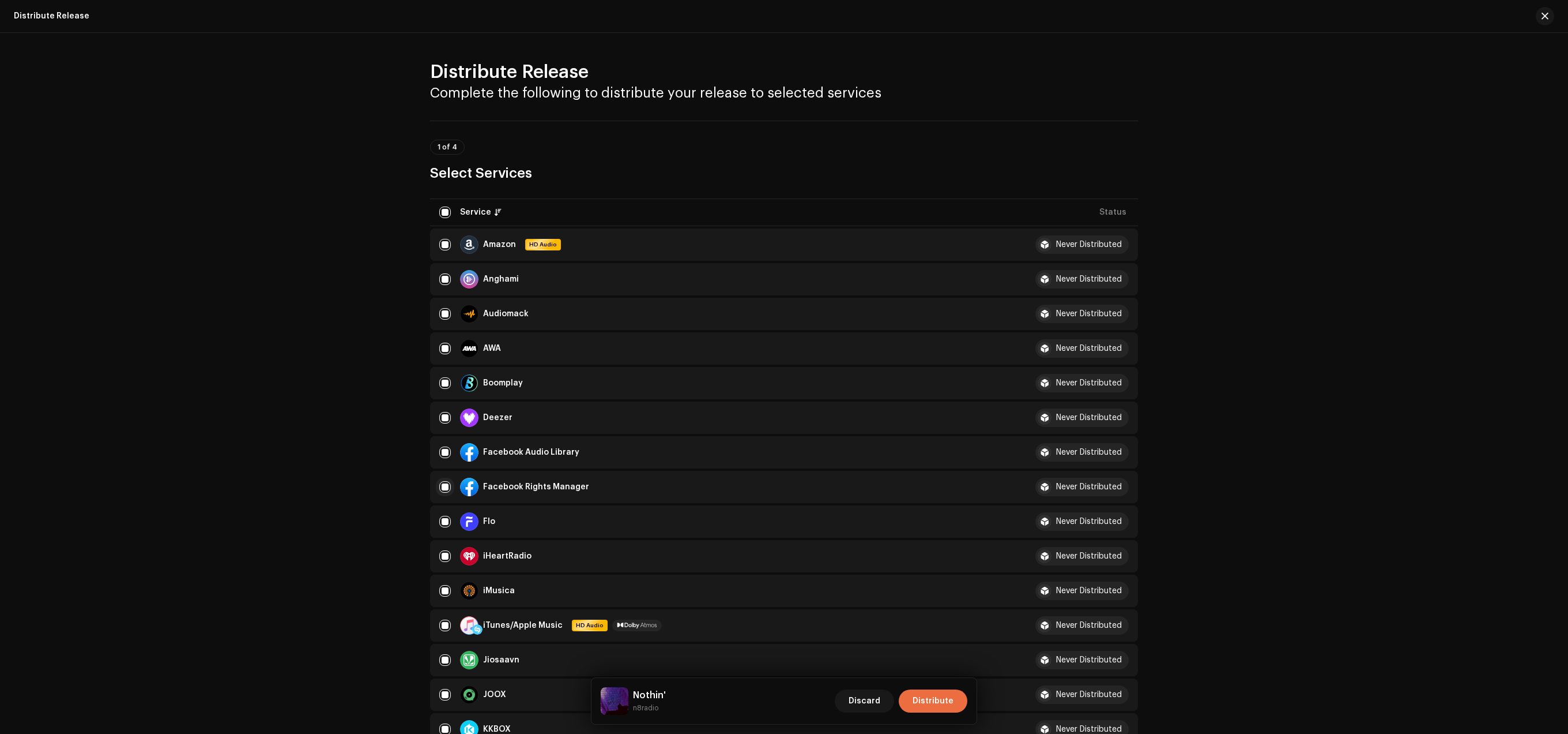
click at [443, 489] on input "checkbox" at bounding box center [444, 487] width 11 height 11
checkbox input "false"
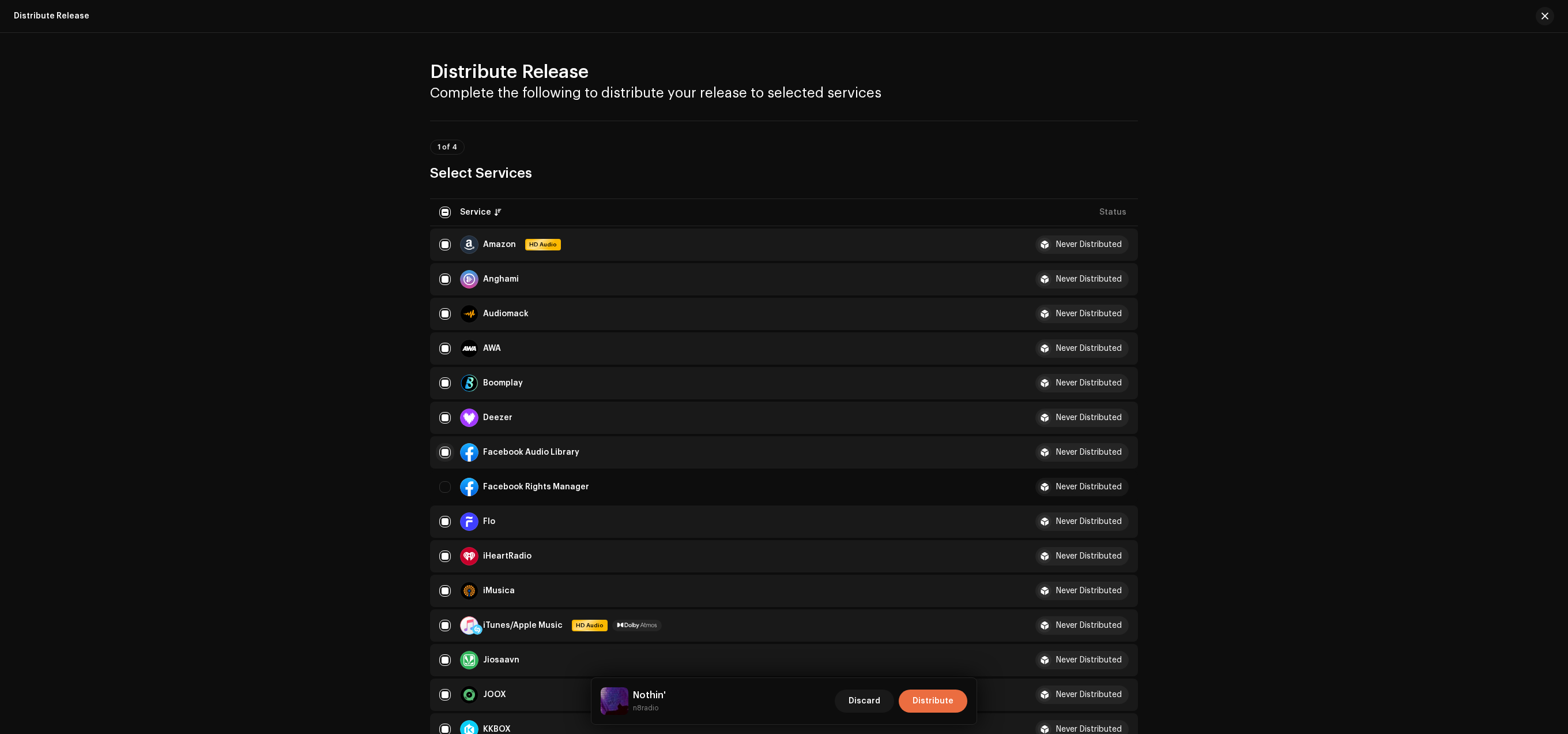
click at [445, 456] on input "Row Selected" at bounding box center [444, 452] width 11 height 11
checkbox input "false"
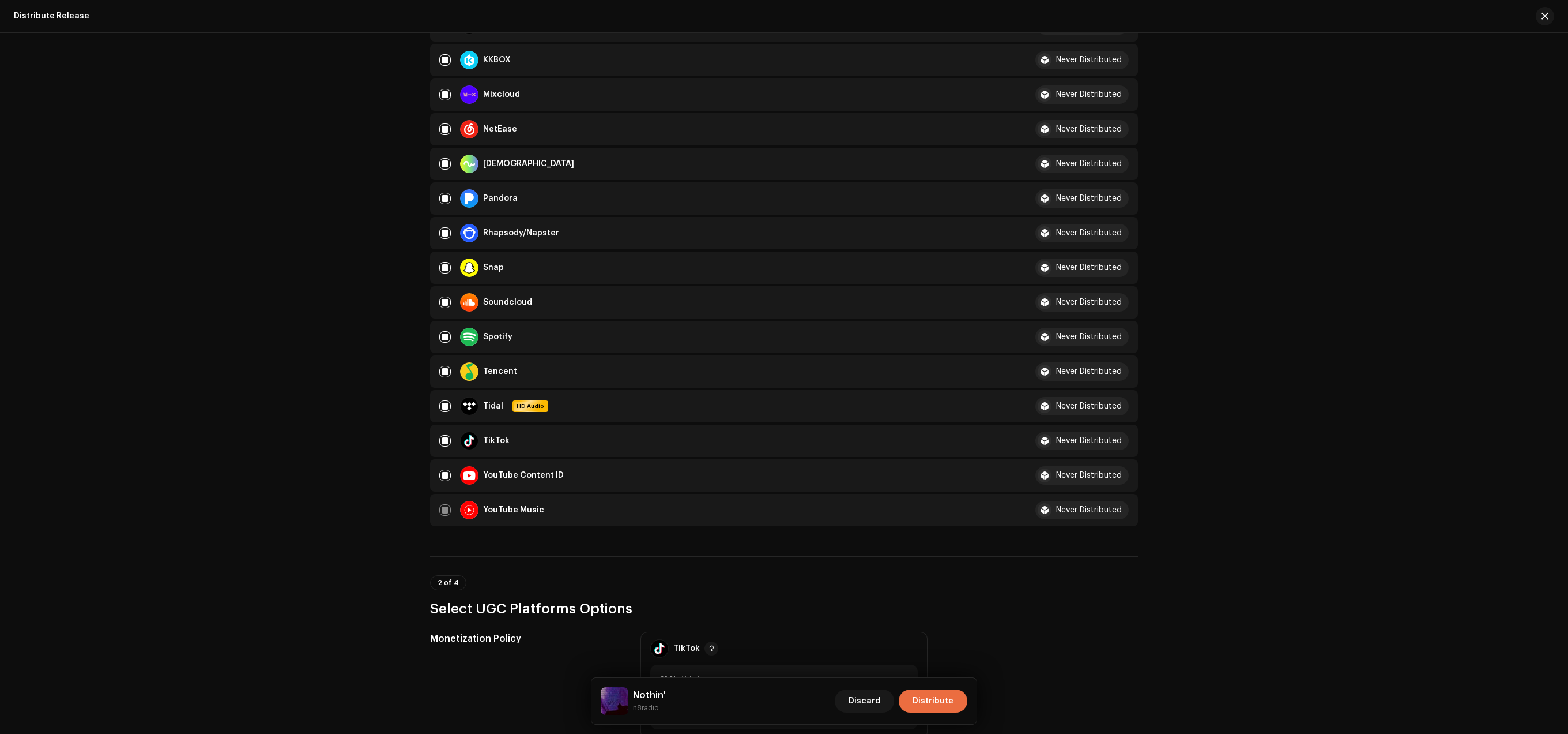
scroll to position [671, 0]
click at [439, 438] on td "TikTok" at bounding box center [723, 438] width 587 height 32
click at [447, 441] on input "Row Selected" at bounding box center [444, 438] width 11 height 11
checkbox input "false"
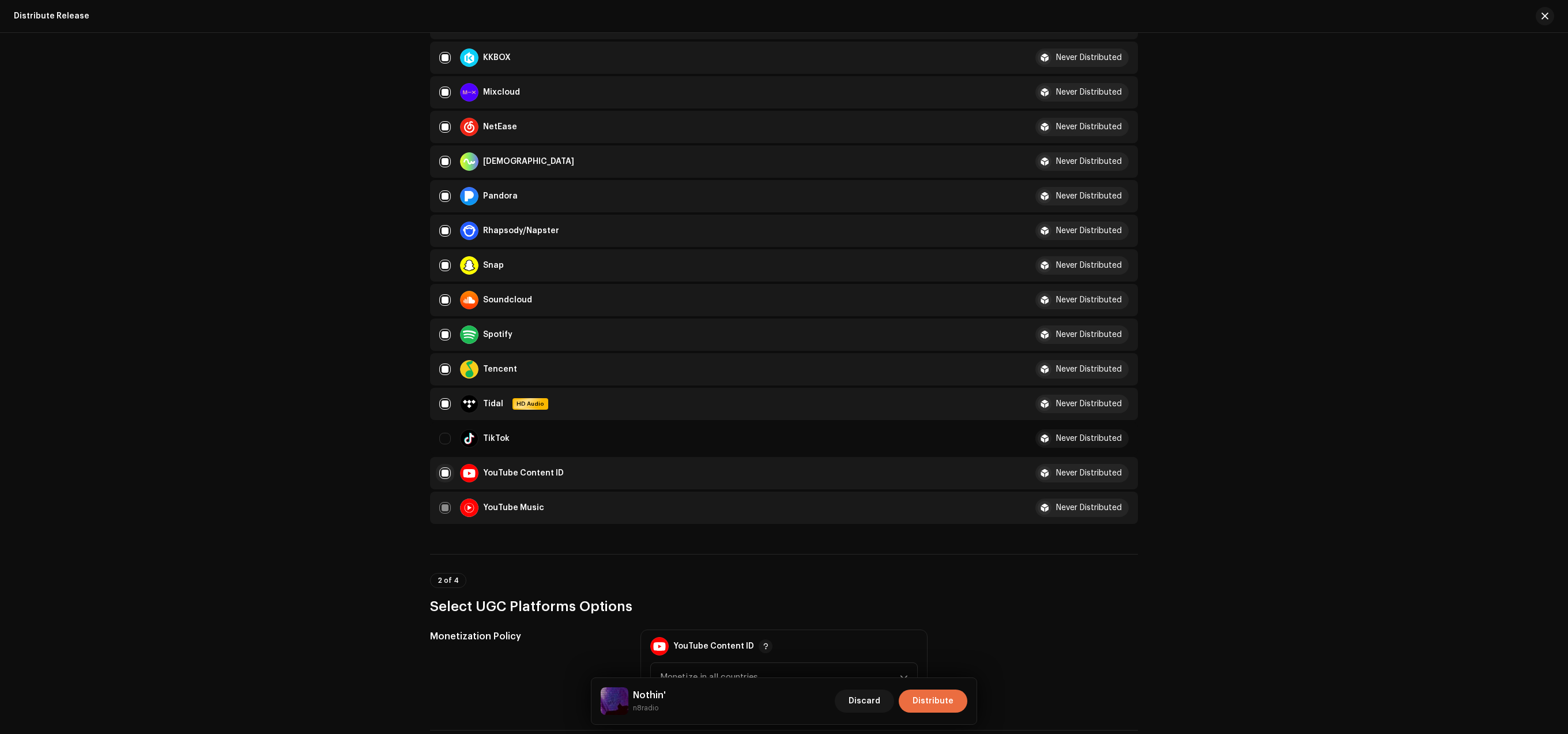
click at [444, 475] on input "Row Selected" at bounding box center [444, 473] width 11 height 11
checkbox input "false"
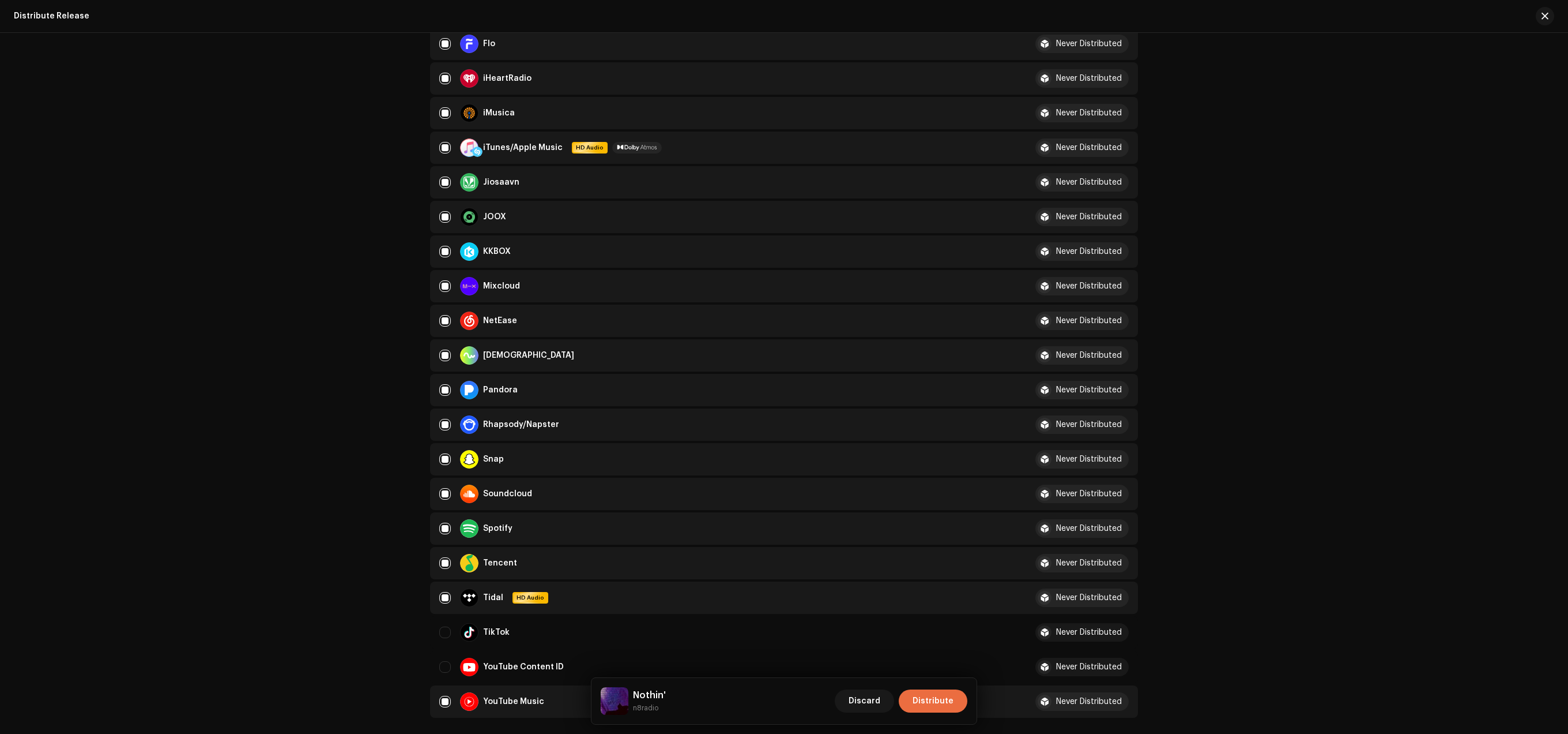
scroll to position [471, 0]
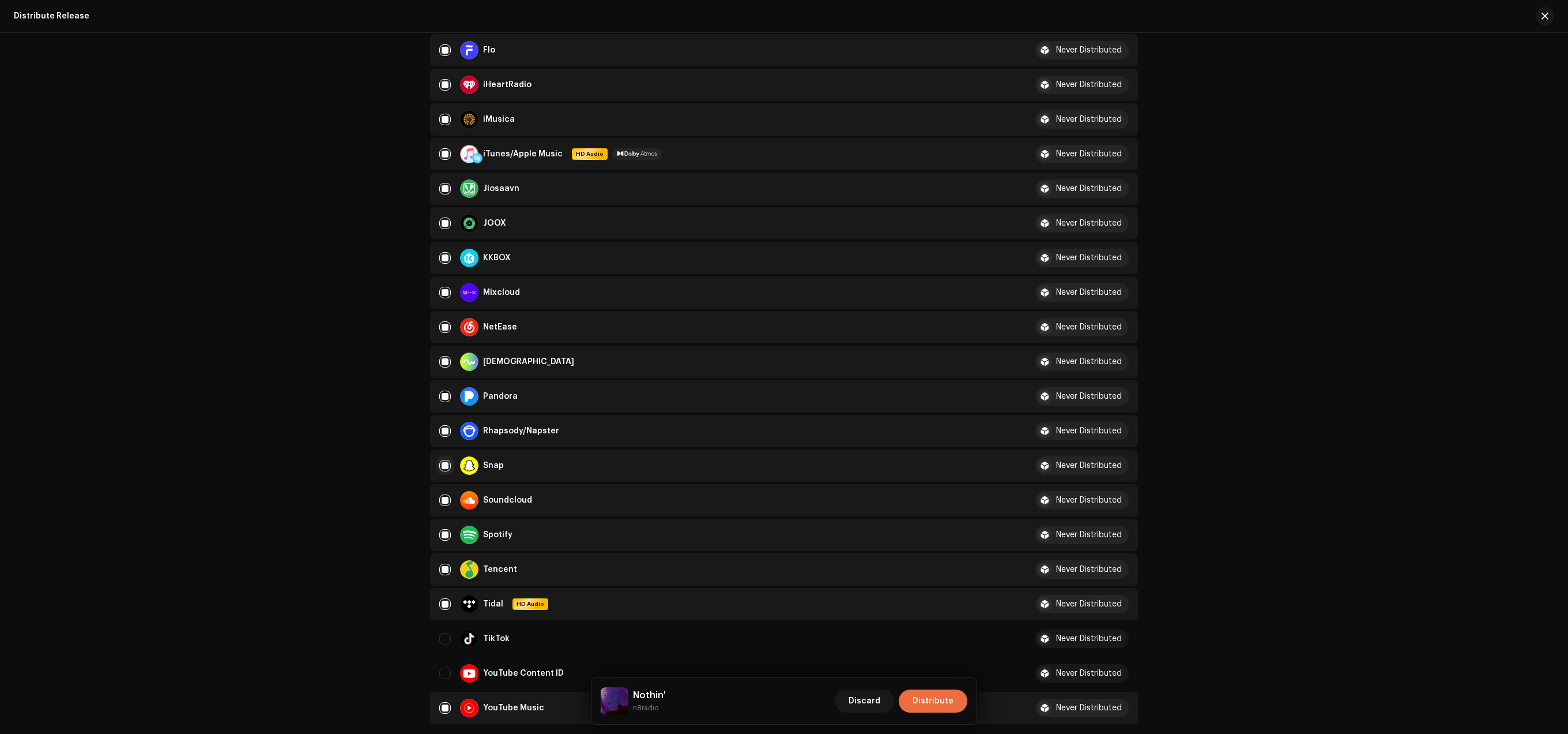
click at [445, 466] on input "Row Selected" at bounding box center [444, 465] width 11 height 11
checkbox input "false"
click at [947, 704] on span "Distribute" at bounding box center [933, 700] width 41 height 23
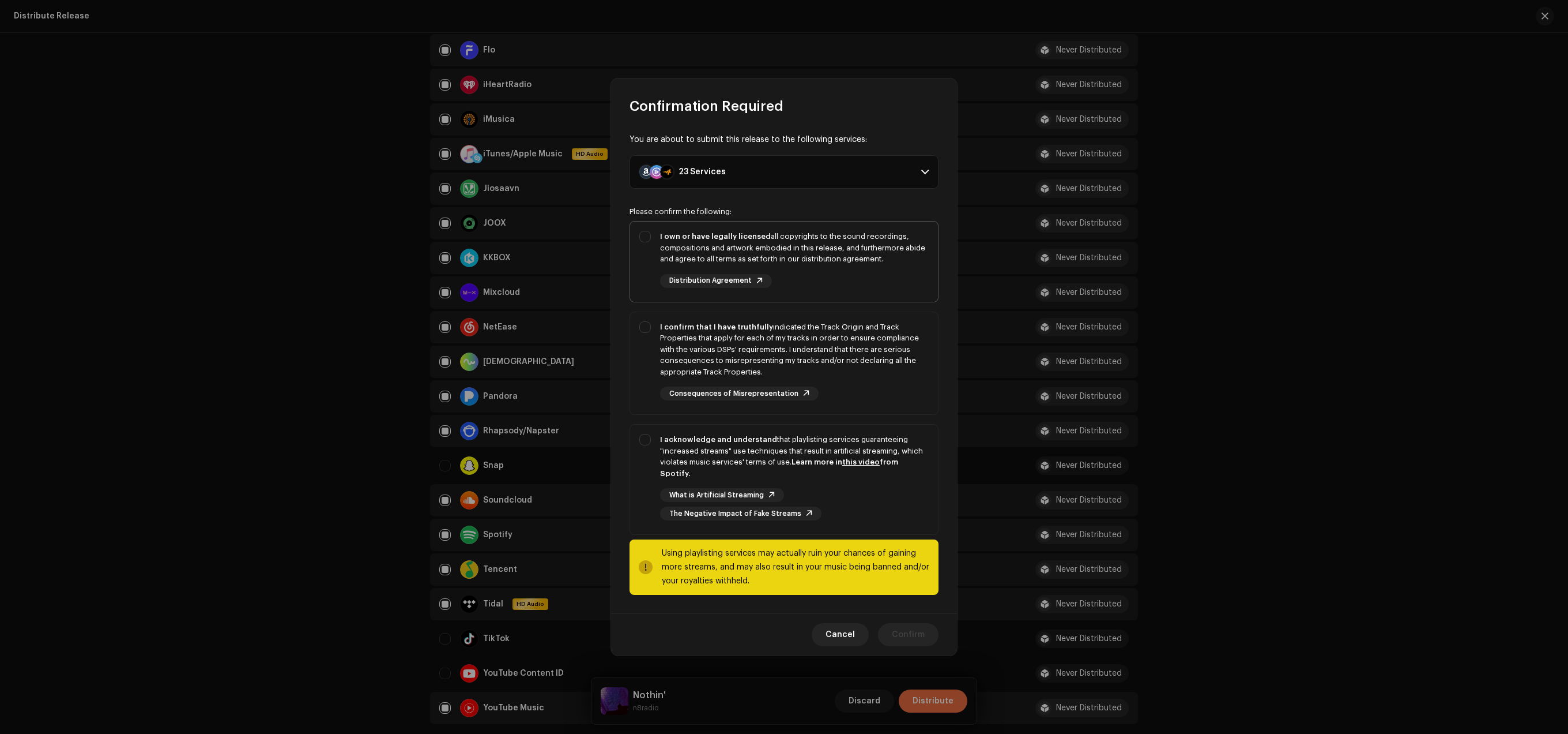
click at [640, 241] on div "I own or have legally licensed all copyrights to the sound recordings, composit…" at bounding box center [783, 259] width 308 height 76
checkbox input "true"
click at [644, 338] on div "I confirm that I have truthfully indicated the Track Origin and Track Propertie…" at bounding box center [783, 361] width 308 height 98
checkbox input "true"
click at [644, 443] on div "I acknowledge and understand that playlisting services guaranteeing "increased …" at bounding box center [783, 477] width 308 height 105
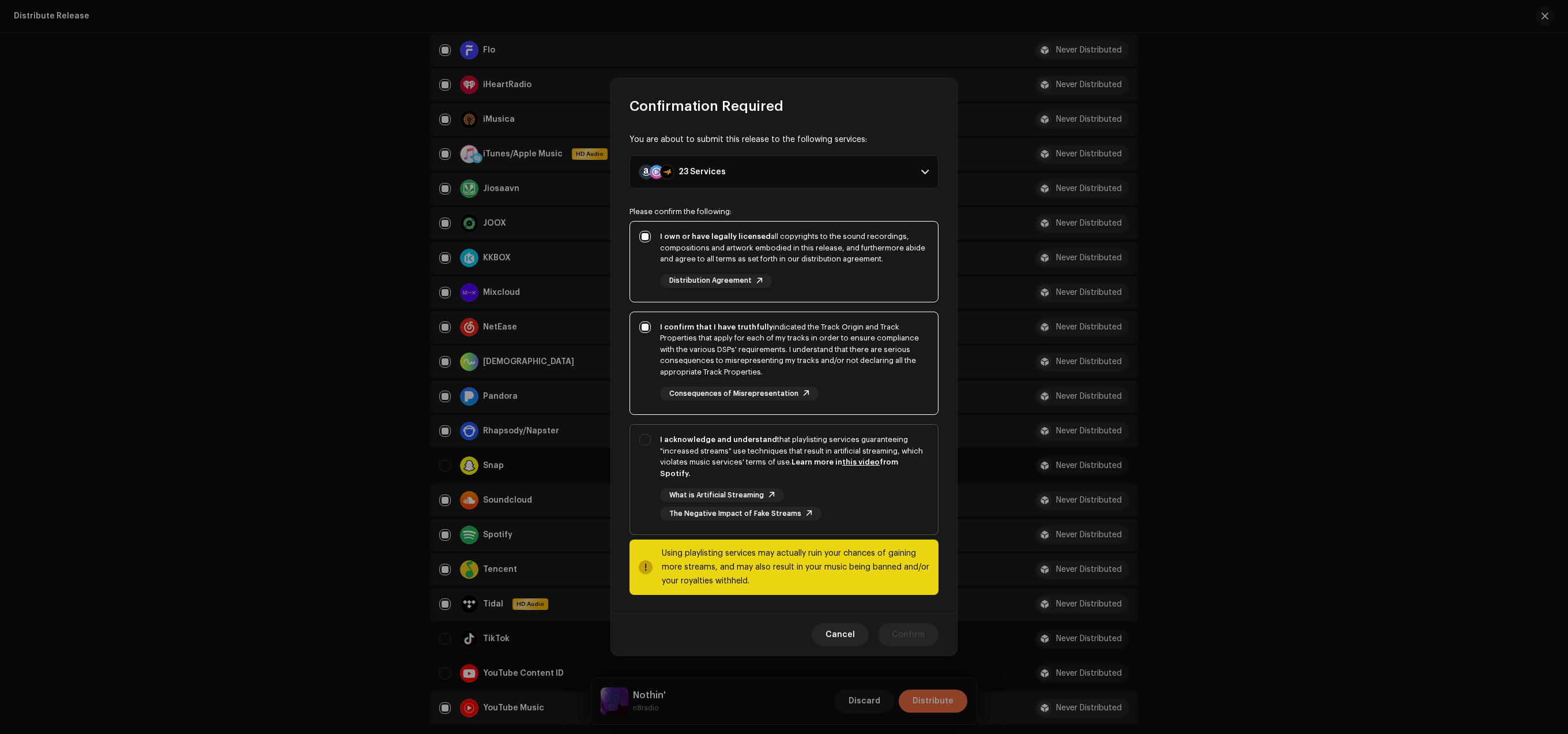
checkbox input "true"
click at [913, 628] on span "Confirm" at bounding box center [908, 635] width 33 height 23
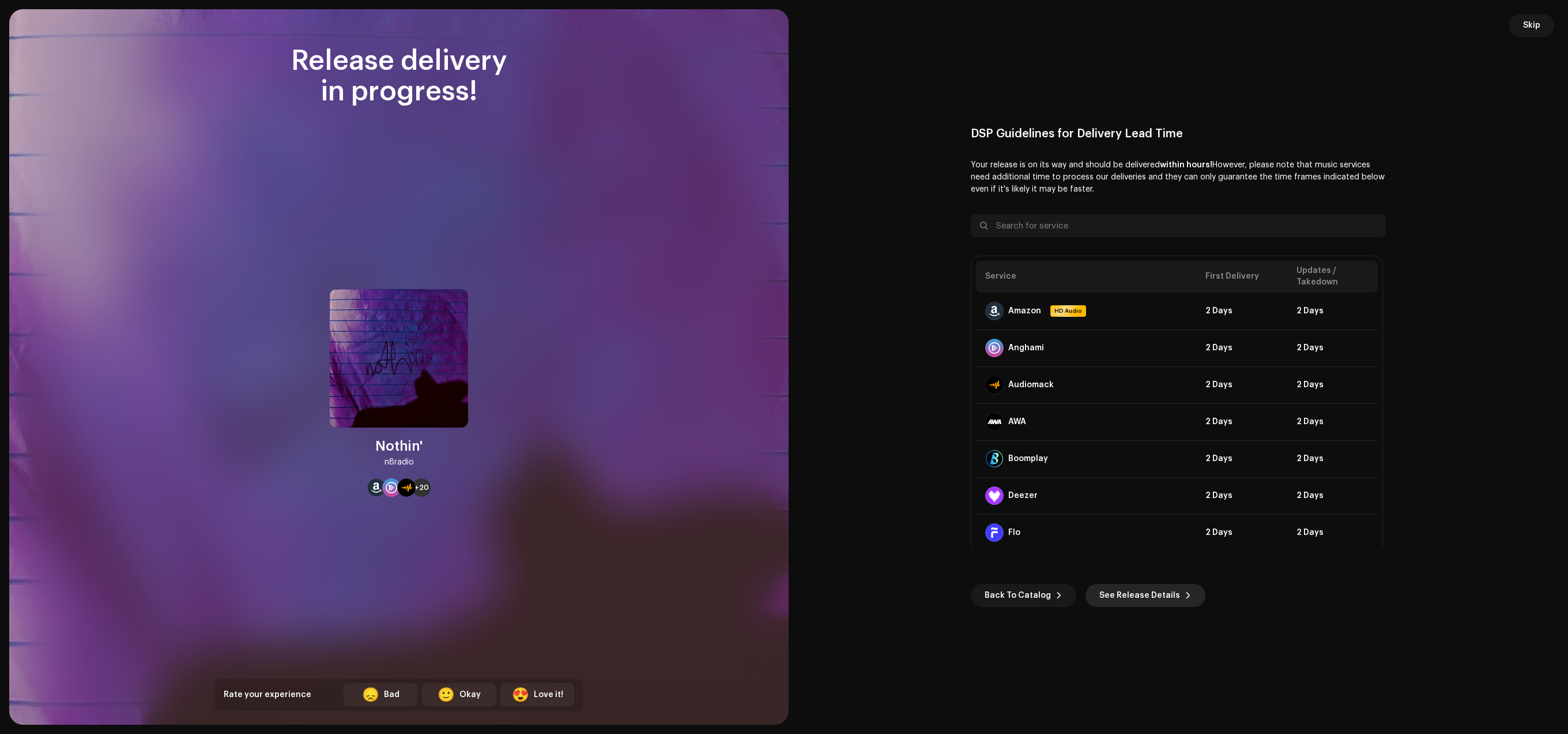
click at [1113, 592] on span "See Release Details" at bounding box center [1140, 595] width 81 height 23
